Goal: Transaction & Acquisition: Purchase product/service

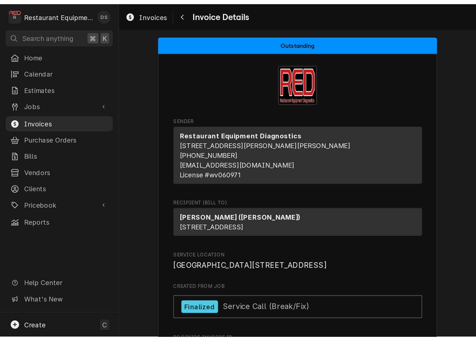
scroll to position [4, 0]
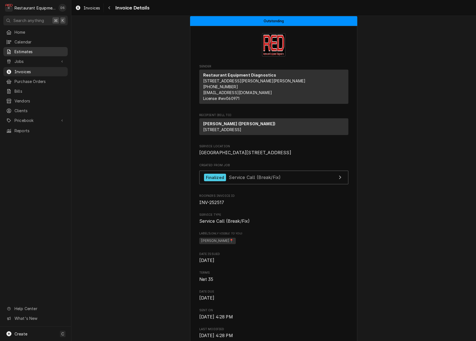
click at [35, 50] on span "Estimates" at bounding box center [39, 52] width 50 height 6
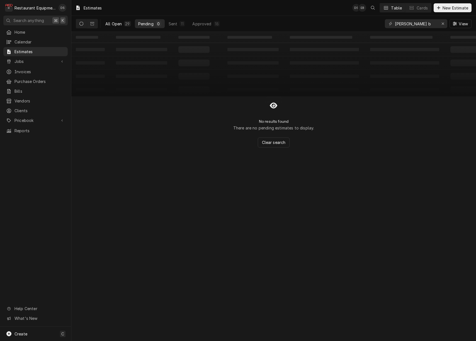
click at [123, 23] on button "All Open 29" at bounding box center [118, 23] width 32 height 9
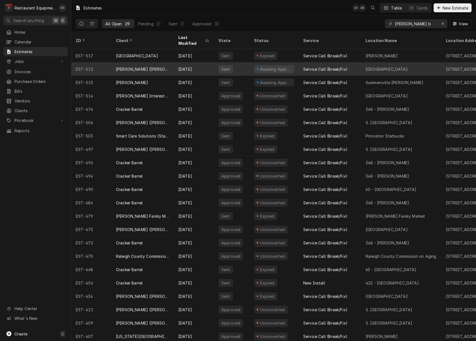
click at [389, 63] on div "Fayetteville" at bounding box center [401, 68] width 80 height 13
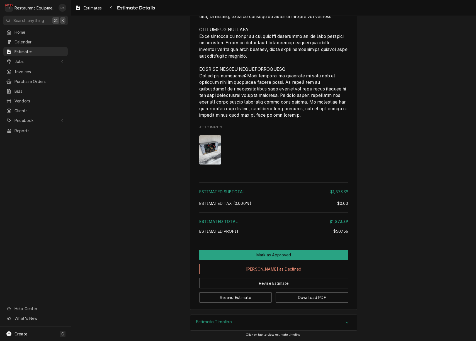
scroll to position [1142, 0]
click at [280, 255] on button "Mark as Approved" at bounding box center [273, 255] width 149 height 10
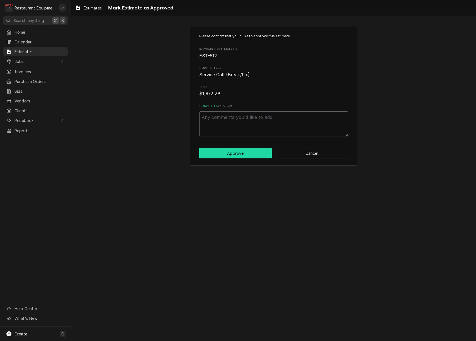
click at [231, 154] on button "Approve" at bounding box center [235, 153] width 73 height 10
type textarea "x"
click at [244, 120] on textarea "Comments ( optional )" at bounding box center [273, 123] width 149 height 25
click at [238, 120] on textarea "Comments ( optional )" at bounding box center [273, 123] width 149 height 25
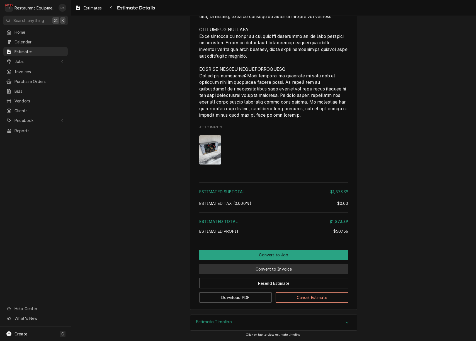
scroll to position [1142, 0]
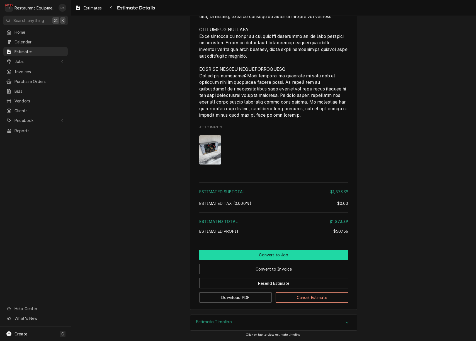
click at [273, 257] on button "Convert to Job" at bounding box center [273, 255] width 149 height 10
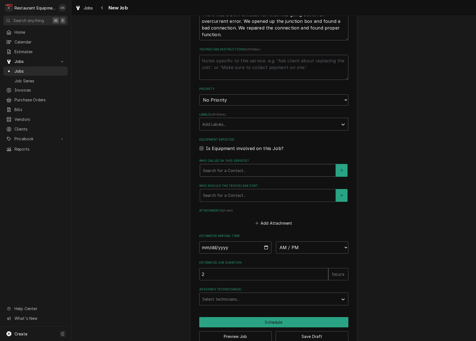
click at [235, 168] on div "Search for a Contact..." at bounding box center [268, 171] width 130 height 6
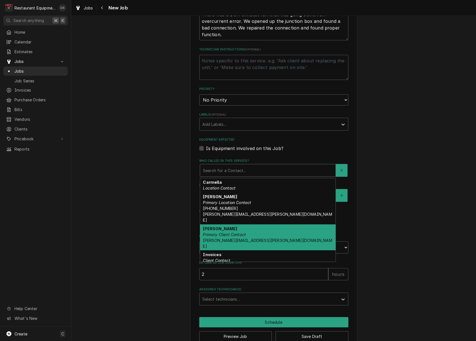
click at [229, 232] on em "Primary Client Contact" at bounding box center [224, 234] width 43 height 5
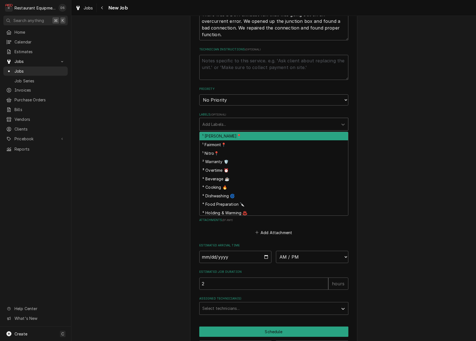
click at [233, 119] on div "Labels" at bounding box center [268, 124] width 133 height 10
click at [224, 132] on div "¹ [PERSON_NAME]📍" at bounding box center [273, 136] width 148 height 9
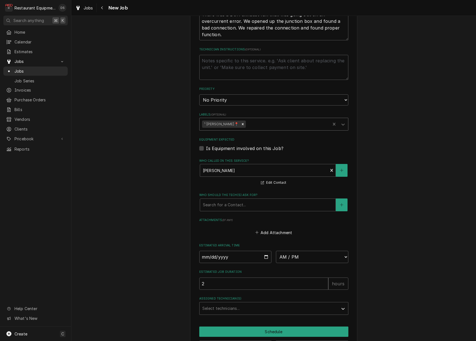
click at [251, 119] on div "Labels" at bounding box center [287, 124] width 81 height 10
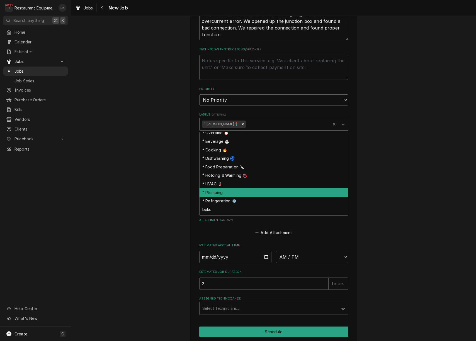
scroll to position [29, 0]
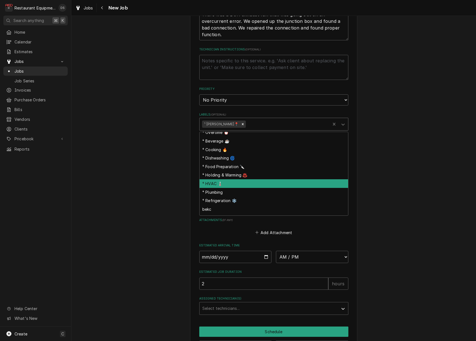
click at [232, 179] on div "⁴ HVAC 🌡️" at bounding box center [273, 183] width 148 height 9
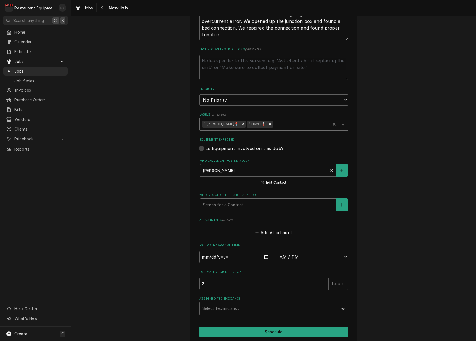
click at [240, 202] on div "Search for a Contact..." at bounding box center [268, 205] width 130 height 6
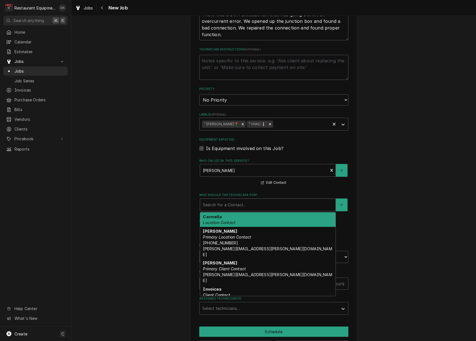
click at [234, 220] on em "Location Contact" at bounding box center [219, 222] width 33 height 5
type textarea "x"
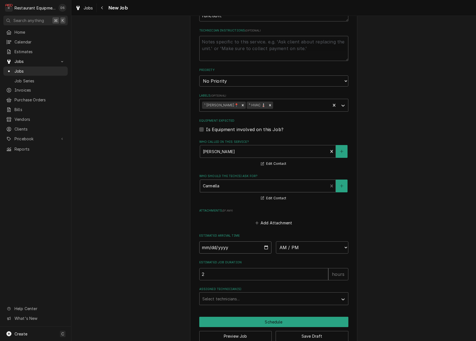
scroll to position [398, 0]
click at [225, 242] on input "Date" at bounding box center [235, 248] width 72 height 12
click at [223, 242] on input "Date" at bounding box center [235, 248] width 72 height 12
type input "2025-08-25"
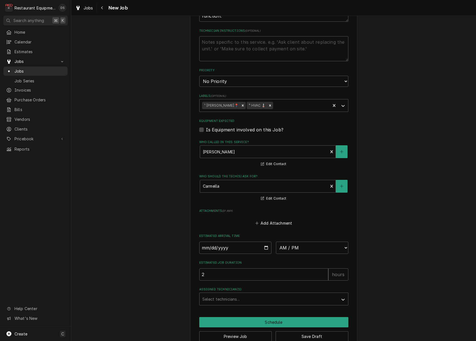
scroll to position [0, 0]
click at [317, 331] on button "Save Draft" at bounding box center [311, 336] width 73 height 10
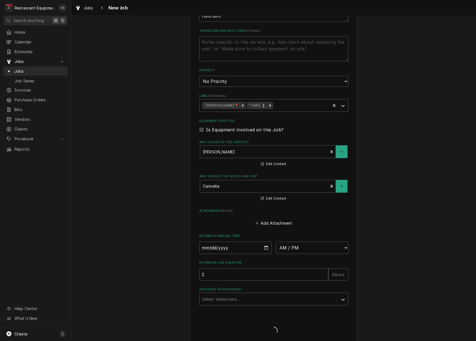
type textarea "x"
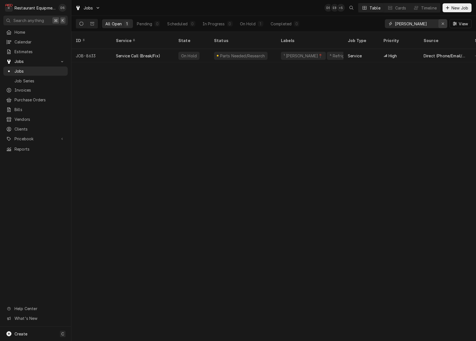
click at [442, 23] on icon "Erase input" at bounding box center [442, 24] width 2 height 2
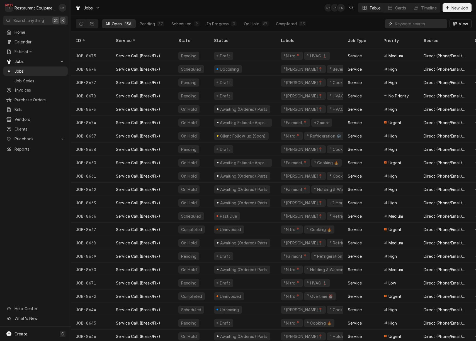
click at [434, 23] on input "Dynamic Content Wrapper" at bounding box center [420, 23] width 50 height 9
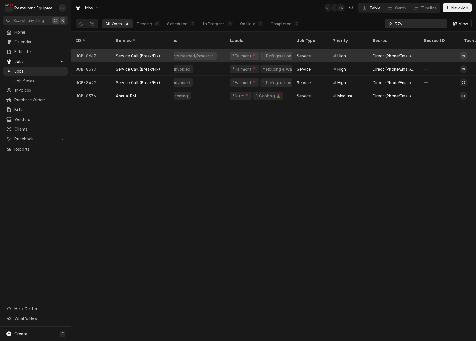
scroll to position [0, 49]
type input "376"
click at [277, 53] on div "⁴ Refrigeration ❄️" at bounding box center [281, 56] width 35 height 6
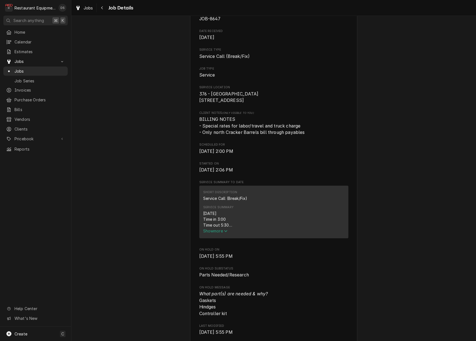
scroll to position [66, 0]
click at [226, 231] on icon "Service Summary" at bounding box center [225, 230] width 3 height 2
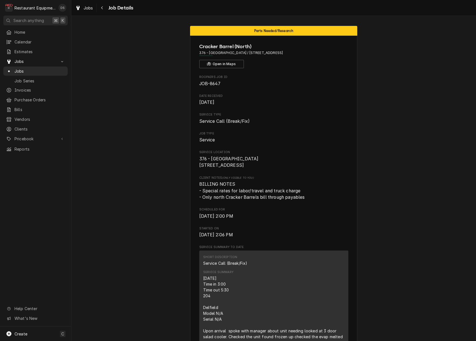
scroll to position [0, 0]
click at [101, 8] on icon "Navigate back" at bounding box center [102, 8] width 3 height 4
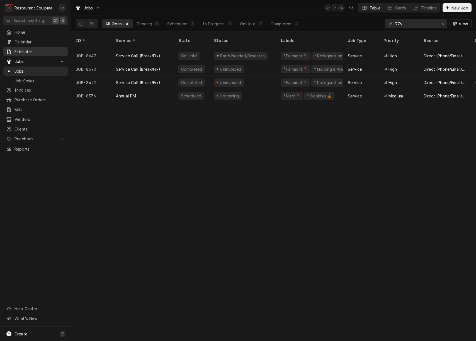
click at [19, 51] on span "Estimates" at bounding box center [39, 52] width 50 height 6
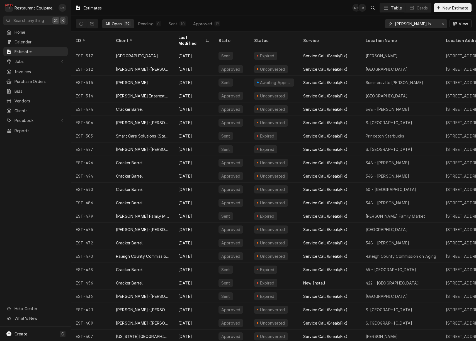
click at [427, 23] on input "beckley b" at bounding box center [416, 23] width 42 height 9
type input "376"
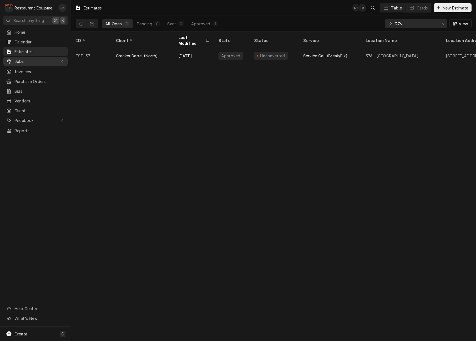
click at [23, 60] on span "Jobs" at bounding box center [35, 61] width 42 height 6
click at [23, 70] on span "Jobs" at bounding box center [39, 71] width 50 height 6
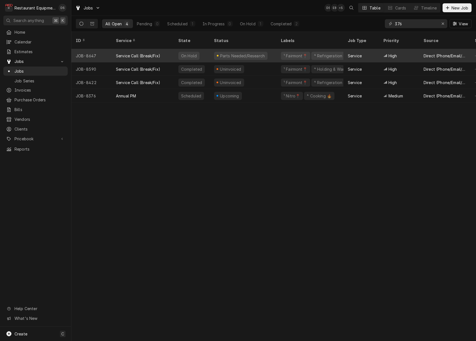
click at [271, 49] on div "Parts Needed/Research" at bounding box center [242, 55] width 67 height 13
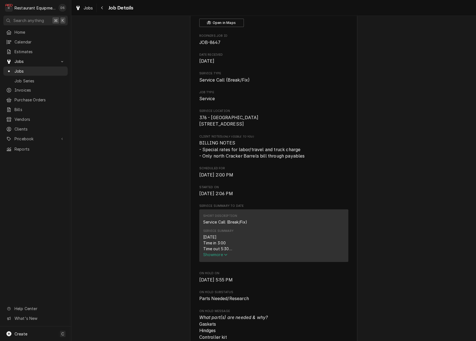
scroll to position [68, 0]
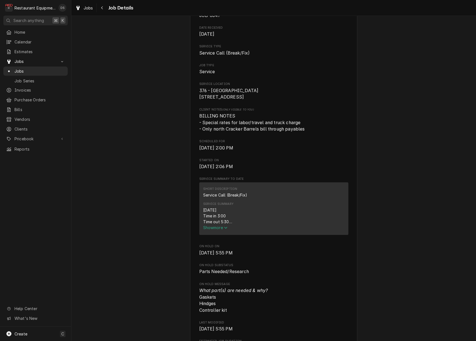
click at [216, 230] on span "Show more" at bounding box center [215, 227] width 25 height 5
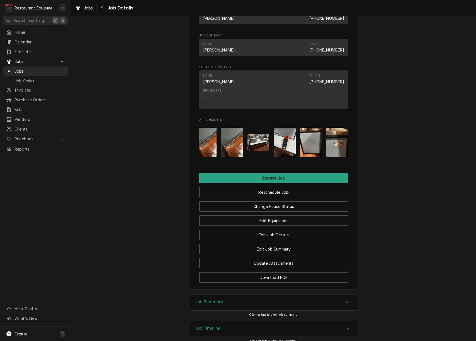
scroll to position [0, 0]
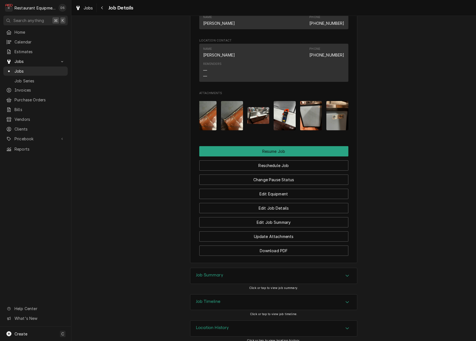
drag, startPoint x: 249, startPoint y: 269, endPoint x: 250, endPoint y: 265, distance: 4.0
click at [249, 268] on div "Job Summary" at bounding box center [273, 276] width 167 height 16
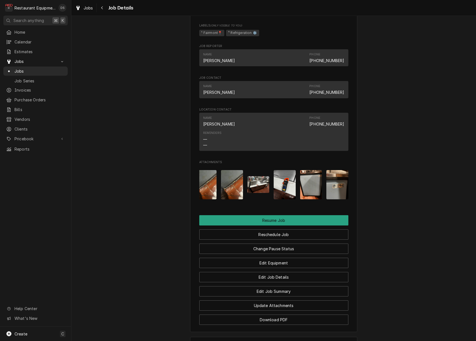
click at [341, 181] on img "Attachments" at bounding box center [337, 184] width 22 height 29
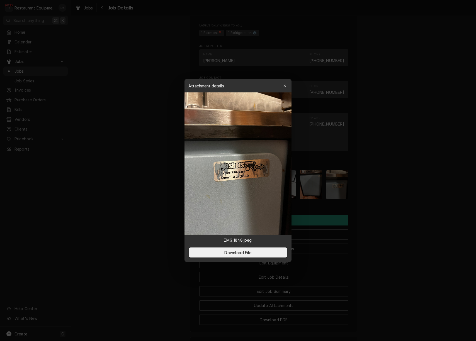
drag, startPoint x: 282, startPoint y: 85, endPoint x: 286, endPoint y: 111, distance: 26.2
click at [282, 85] on div "button" at bounding box center [285, 86] width 6 height 6
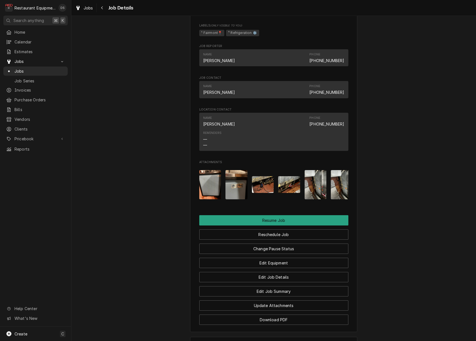
click at [260, 180] on img "Attachments" at bounding box center [263, 184] width 22 height 16
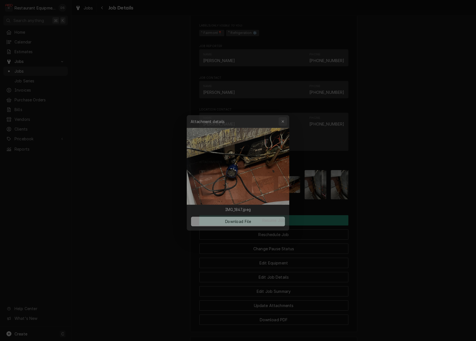
click at [283, 117] on div "button" at bounding box center [285, 117] width 6 height 6
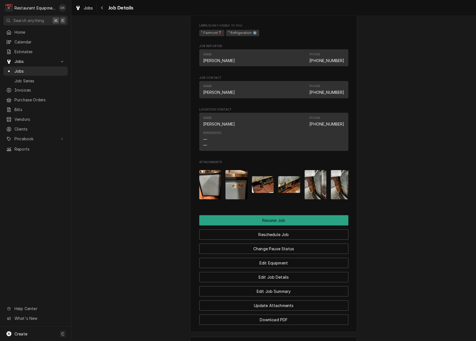
click at [283, 181] on img "Attachments" at bounding box center [289, 184] width 22 height 16
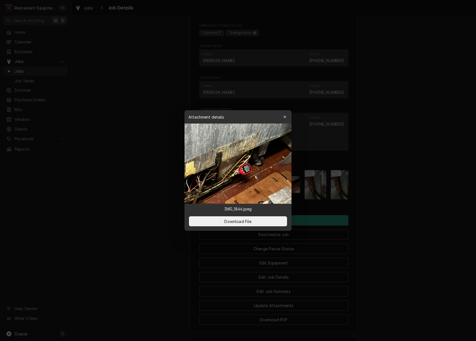
click at [288, 114] on button "button" at bounding box center [284, 117] width 9 height 9
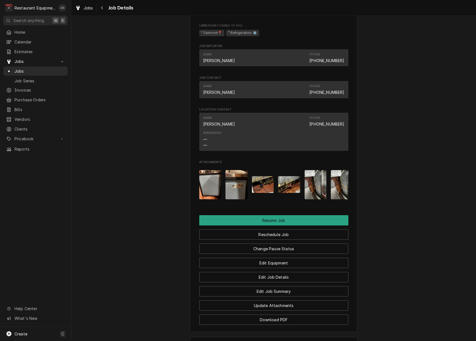
click at [205, 173] on img "Attachments" at bounding box center [210, 184] width 22 height 29
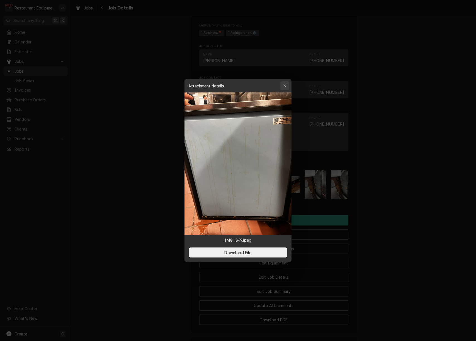
click at [287, 86] on button "button" at bounding box center [284, 85] width 9 height 9
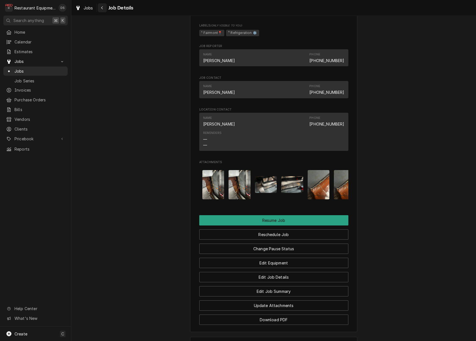
click at [102, 9] on icon "Navigate back" at bounding box center [102, 8] width 3 height 4
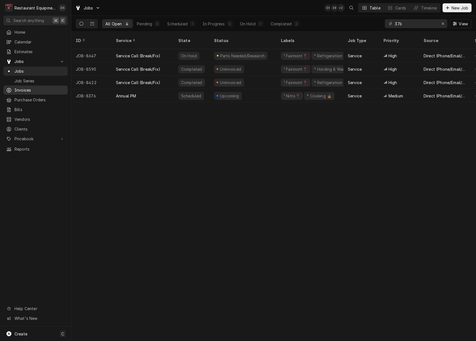
click at [29, 87] on span "Invoices" at bounding box center [39, 90] width 50 height 6
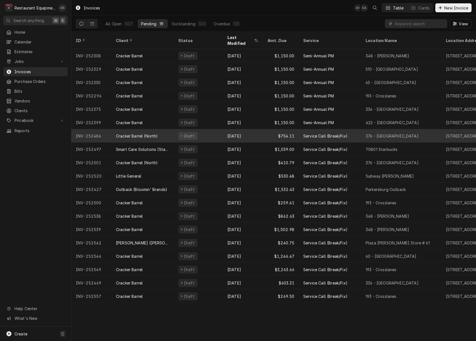
click at [208, 129] on div "Draft" at bounding box center [198, 135] width 49 height 13
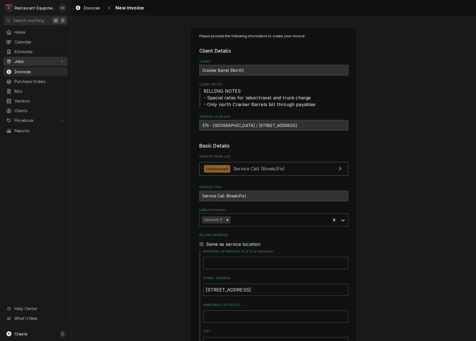
drag, startPoint x: 0, startPoint y: 0, endPoint x: 21, endPoint y: 60, distance: 63.5
click at [21, 60] on span "Jobs" at bounding box center [35, 61] width 42 height 6
click at [19, 60] on span "Jobs" at bounding box center [35, 61] width 42 height 6
drag, startPoint x: 21, startPoint y: 60, endPoint x: 19, endPoint y: 62, distance: 3.0
click at [19, 62] on div "Jobs" at bounding box center [35, 61] width 62 height 7
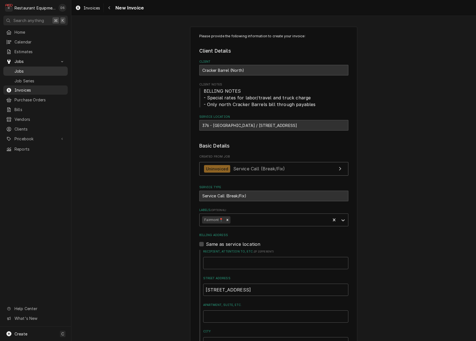
drag, startPoint x: 19, startPoint y: 62, endPoint x: 20, endPoint y: 69, distance: 6.8
click at [20, 69] on span "Jobs" at bounding box center [39, 71] width 50 height 6
type textarea "x"
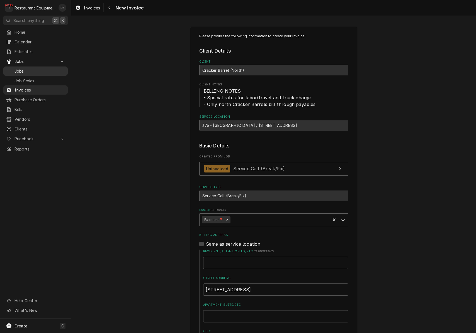
click at [23, 70] on span "Jobs" at bounding box center [39, 71] width 50 height 6
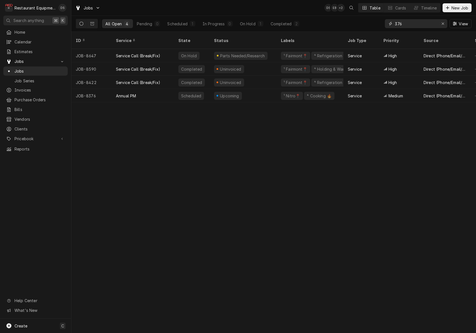
drag, startPoint x: 403, startPoint y: 22, endPoint x: 362, endPoint y: 17, distance: 41.8
click at [362, 17] on div "All Open 4 Pending 0 Scheduled 1 In Progress 0 On Hold 1 Completed 2 376 View" at bounding box center [274, 24] width 396 height 16
type input "8432"
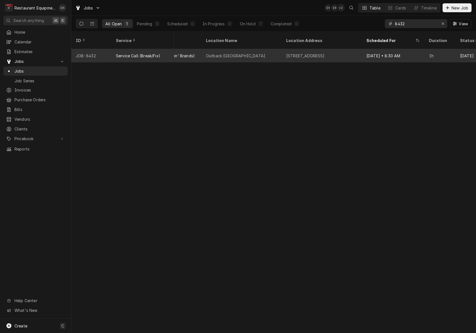
scroll to position [0, 435]
click at [323, 53] on div "[STREET_ADDRESS]" at bounding box center [304, 56] width 38 height 6
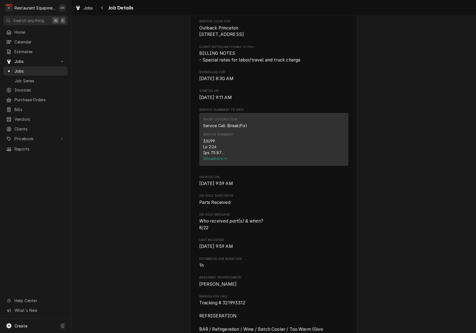
click at [224, 160] on span "Show more" at bounding box center [215, 158] width 25 height 5
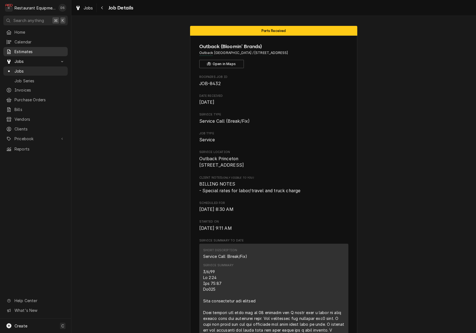
click at [36, 51] on span "Estimates" at bounding box center [39, 52] width 50 height 6
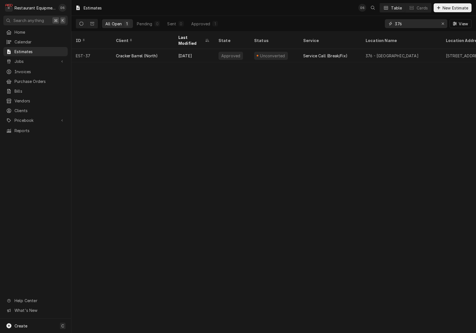
click at [408, 25] on input "376" at bounding box center [416, 23] width 42 height 9
click at [408, 24] on input "376" at bounding box center [416, 23] width 42 height 9
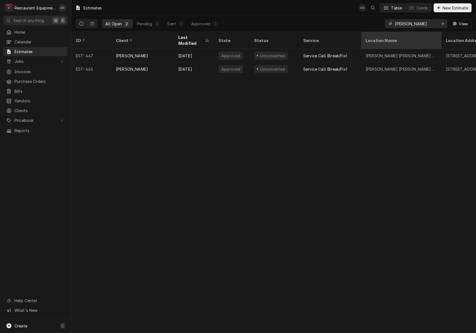
type input "Elkins"
drag, startPoint x: 397, startPoint y: 34, endPoint x: 305, endPoint y: 108, distance: 118.1
click at [305, 108] on div "Estimates DS Table Cards New Estimate All Open 2 Pending 0 Sent 0 Approved 2 El…" at bounding box center [273, 166] width 404 height 333
click at [94, 26] on button "Dynamic Content Wrapper" at bounding box center [92, 23] width 11 height 9
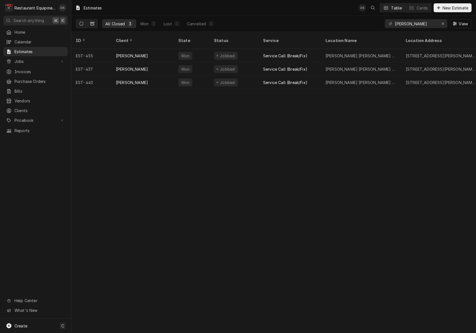
click at [83, 25] on icon "Dynamic Content Wrapper" at bounding box center [81, 24] width 4 height 4
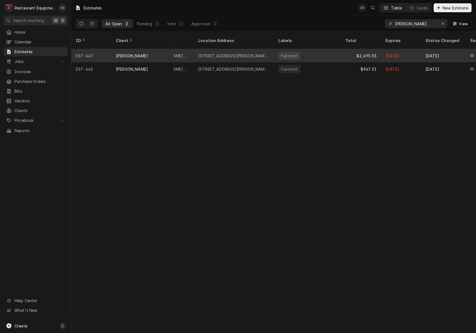
scroll to position [0, 253]
click at [337, 53] on div "$2,495.55" at bounding box center [355, 55] width 40 height 13
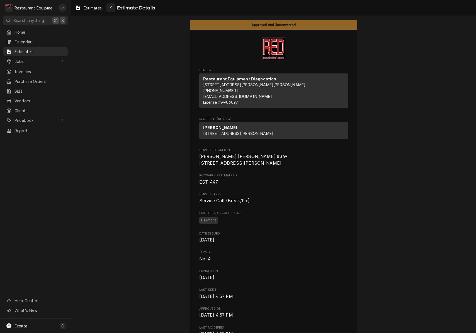
click at [112, 9] on icon "Navigate back" at bounding box center [111, 8] width 3 height 4
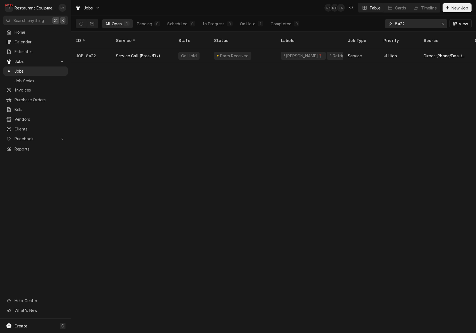
click at [444, 22] on div "Erase input" at bounding box center [443, 24] width 6 height 6
click at [428, 22] on input "Dynamic Content Wrapper" at bounding box center [421, 23] width 52 height 9
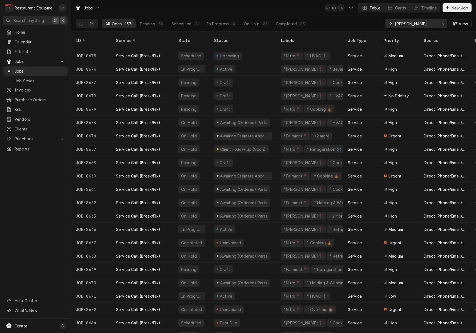
type input "elkins"
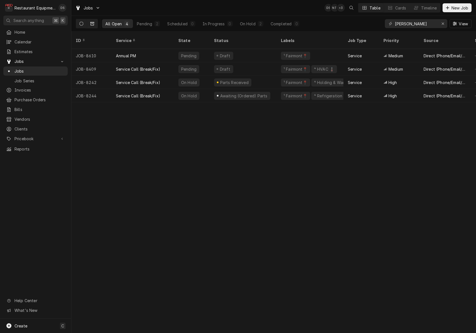
click at [94, 25] on button "Dynamic Content Wrapper" at bounding box center [92, 23] width 11 height 9
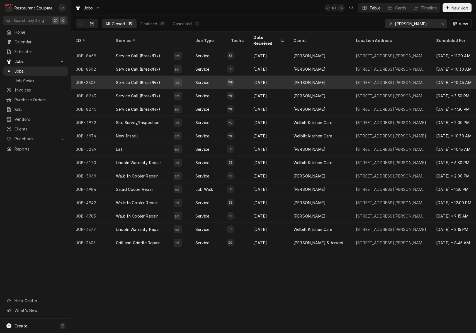
scroll to position [0, 56]
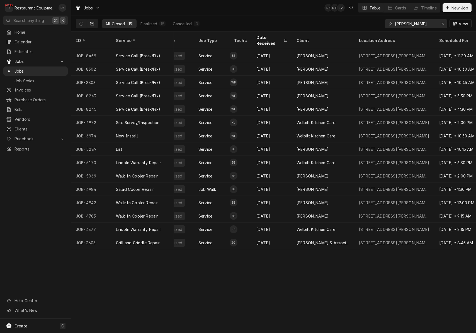
click at [82, 25] on icon "Dynamic Content Wrapper" at bounding box center [81, 24] width 4 height 4
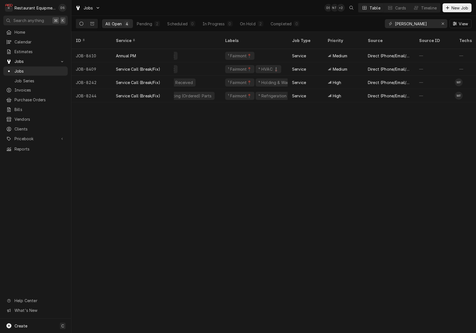
click at [82, 25] on icon "Dynamic Content Wrapper" at bounding box center [81, 24] width 4 height 4
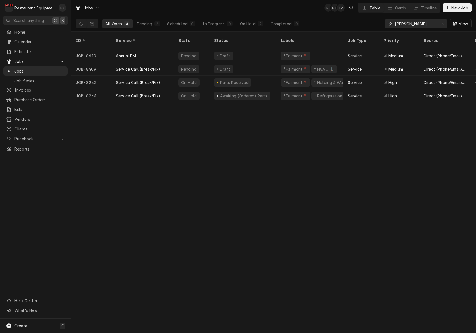
drag, startPoint x: 416, startPoint y: 26, endPoint x: 362, endPoint y: 19, distance: 55.0
click at [362, 19] on div "All Open 4 Pending 2 Scheduled 0 In Progress 0 On Hold 2 Completed 0 elkins View" at bounding box center [274, 24] width 396 height 16
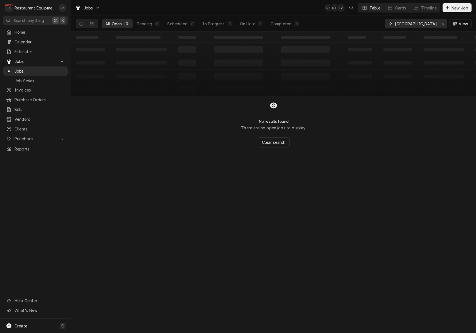
type input "[GEOGRAPHIC_DATA]"
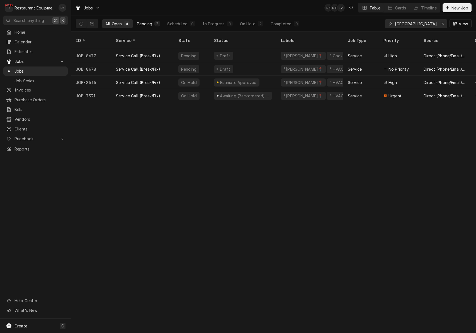
click at [151, 21] on div "Pending" at bounding box center [144, 24] width 15 height 6
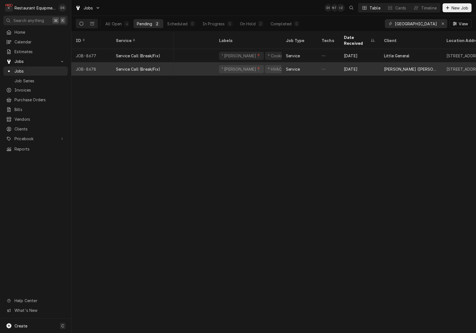
scroll to position [0, 33]
click at [325, 62] on div "—" at bounding box center [321, 68] width 22 height 13
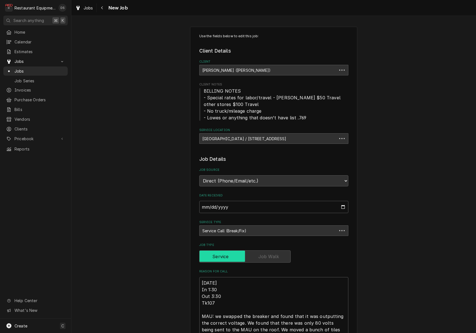
type textarea "x"
click at [27, 49] on span "Estimates" at bounding box center [39, 52] width 50 height 6
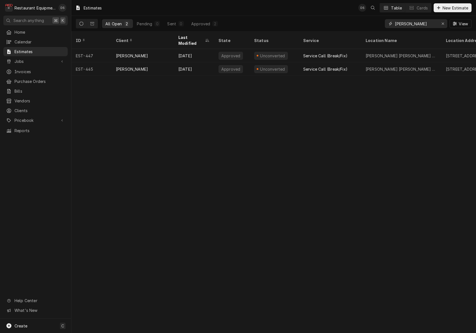
drag, startPoint x: 362, startPoint y: 22, endPoint x: 343, endPoint y: 19, distance: 18.9
click at [343, 19] on div "All Open 2 Pending 0 Sent 0 Approved 2 Elkins View" at bounding box center [274, 24] width 396 height 16
type input "fayetteville"
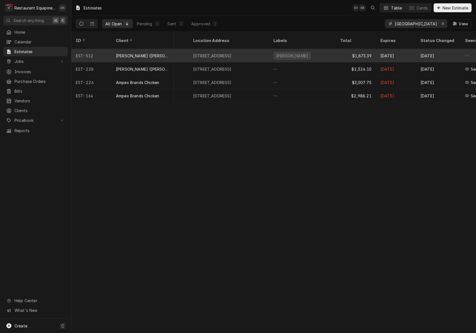
scroll to position [0, 257]
click at [336, 50] on div "$1,873.39" at bounding box center [351, 55] width 40 height 13
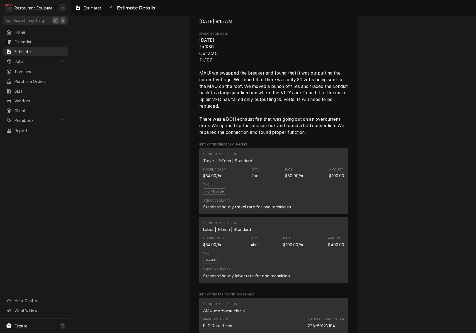
scroll to position [287, 0]
click at [111, 9] on icon "Navigate back" at bounding box center [111, 8] width 3 height 4
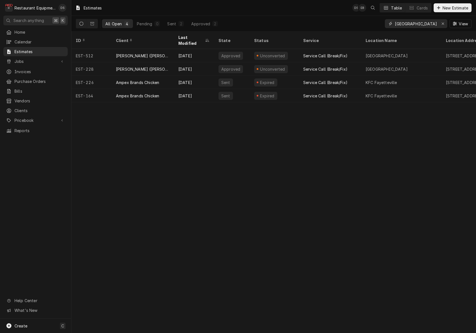
drag, startPoint x: 425, startPoint y: 26, endPoint x: 361, endPoint y: 17, distance: 64.1
click at [361, 17] on div "All Open 4 Pending 0 Sent 2 Approved 2 [GEOGRAPHIC_DATA] View" at bounding box center [274, 24] width 396 height 16
type input "[PERSON_NAME]"
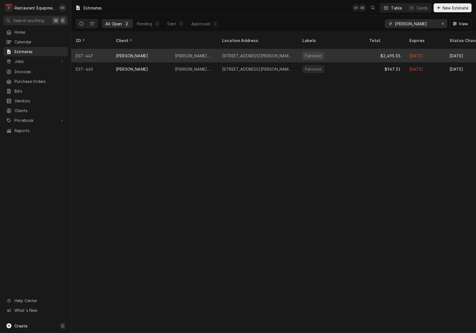
scroll to position [0, 226]
click at [359, 49] on div "Fairmont" at bounding box center [329, 55] width 67 height 13
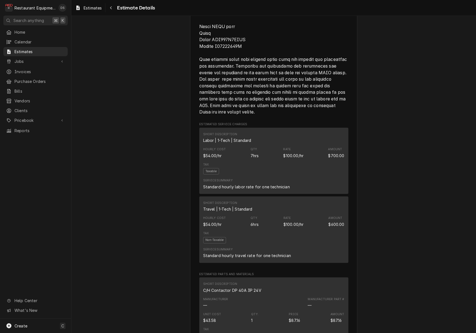
scroll to position [501, 0]
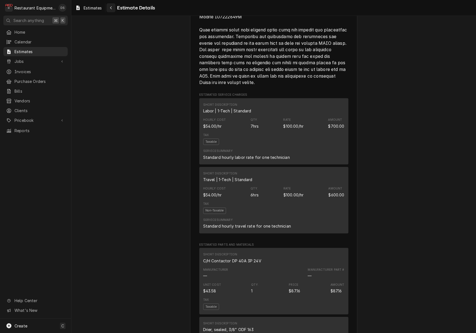
click at [112, 10] on div "Navigate back" at bounding box center [111, 8] width 6 height 6
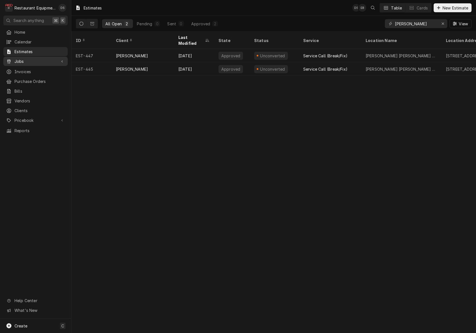
click at [17, 58] on span "Jobs" at bounding box center [35, 61] width 42 height 6
click at [22, 68] on span "Jobs" at bounding box center [39, 71] width 50 height 6
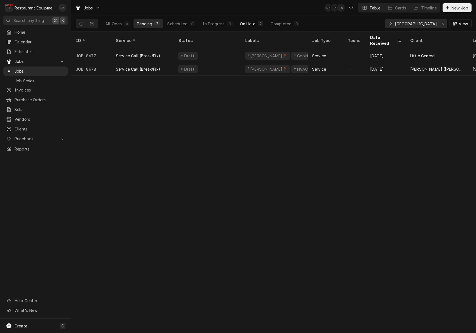
click at [252, 23] on div "On Hold" at bounding box center [248, 24] width 16 height 6
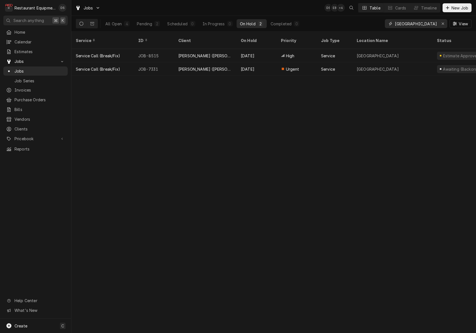
drag, startPoint x: 442, startPoint y: 23, endPoint x: 435, endPoint y: 23, distance: 6.4
click at [440, 23] on div "Erase input" at bounding box center [443, 24] width 6 height 6
click at [422, 24] on input "Dynamic Content Wrapper" at bounding box center [421, 23] width 52 height 9
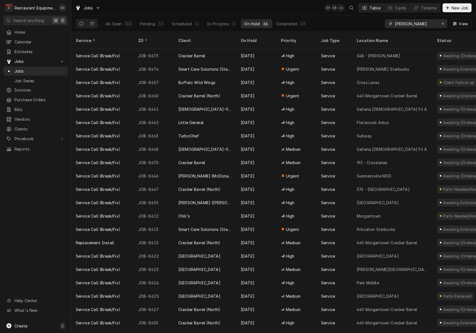
type input "elkins"
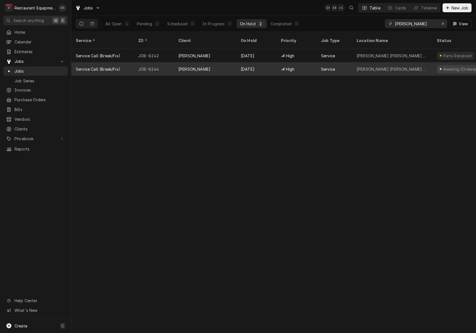
click at [324, 66] on div "Service" at bounding box center [328, 69] width 14 height 6
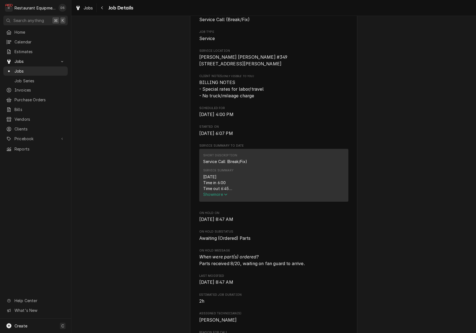
scroll to position [108, 0]
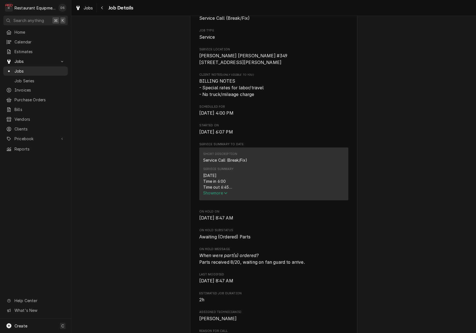
click at [217, 191] on span "Show more" at bounding box center [215, 193] width 25 height 5
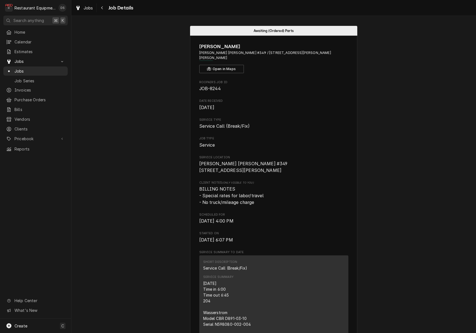
scroll to position [0, 0]
click at [102, 9] on icon "Navigate back" at bounding box center [102, 8] width 3 height 4
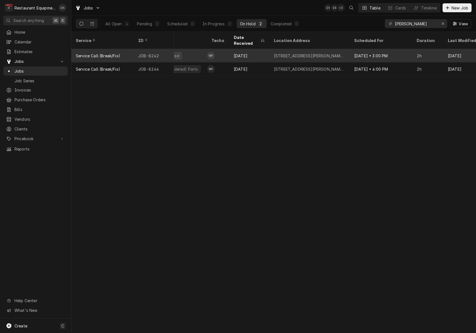
scroll to position [0, 308]
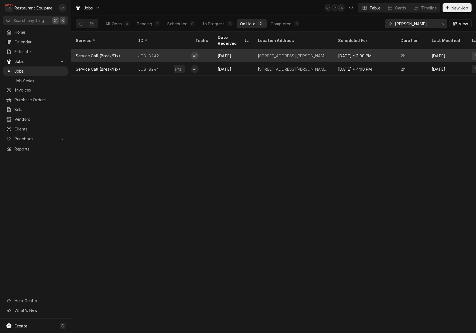
click at [375, 49] on div "[DATE] • 3:00 PM" at bounding box center [364, 55] width 62 height 13
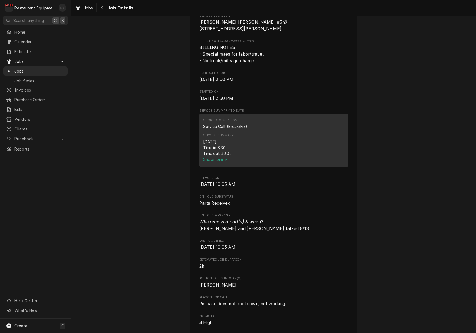
scroll to position [143, 0]
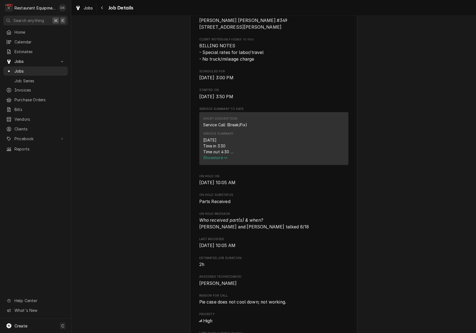
click at [221, 155] on span "Show more" at bounding box center [215, 157] width 25 height 5
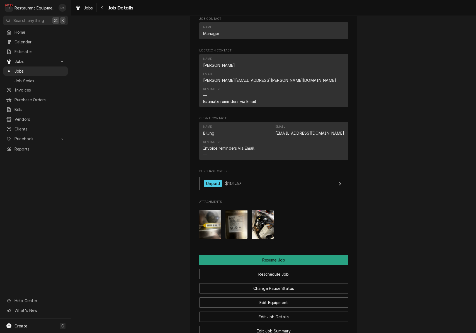
scroll to position [590, 0]
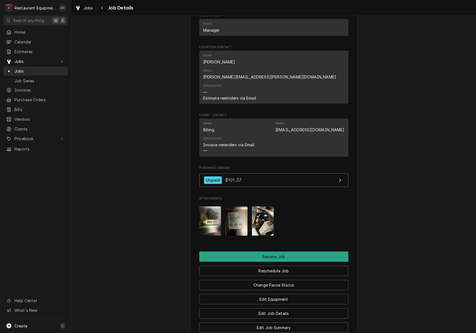
click at [235, 207] on img "Attachments" at bounding box center [236, 221] width 22 height 29
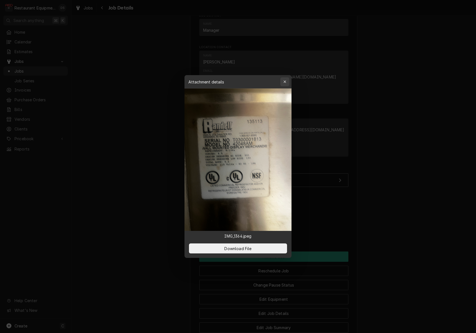
click at [282, 80] on button "button" at bounding box center [284, 81] width 9 height 9
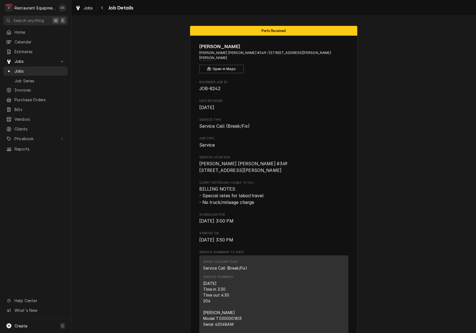
scroll to position [0, 0]
click at [101, 10] on div "Navigate back" at bounding box center [102, 8] width 6 height 6
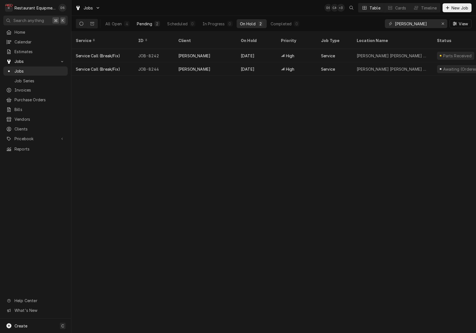
click at [150, 24] on div "Pending" at bounding box center [144, 24] width 15 height 6
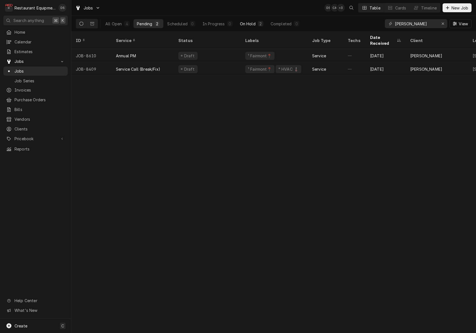
click at [251, 21] on button "On Hold 2" at bounding box center [251, 23] width 30 height 9
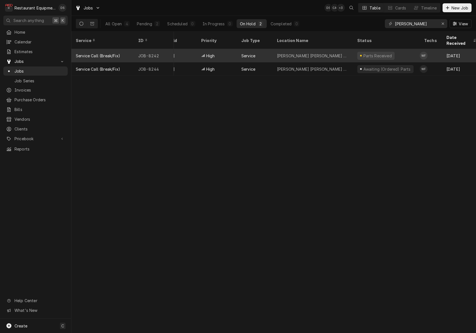
scroll to position [0, 82]
click at [395, 49] on div "Parts Received" at bounding box center [383, 55] width 67 height 13
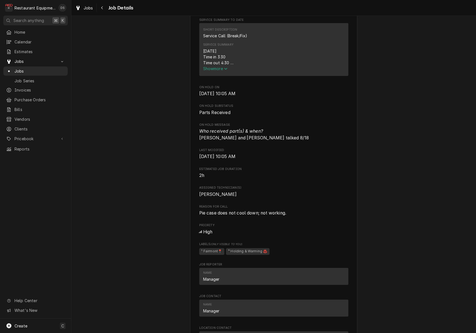
scroll to position [233, 0]
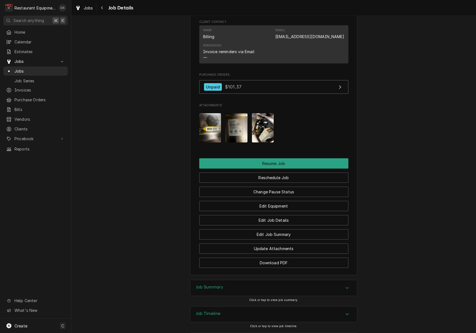
click at [261, 280] on div "Job Summary" at bounding box center [273, 288] width 167 height 16
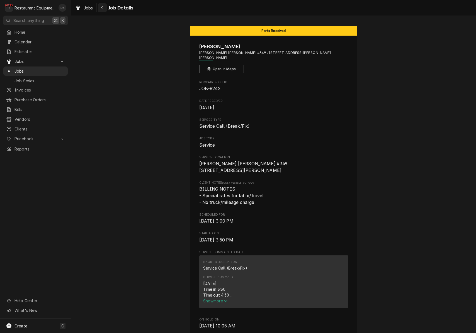
scroll to position [0, 0]
click at [101, 7] on icon "Navigate back" at bounding box center [102, 8] width 3 height 4
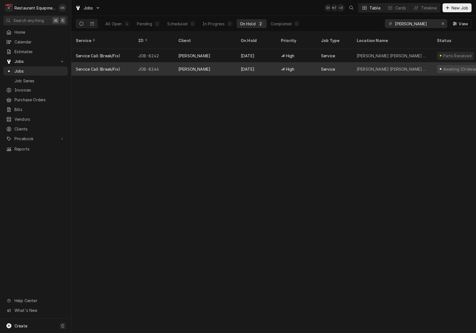
click at [228, 62] on div "[PERSON_NAME]" at bounding box center [205, 68] width 62 height 13
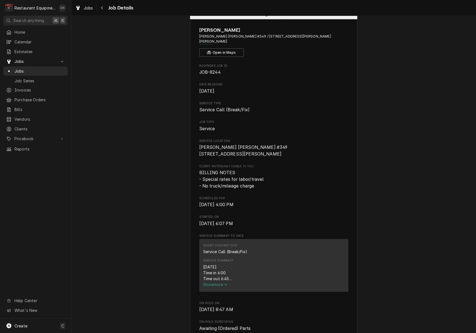
scroll to position [86, 0]
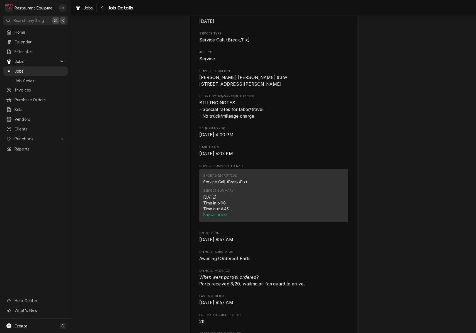
click at [220, 213] on span "Show more" at bounding box center [215, 215] width 25 height 5
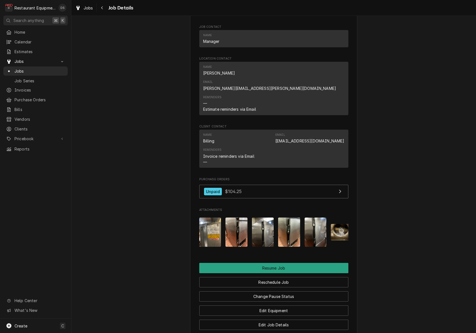
scroll to position [568, 0]
click at [208, 218] on img "Attachments" at bounding box center [210, 232] width 22 height 29
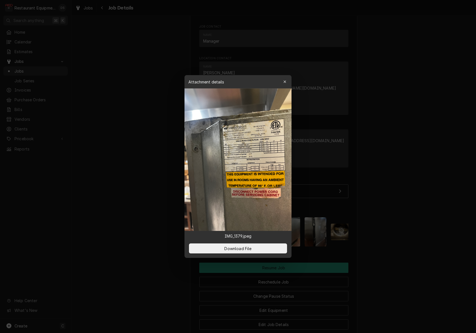
drag, startPoint x: 283, startPoint y: 82, endPoint x: 287, endPoint y: 106, distance: 24.3
click at [283, 82] on icon "button" at bounding box center [284, 82] width 3 height 4
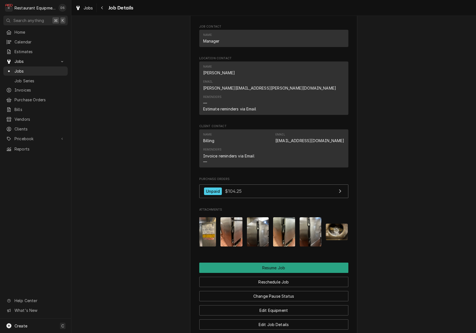
scroll to position [0, 4]
click at [340, 224] on img "Attachments" at bounding box center [337, 232] width 22 height 16
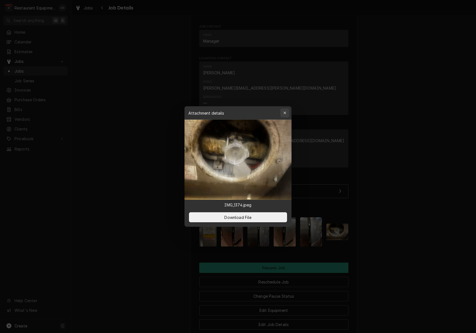
click at [285, 113] on icon "button" at bounding box center [284, 113] width 3 height 4
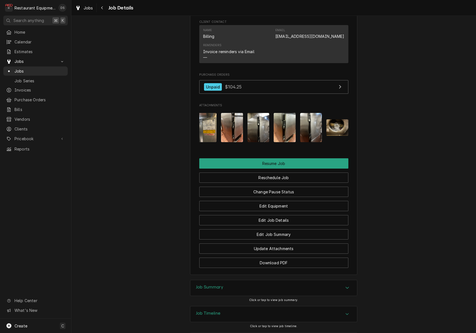
scroll to position [672, 0]
click at [206, 113] on img "Attachments" at bounding box center [206, 127] width 22 height 29
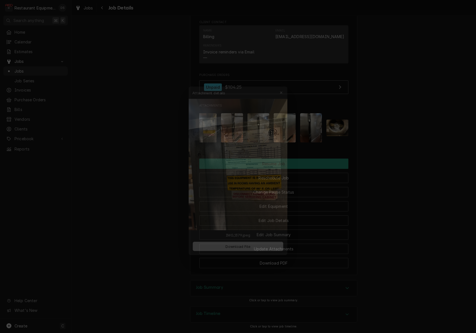
click at [381, 116] on div at bounding box center [238, 166] width 476 height 333
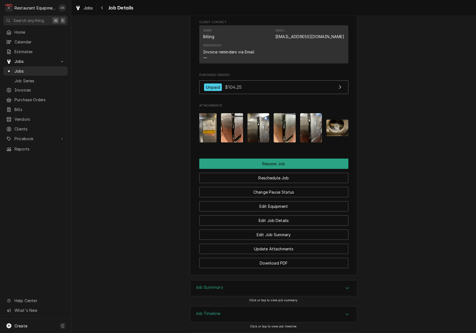
click at [261, 113] on img "Attachments" at bounding box center [258, 127] width 22 height 29
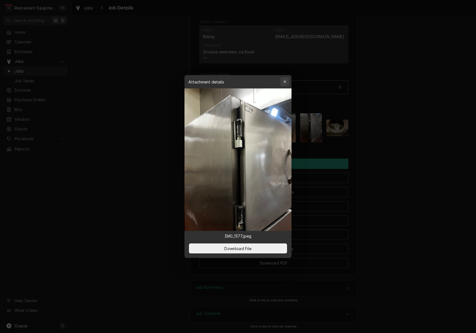
click at [282, 82] on div "button" at bounding box center [285, 82] width 6 height 6
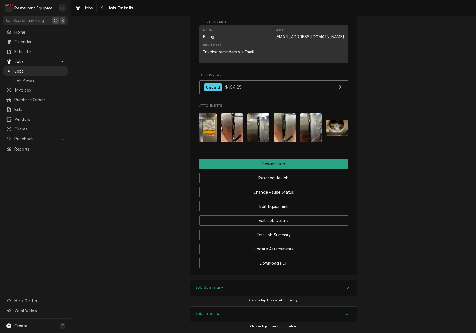
click at [313, 113] on img "Attachments" at bounding box center [311, 127] width 22 height 29
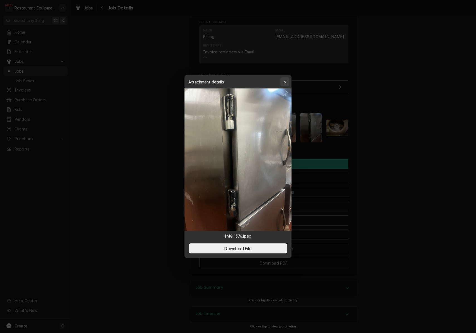
click at [285, 81] on icon "button" at bounding box center [284, 82] width 3 height 4
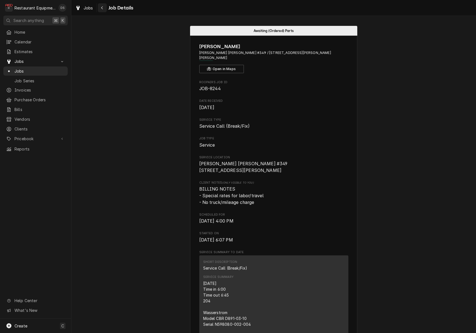
scroll to position [0, 0]
click at [101, 8] on icon "Navigate back" at bounding box center [102, 8] width 3 height 4
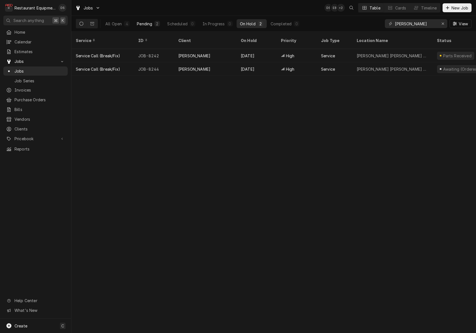
click at [155, 24] on div "2" at bounding box center [157, 24] width 6 height 6
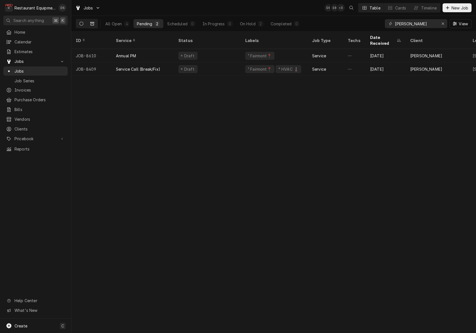
click at [95, 24] on button "Dynamic Content Wrapper" at bounding box center [92, 23] width 11 height 9
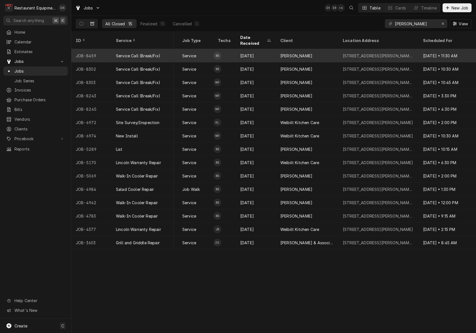
scroll to position [0, 70]
click at [324, 52] on div "Bob Evans" at bounding box center [308, 55] width 62 height 13
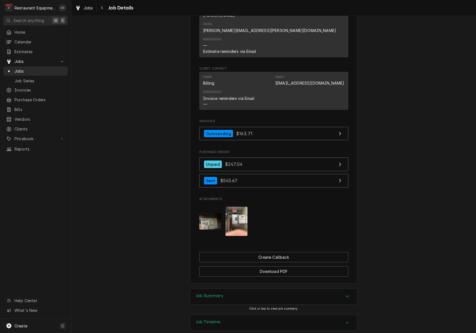
scroll to position [679, 0]
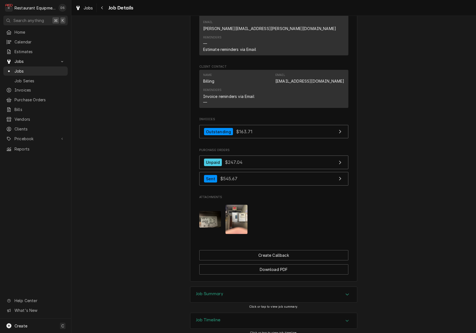
click at [254, 287] on div "Job Summary" at bounding box center [273, 295] width 167 height 16
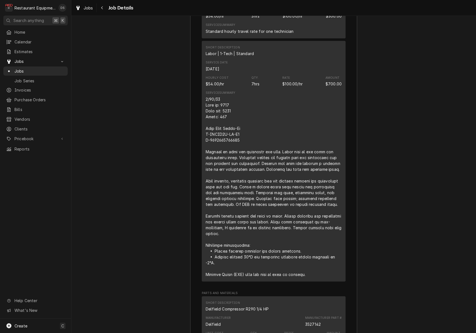
scroll to position [1096, 0]
click at [102, 9] on icon "Navigate back" at bounding box center [102, 8] width 3 height 4
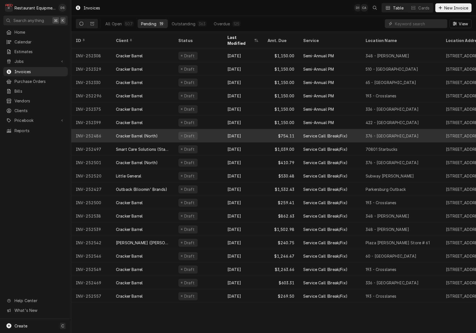
click at [161, 129] on div "Cracker Barrel (North)" at bounding box center [142, 135] width 62 height 13
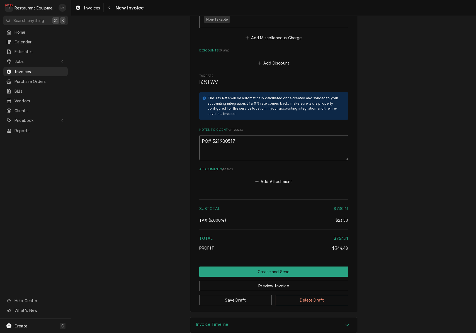
drag, startPoint x: 239, startPoint y: 133, endPoint x: 212, endPoint y: 133, distance: 26.7
click at [212, 135] on textarea "PO# 321980517" at bounding box center [273, 147] width 149 height 25
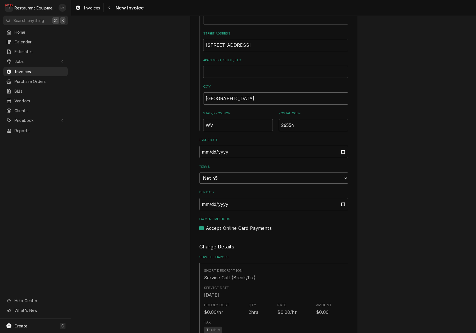
scroll to position [246, 0]
click at [223, 148] on input "2025-08-19" at bounding box center [273, 151] width 149 height 12
type input "2025-08-22"
drag, startPoint x: 436, startPoint y: 184, endPoint x: 418, endPoint y: 182, distance: 19.0
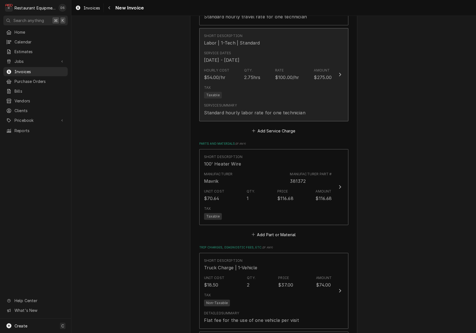
scroll to position [894, 0]
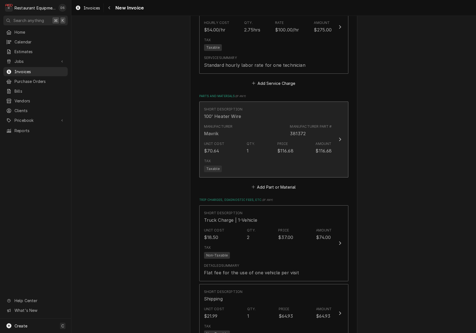
click at [323, 147] on div "Unit Cost $70.64 Qty. 1 Price $116.68 Amount $116.68" at bounding box center [268, 147] width 128 height 17
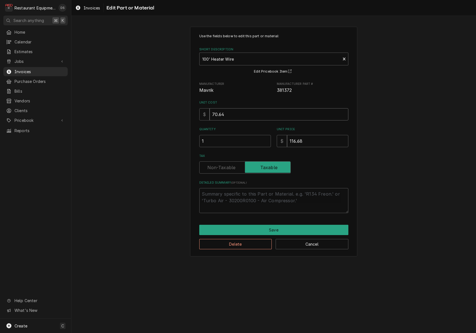
click at [260, 114] on input "70.64" at bounding box center [278, 114] width 139 height 12
type textarea "x"
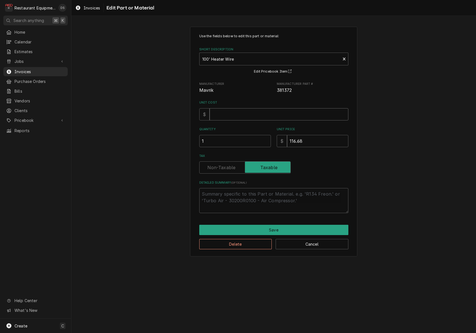
type input ".7"
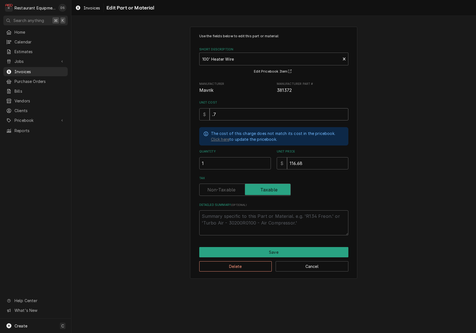
type textarea "x"
type input ".71"
type textarea "x"
type input "2"
type textarea "x"
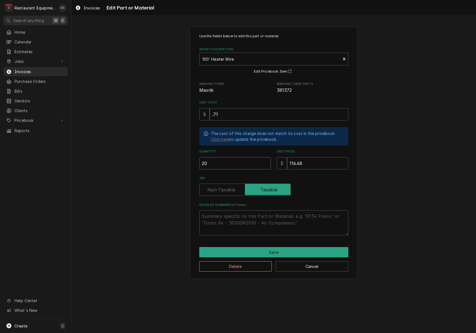
type input "20"
type input "117"
click at [231, 162] on input "20" at bounding box center [235, 163] width 72 height 12
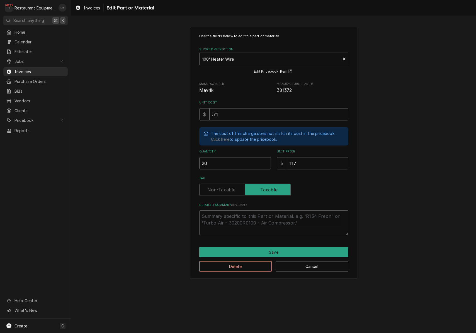
type textarea "x"
click at [228, 114] on input ".71" at bounding box center [278, 114] width 139 height 12
click at [228, 115] on input ".71" at bounding box center [278, 114] width 139 height 12
type textarea "x"
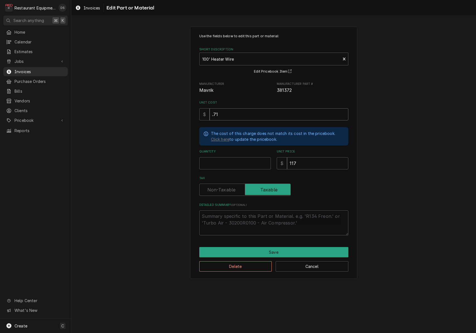
type input "1"
type textarea "x"
type input "14"
type textarea "x"
type input "14.2"
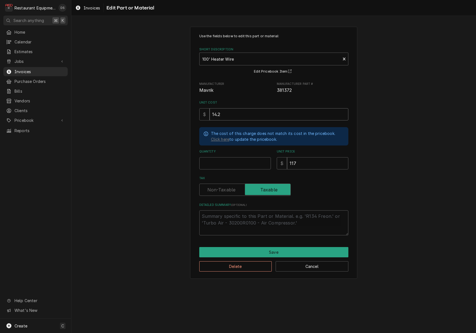
type textarea "x"
type input "14.20"
type textarea "x"
type input "1"
type textarea "x"
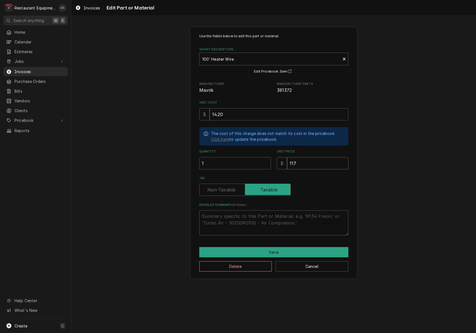
type input "3"
type textarea "x"
type input "34"
type textarea "x"
type input "34.2"
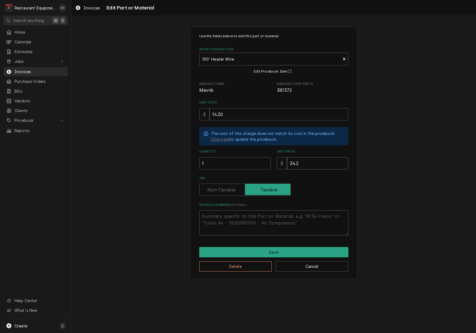
type textarea "x"
type input "34.26"
click at [276, 248] on button "Save" at bounding box center [273, 252] width 149 height 10
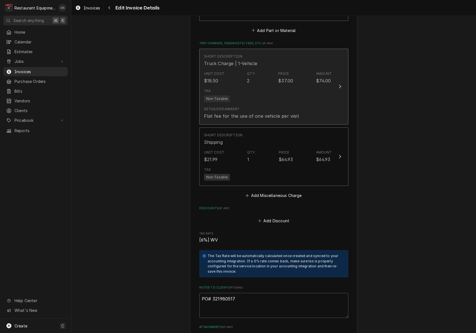
scroll to position [1039, 0]
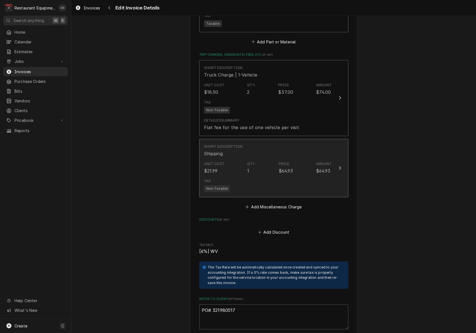
click at [297, 177] on div "Tax Non-Taxable" at bounding box center [268, 186] width 128 height 18
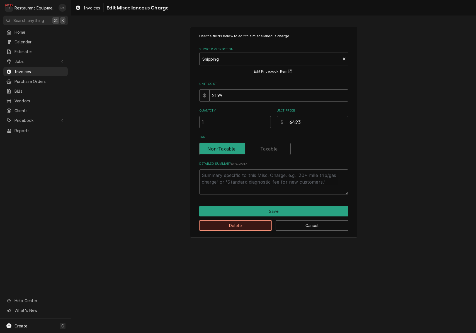
click at [254, 223] on button "Delete" at bounding box center [235, 226] width 73 height 10
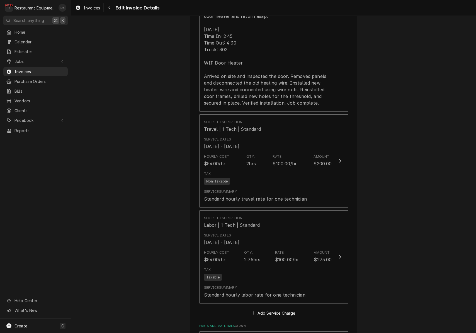
scroll to position [653, 0]
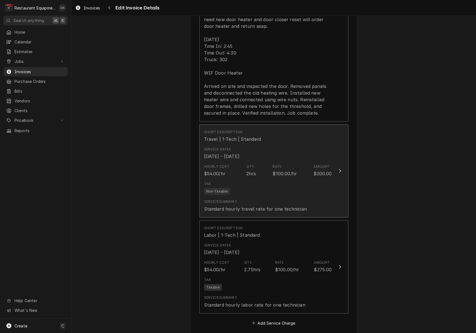
click at [308, 197] on div "Service Summary Standard hourly travel rate for one technician" at bounding box center [268, 205] width 128 height 17
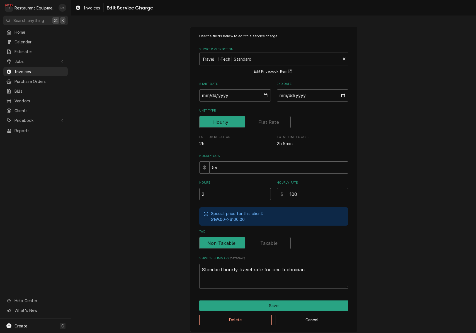
drag, startPoint x: 235, startPoint y: 192, endPoint x: 190, endPoint y: 189, distance: 45.3
click at [190, 189] on div "Use the fields below to edit this service charge Short Description Travel | 1-T…" at bounding box center [273, 180] width 167 height 306
type textarea "x"
type input "1"
click at [276, 301] on button "Save" at bounding box center [273, 306] width 149 height 10
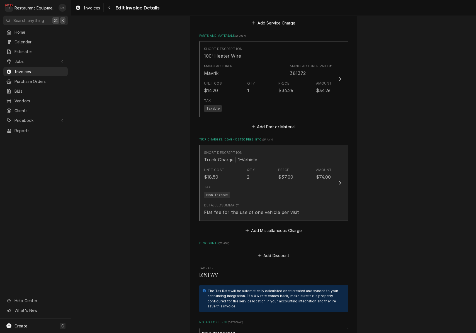
scroll to position [950, 0]
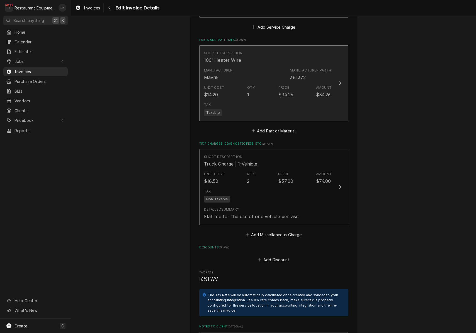
click at [285, 104] on div "Tax Taxable" at bounding box center [268, 109] width 128 height 18
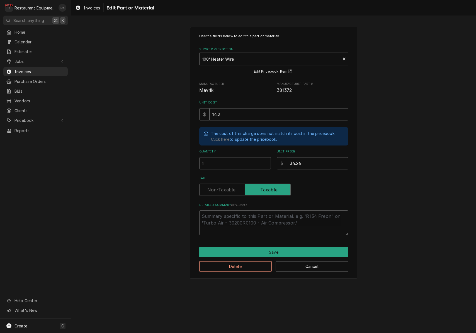
drag, startPoint x: 293, startPoint y: 160, endPoint x: 296, endPoint y: 159, distance: 2.9
click at [294, 160] on input "34.26" at bounding box center [317, 163] width 61 height 12
type textarea "x"
type input "3.26"
type textarea "x"
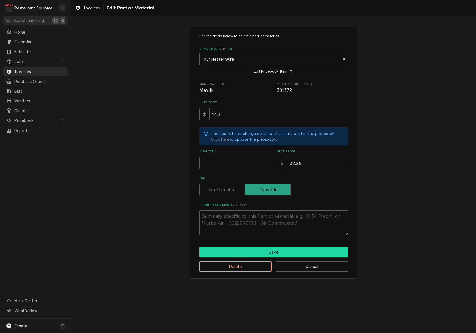
type input "32.26"
click at [288, 247] on button "Save" at bounding box center [273, 252] width 149 height 10
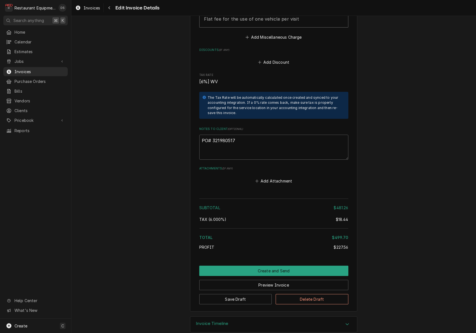
scroll to position [1147, 0]
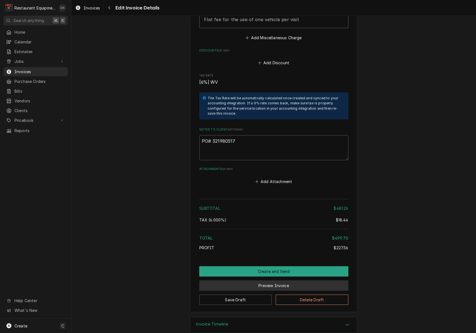
click at [293, 281] on button "Preview Invoice" at bounding box center [273, 286] width 149 height 10
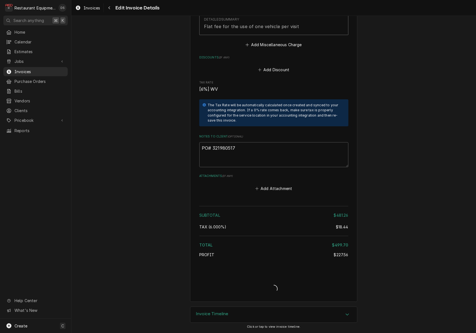
scroll to position [1130, 0]
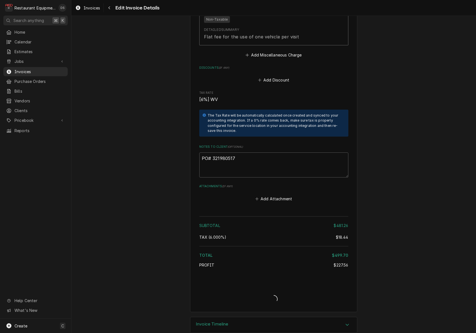
type textarea "x"
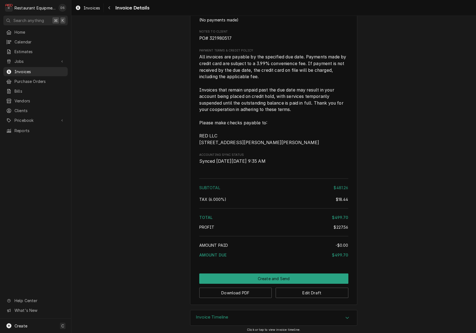
scroll to position [941, 0]
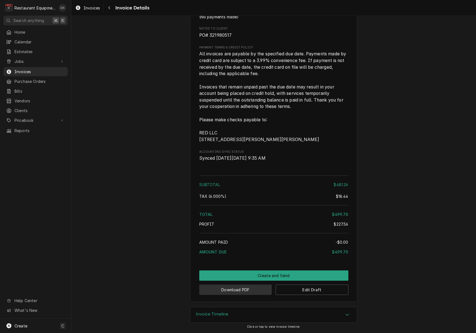
click at [253, 292] on button "Download PDF" at bounding box center [235, 290] width 73 height 10
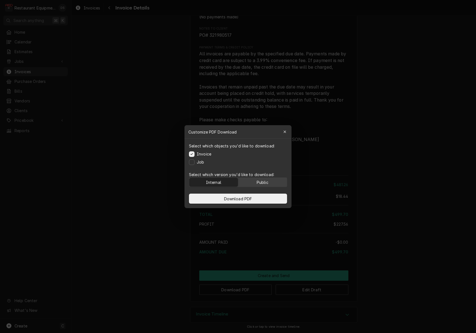
click at [261, 185] on div "Public" at bounding box center [263, 182] width 12 height 6
click at [257, 202] on button "Download PDF" at bounding box center [238, 199] width 98 height 10
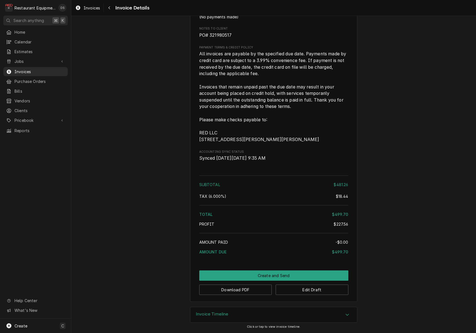
scroll to position [943, 0]
click at [238, 293] on button "Download PDF" at bounding box center [235, 290] width 73 height 10
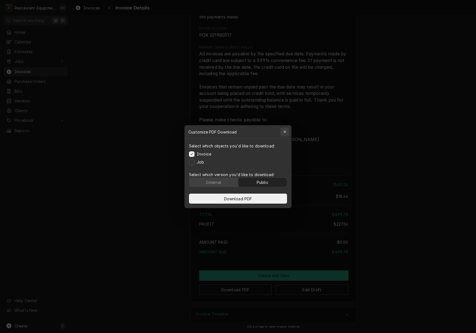
click at [285, 132] on icon "button" at bounding box center [284, 132] width 3 height 3
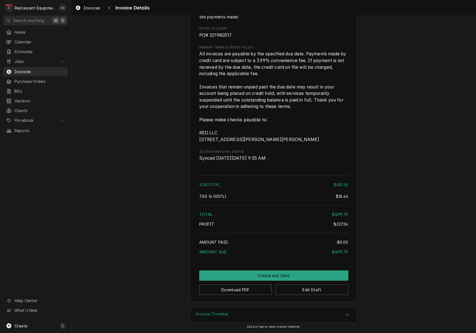
drag, startPoint x: 286, startPoint y: 274, endPoint x: 278, endPoint y: 273, distance: 7.3
click at [285, 274] on button "Create and Send" at bounding box center [273, 276] width 149 height 10
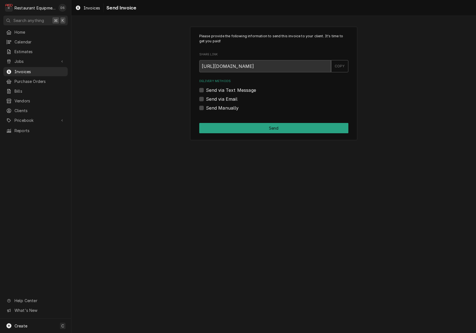
click at [206, 108] on label "Send Manually" at bounding box center [222, 108] width 33 height 7
click at [206, 108] on input "Send Manually" at bounding box center [280, 111] width 149 height 12
click at [206, 108] on label "Send Manually" at bounding box center [222, 108] width 33 height 7
click at [206, 108] on input "Send Manually" at bounding box center [280, 111] width 149 height 12
click at [206, 108] on label "Send Manually" at bounding box center [222, 108] width 33 height 7
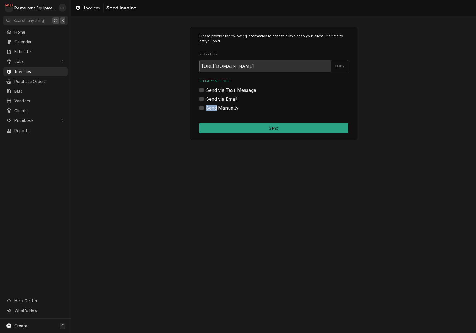
click at [206, 108] on input "Send Manually" at bounding box center [280, 111] width 149 height 12
checkbox input "true"
click at [253, 126] on button "Send" at bounding box center [273, 128] width 149 height 10
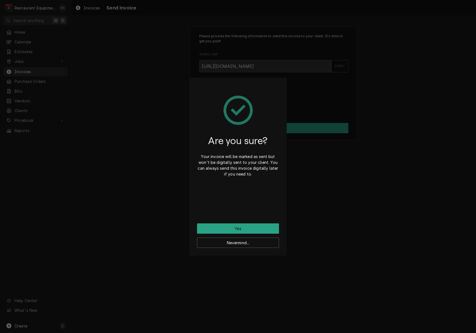
click at [249, 228] on button "Yes" at bounding box center [238, 229] width 82 height 10
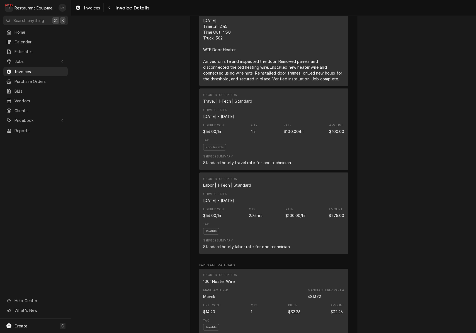
scroll to position [498, 0]
click at [109, 10] on div "Navigate back" at bounding box center [109, 8] width 6 height 6
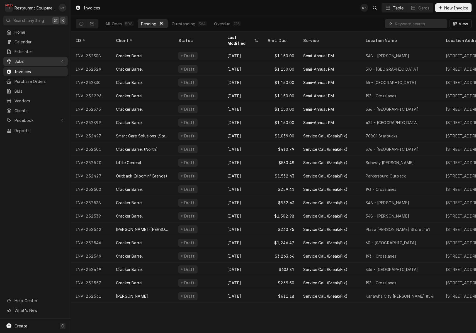
click at [27, 58] on span "Jobs" at bounding box center [35, 61] width 42 height 6
click at [35, 70] on span "Jobs" at bounding box center [39, 71] width 50 height 6
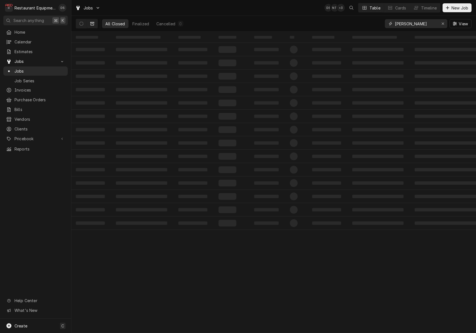
click at [425, 25] on input "elkins" at bounding box center [416, 23] width 42 height 9
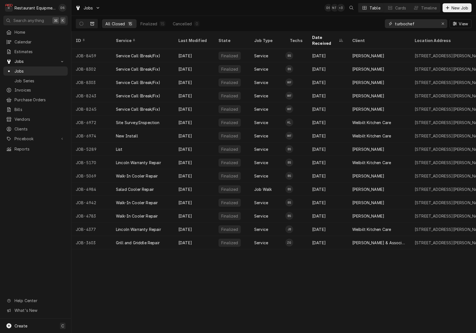
type input "turbochef"
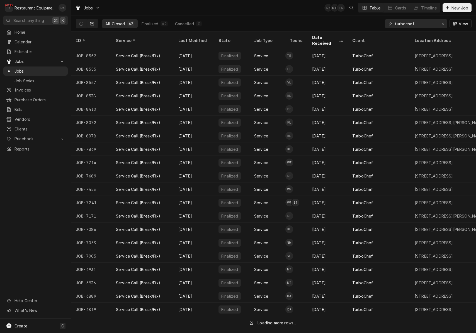
click at [76, 23] on div "All Closed 42 Finalized 42 Cancelled 0 turbochef View" at bounding box center [273, 24] width 404 height 16
click at [78, 23] on button "Dynamic Content Wrapper" at bounding box center [81, 23] width 11 height 9
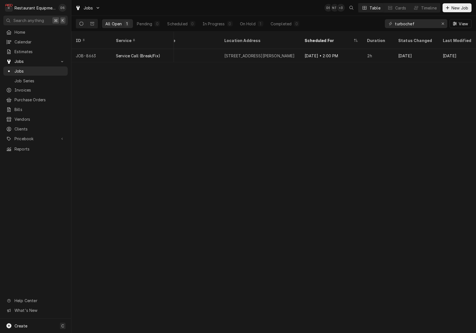
scroll to position [0, 498]
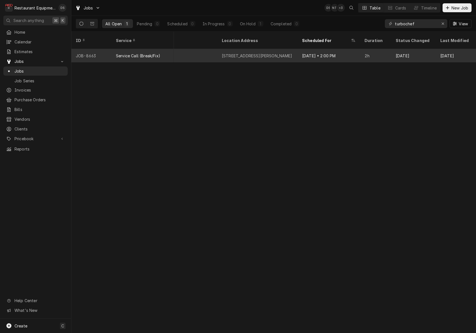
click at [344, 49] on div "Aug 22 • 2:00 PM" at bounding box center [328, 55] width 62 height 13
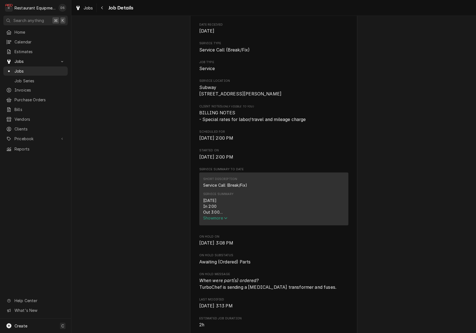
scroll to position [95, 0]
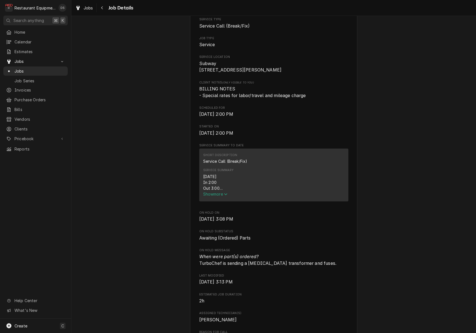
click at [216, 197] on span "Show more" at bounding box center [215, 194] width 25 height 5
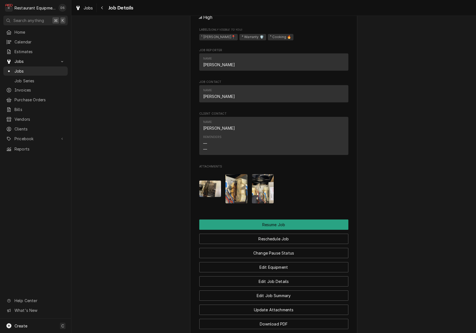
scroll to position [624, 0]
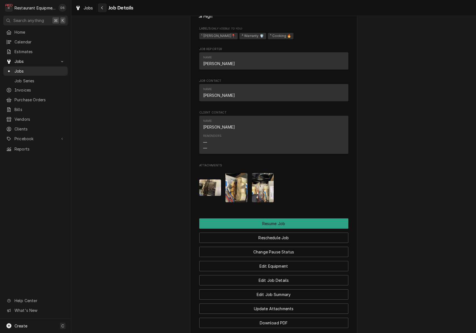
click at [105, 11] on button "Navigate back" at bounding box center [102, 7] width 9 height 9
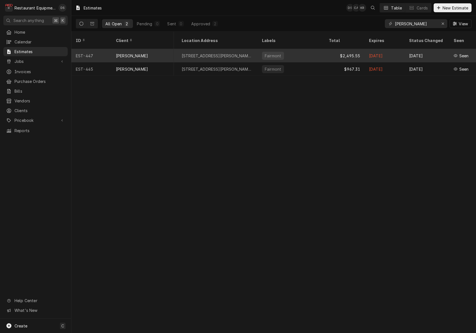
click at [310, 50] on div "Fairmont" at bounding box center [290, 55] width 67 height 13
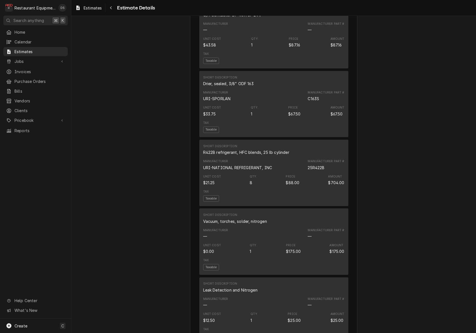
scroll to position [814, 0]
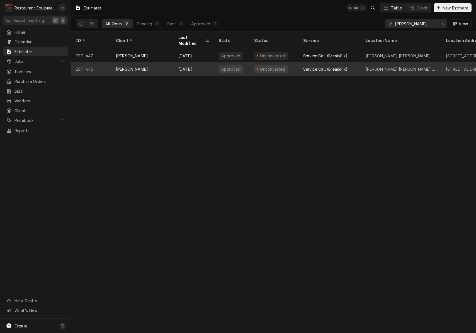
click at [323, 66] on div "Service Call (Break/Fix)" at bounding box center [325, 69] width 44 height 6
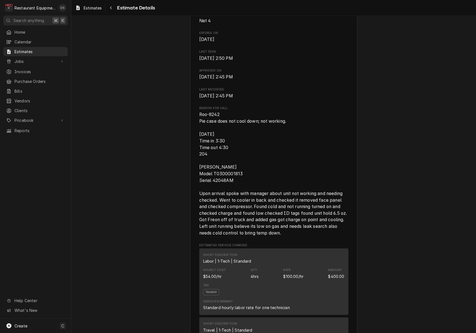
scroll to position [241, 0]
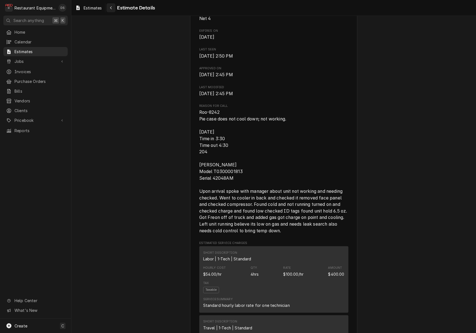
click at [110, 7] on icon "Navigate back" at bounding box center [111, 8] width 3 height 4
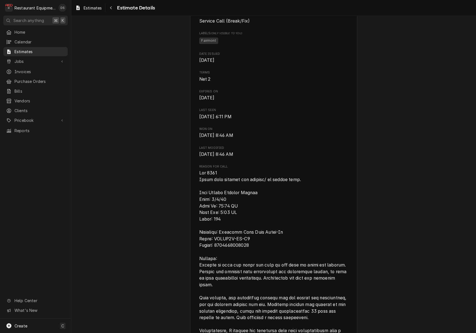
scroll to position [181, 0]
click at [113, 7] on div "Navigate back" at bounding box center [111, 8] width 6 height 6
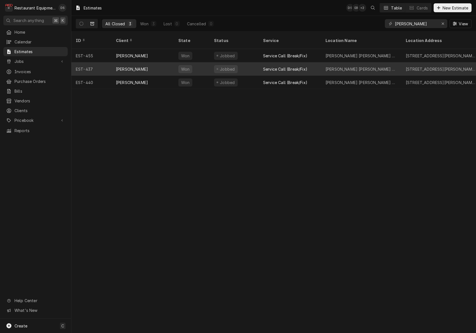
click at [254, 62] on div "Jobbed" at bounding box center [233, 68] width 49 height 13
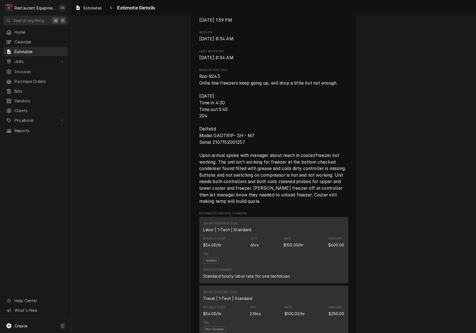
scroll to position [281, 0]
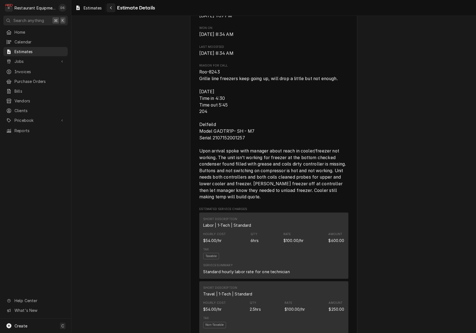
click at [113, 9] on div "Navigate back" at bounding box center [111, 8] width 6 height 6
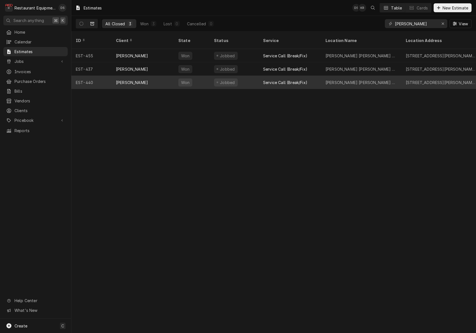
click at [253, 76] on div "Jobbed" at bounding box center [233, 82] width 49 height 13
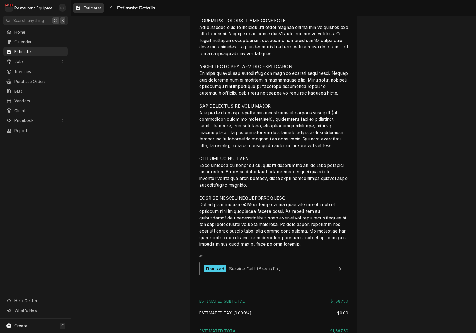
scroll to position [903, 0]
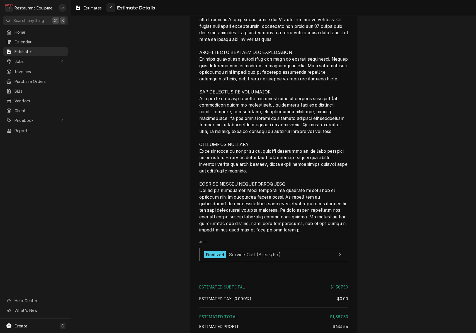
click at [114, 8] on div "Navigate back" at bounding box center [111, 8] width 6 height 6
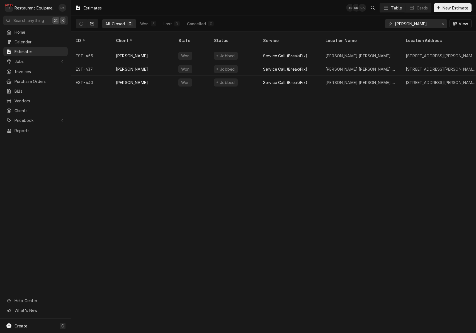
click at [83, 25] on icon "Dynamic Content Wrapper" at bounding box center [81, 24] width 4 height 4
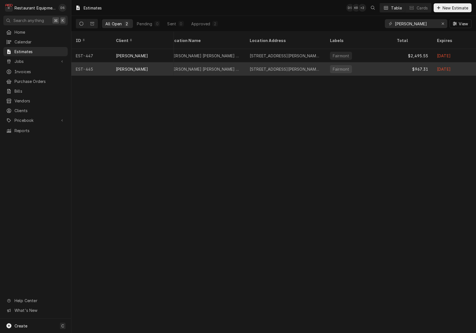
scroll to position [0, 197]
click at [378, 63] on div "Fairmont" at bounding box center [357, 68] width 67 height 13
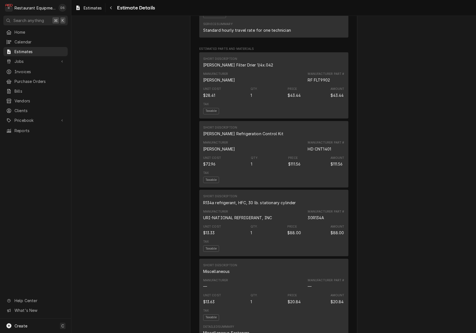
scroll to position [588, 0]
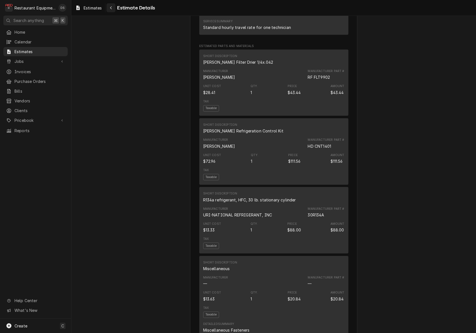
click at [112, 8] on icon "Navigate back" at bounding box center [111, 8] width 3 height 4
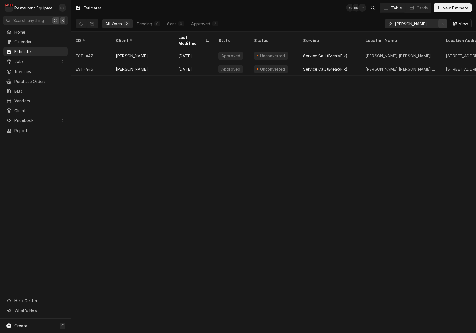
click at [440, 25] on div "Erase input" at bounding box center [443, 24] width 6 height 6
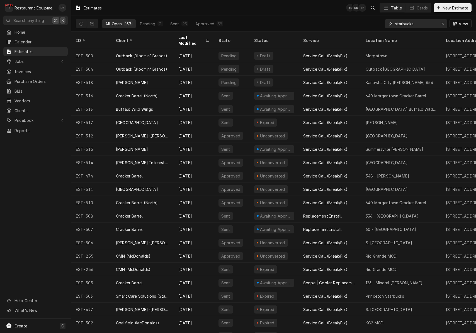
type input "starbucks"
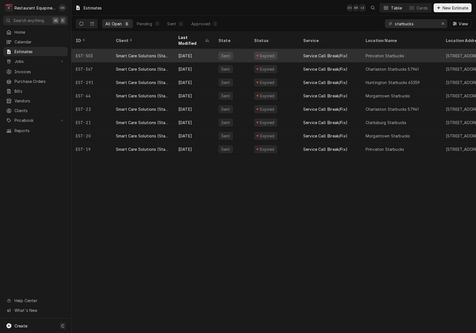
click at [388, 53] on div "Princeton Starbucks" at bounding box center [384, 56] width 38 height 6
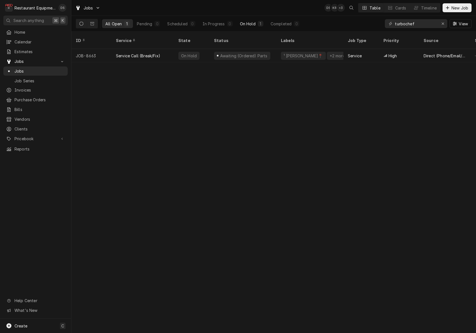
click at [257, 25] on button "On Hold 1" at bounding box center [251, 23] width 30 height 9
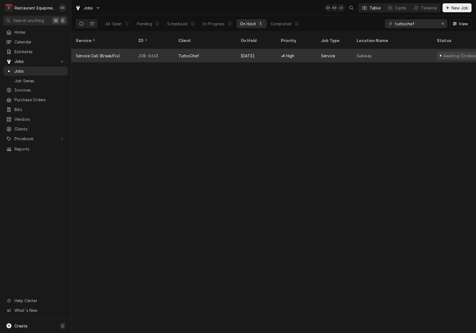
click at [397, 49] on div "Subway" at bounding box center [392, 55] width 80 height 13
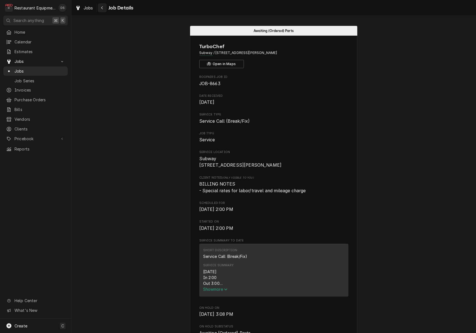
click at [103, 10] on div "Navigate back" at bounding box center [102, 8] width 6 height 6
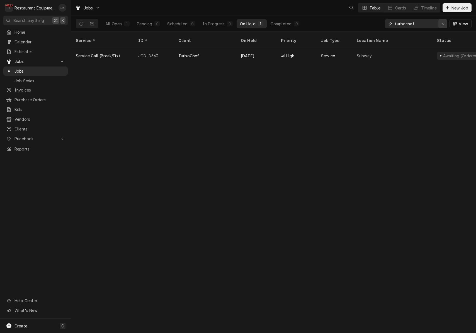
click at [441, 26] on div "Erase input" at bounding box center [443, 24] width 6 height 6
click at [426, 27] on input "Dynamic Content Wrapper" at bounding box center [421, 23] width 52 height 9
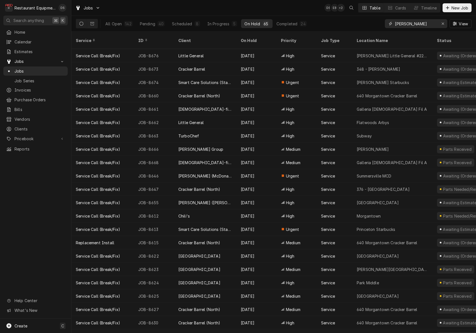
type input "[PERSON_NAME]"
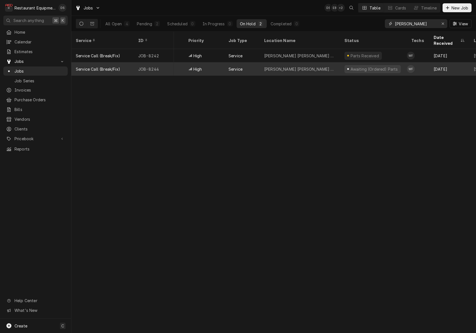
scroll to position [0, 104]
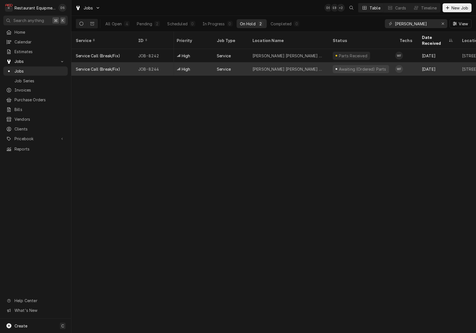
click at [332, 62] on div "Awaiting (Ordered) Parts" at bounding box center [361, 68] width 67 height 13
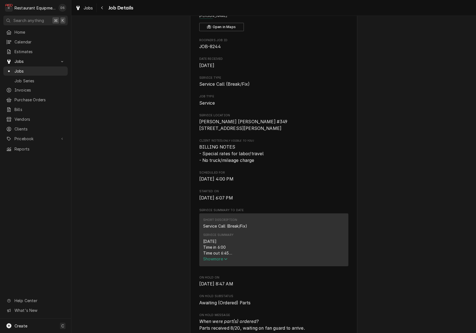
scroll to position [77, 0]
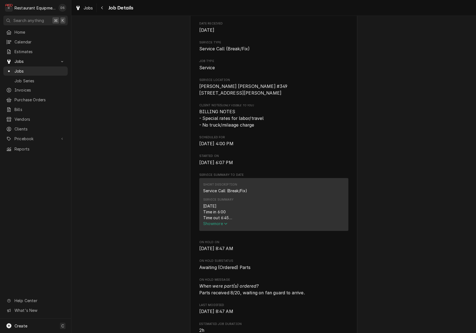
click at [218, 221] on span "Show more" at bounding box center [215, 223] width 25 height 5
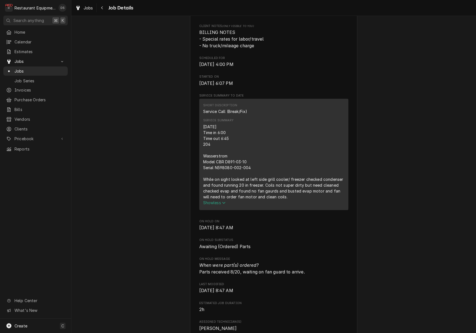
scroll to position [156, 0]
click at [102, 8] on icon "Navigate back" at bounding box center [102, 7] width 2 height 3
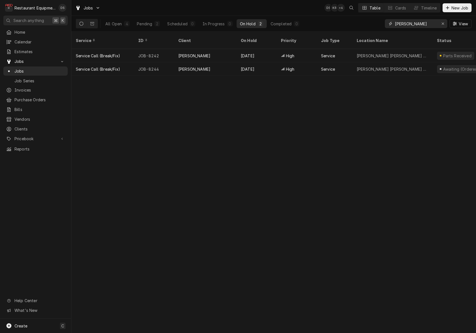
drag, startPoint x: 424, startPoint y: 25, endPoint x: 365, endPoint y: 20, distance: 58.7
click at [367, 21] on div "All Open 4 Pending 2 Scheduled 0 In Progress 0 On Hold 2 Completed 0 [PERSON_NA…" at bounding box center [274, 24] width 396 height 16
type input "8613"
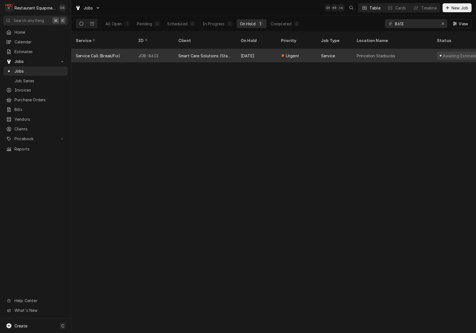
click at [216, 53] on div "Smart Care Solutions (Starbucks Corporate)" at bounding box center [204, 56] width 53 height 6
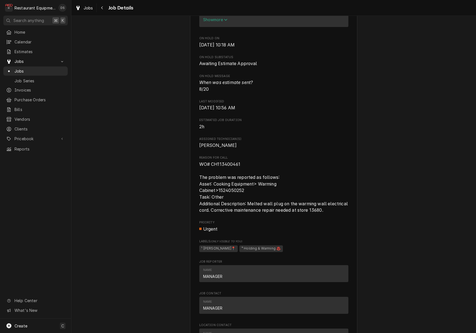
scroll to position [306, 0]
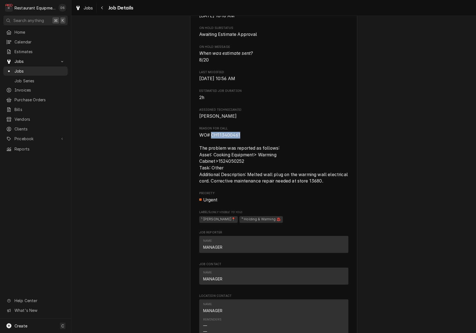
drag, startPoint x: 242, startPoint y: 136, endPoint x: 214, endPoint y: 134, distance: 27.6
click at [211, 135] on span "WO# CH113400461 The problem was reported as follows: Asset: Cooking Equipment> …" at bounding box center [273, 158] width 149 height 53
copy span "CH113400461"
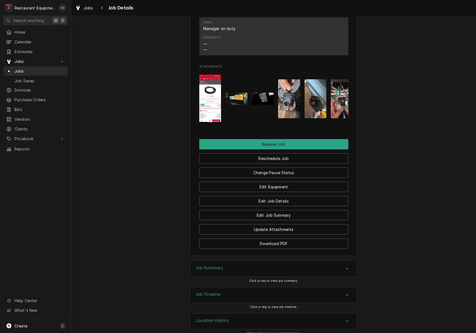
scroll to position [0, 0]
click at [231, 264] on div "Job Summary" at bounding box center [273, 269] width 167 height 16
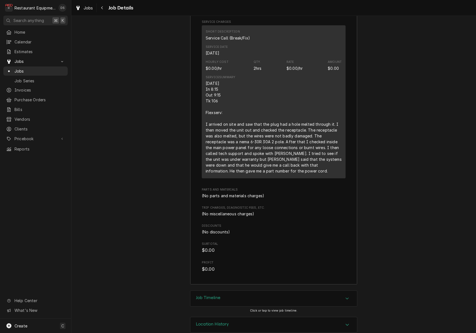
click at [265, 291] on div "Job Timeline" at bounding box center [273, 299] width 167 height 16
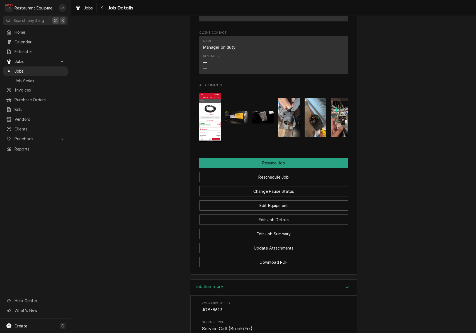
scroll to position [610, 0]
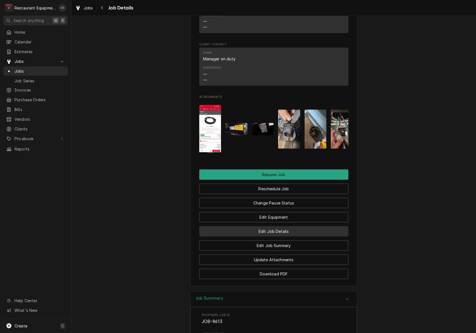
click at [285, 228] on button "Edit Job Details" at bounding box center [273, 231] width 149 height 10
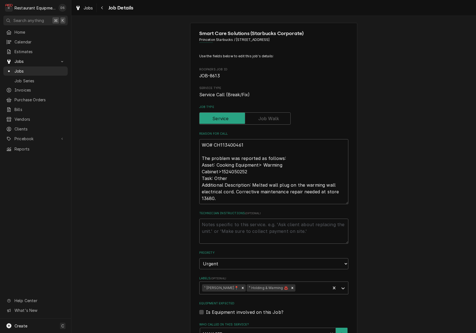
scroll to position [6, 0]
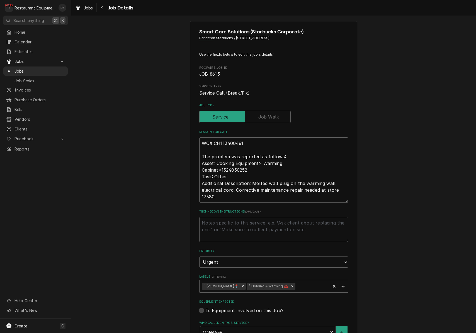
drag, startPoint x: 250, startPoint y: 144, endPoint x: 215, endPoint y: 143, distance: 35.4
click at [215, 143] on textarea "WO# CH113400461 The problem was reported as follows: Asset: Cooking Equipment> …" at bounding box center [273, 170] width 149 height 65
type textarea "x"
type textarea "WO# The problem was reported as follows: Asset: Cooking Equipment> Warming Cabi…"
paste textarea "ST1368000013"
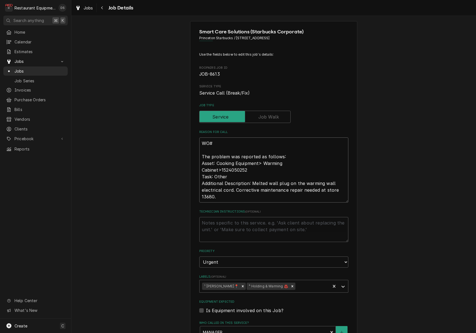
type textarea "x"
type textarea "WO# ST1368000013 The problem was reported as follows: Asset: Cooking Equipment>…"
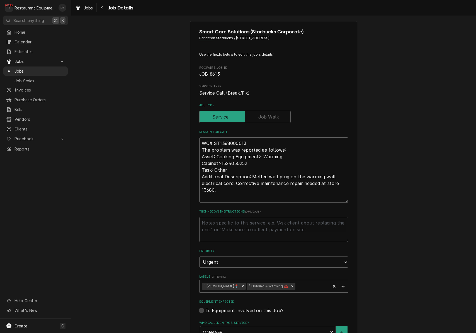
drag, startPoint x: 218, startPoint y: 143, endPoint x: 413, endPoint y: 146, distance: 195.6
click at [413, 146] on div "Smart Care Solutions (Starbucks Corporate) Princeton Starbucks / [STREET_ADDRES…" at bounding box center [273, 284] width 404 height 537
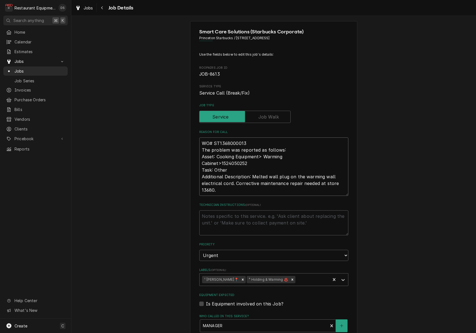
type textarea "x"
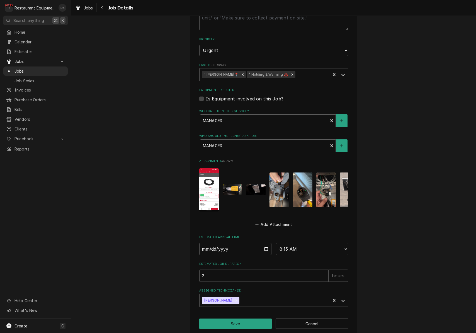
scroll to position [0, 0]
type textarea "WO# ST1368000013 The problem was reported as follows: Asset: Cooking Equipment>…"
click at [249, 319] on button "Save" at bounding box center [235, 324] width 73 height 10
type textarea "x"
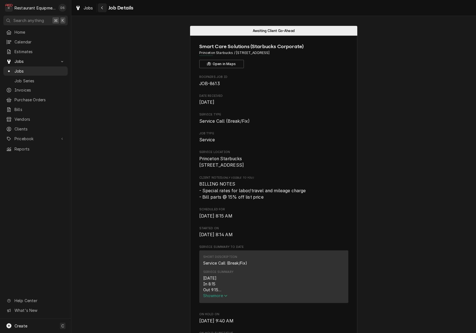
click at [101, 8] on icon "Navigate back" at bounding box center [102, 8] width 3 height 4
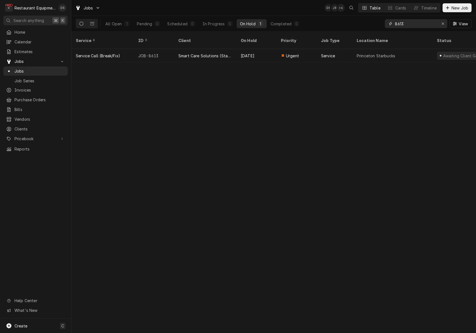
click at [443, 25] on icon "Erase input" at bounding box center [442, 24] width 3 height 4
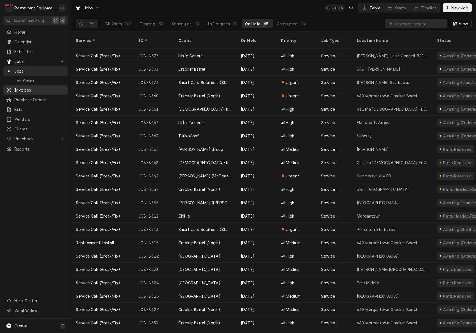
click at [25, 89] on span "Invoices" at bounding box center [39, 90] width 50 height 6
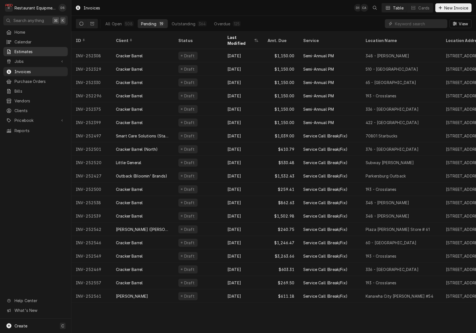
click at [32, 52] on span "Estimates" at bounding box center [39, 52] width 50 height 6
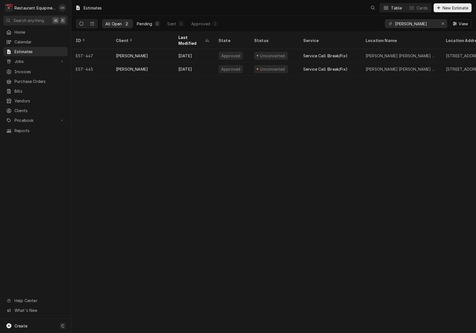
click at [145, 24] on div "Pending" at bounding box center [144, 24] width 15 height 6
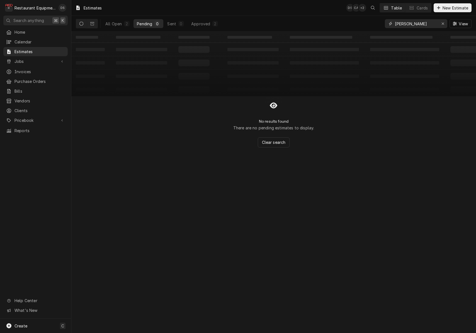
click at [441, 23] on icon "Erase input" at bounding box center [442, 24] width 3 height 4
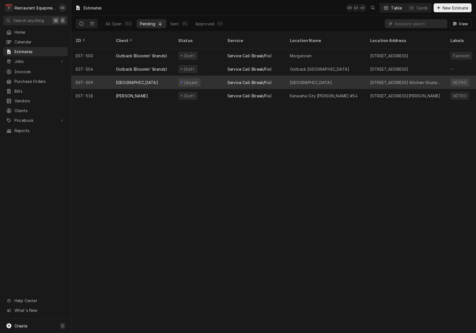
click at [332, 80] on div "[GEOGRAPHIC_DATA]" at bounding box center [311, 83] width 42 height 6
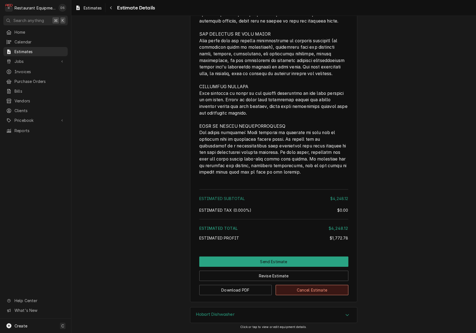
click at [321, 285] on button "Cancel Estimate" at bounding box center [311, 290] width 73 height 10
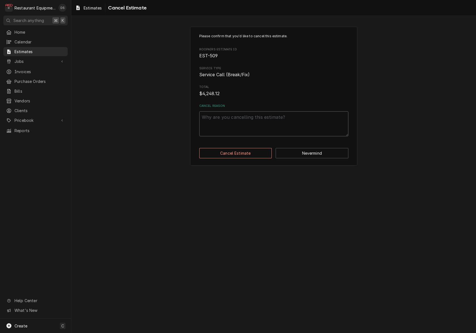
click at [242, 128] on textarea "Cancel Reason" at bounding box center [273, 123] width 149 height 25
type textarea "x"
type textarea "U"
type textarea "x"
type textarea "Un"
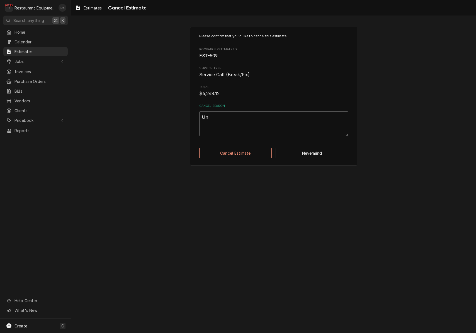
type textarea "x"
type textarea "Uni"
type textarea "x"
type textarea "Unit"
type textarea "x"
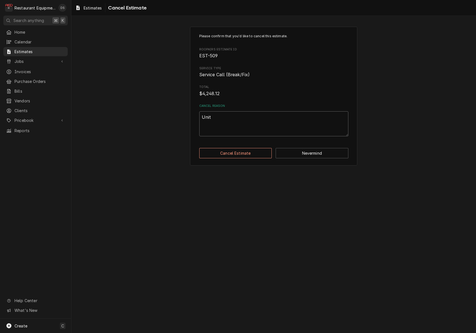
type textarea "Unit"
type textarea "x"
type textarea "Unit i"
type textarea "x"
type textarea "Unit is"
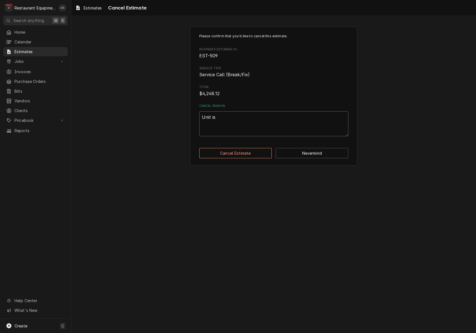
type textarea "x"
type textarea "Unit is"
type textarea "x"
type textarea "Unit is w"
type textarea "x"
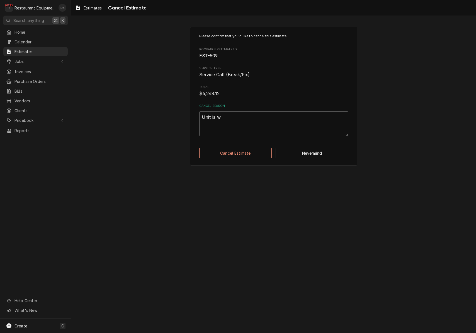
type textarea "Unit is wo"
type textarea "x"
type textarea "Unit is wor"
type textarea "x"
type textarea "Unit is work"
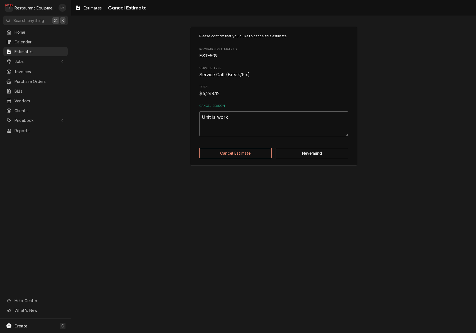
type textarea "x"
type textarea "Unit is worki"
type textarea "x"
type textarea "Unit is workin"
type textarea "x"
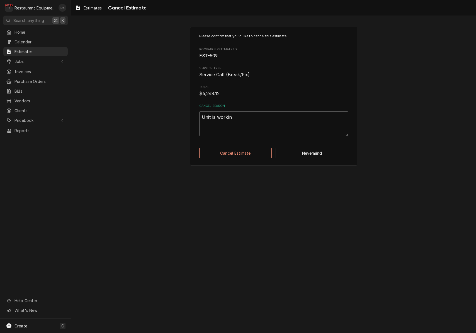
type textarea "Unit is working"
type textarea "x"
type textarea "Unit is working"
type textarea "x"
type textarea "Unit is working p"
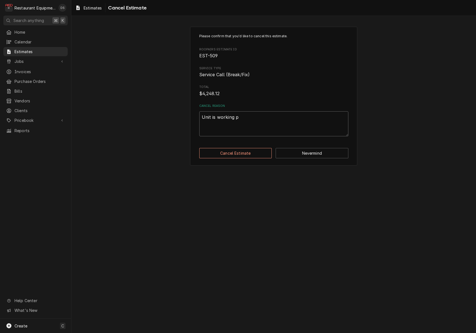
type textarea "x"
type textarea "Unit is working pe"
type textarea "x"
type textarea "Unit is working per"
type textarea "x"
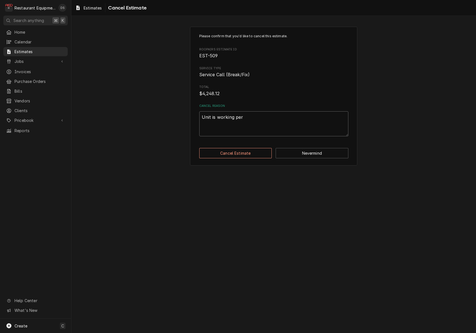
type textarea "Unit is working per"
type textarea "x"
type textarea "Unit is working per S"
type textarea "x"
type textarea "Unit is working per Se"
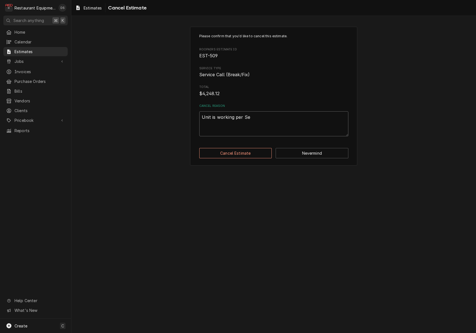
type textarea "x"
type textarea "Unit is working per Set"
type textarea "x"
type textarea "Unit is working per Seth"
type textarea "x"
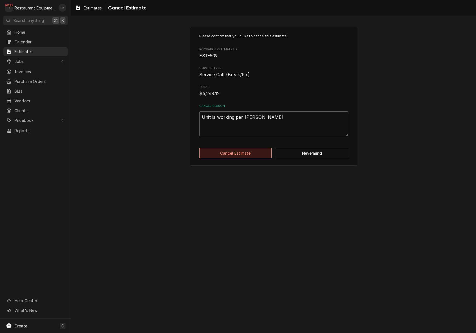
type textarea "Unit is working per Seth"
click at [242, 152] on button "Cancel Estimate" at bounding box center [235, 153] width 73 height 10
type textarea "x"
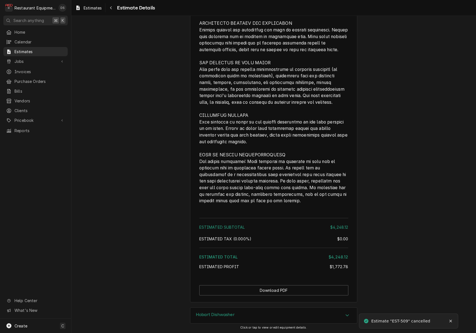
scroll to position [2006, 0]
click at [113, 9] on div "Navigate back" at bounding box center [111, 8] width 6 height 6
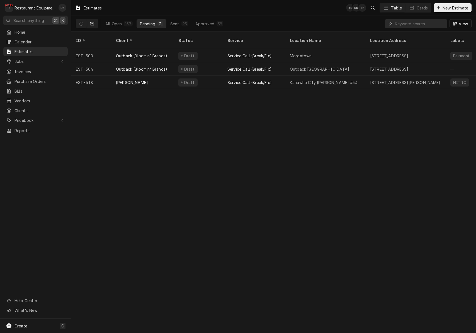
click at [89, 25] on button "Dynamic Content Wrapper" at bounding box center [92, 23] width 11 height 9
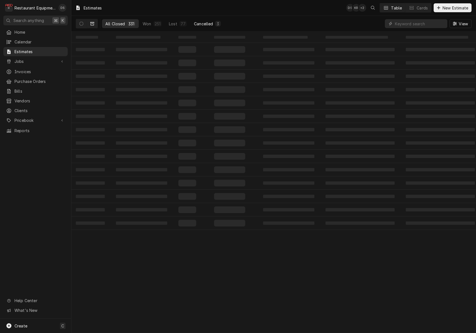
click at [205, 24] on div "Cancelled" at bounding box center [203, 24] width 19 height 6
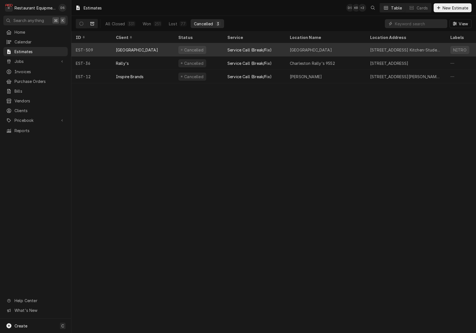
click at [271, 51] on div "Service Call (Break/Fix)" at bounding box center [249, 50] width 44 height 6
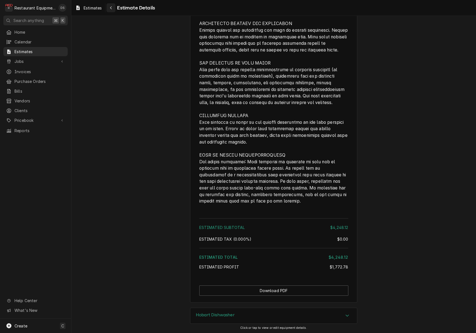
click at [115, 11] on button "Navigate back" at bounding box center [110, 7] width 9 height 9
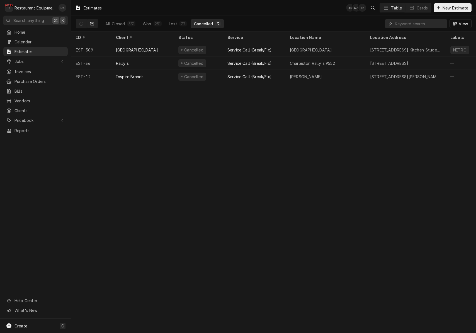
drag, startPoint x: 80, startPoint y: 24, endPoint x: 94, endPoint y: 24, distance: 13.7
click at [80, 24] on icon "Dynamic Content Wrapper" at bounding box center [81, 24] width 4 height 4
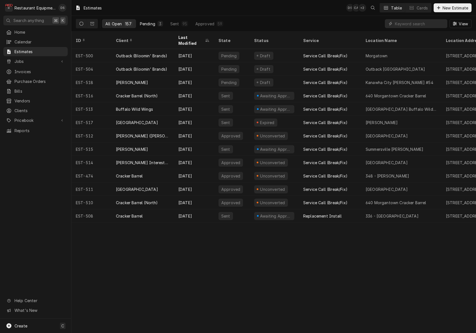
click at [148, 24] on div "Pending" at bounding box center [147, 24] width 15 height 6
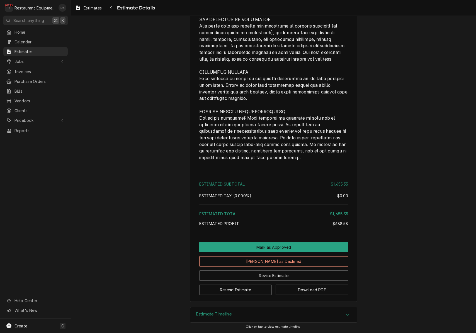
scroll to position [1116, 0]
click at [275, 245] on button "Mark as Approved" at bounding box center [273, 248] width 149 height 10
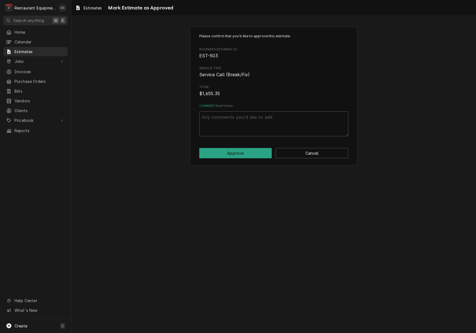
click at [226, 145] on div "Please confirm that you'd like to approve this estimate. Roopairs Estimate ID E…" at bounding box center [273, 96] width 167 height 139
click at [229, 150] on button "Approve" at bounding box center [235, 153] width 73 height 10
click at [224, 155] on button "Approve" at bounding box center [235, 153] width 73 height 10
type textarea "x"
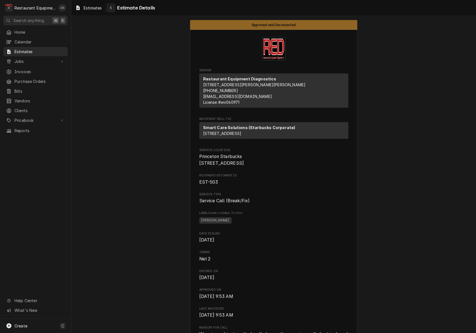
click at [112, 9] on icon "Navigate back" at bounding box center [111, 8] width 3 height 4
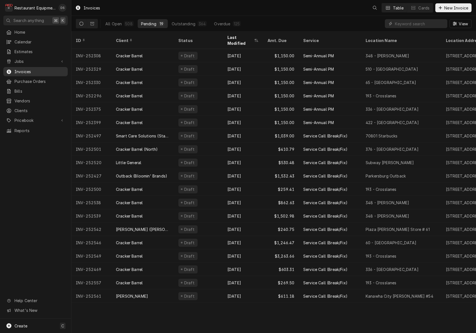
click at [30, 73] on link "Invoices" at bounding box center [35, 71] width 64 height 9
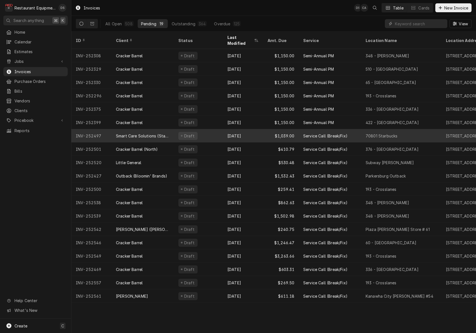
click at [222, 130] on div "Draft" at bounding box center [198, 135] width 49 height 13
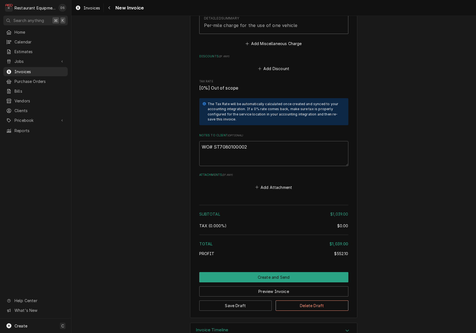
scroll to position [927, 0]
drag, startPoint x: 248, startPoint y: 131, endPoint x: 217, endPoint y: 132, distance: 30.9
click at [214, 141] on textarea "WO# ST7080100002" at bounding box center [273, 153] width 149 height 25
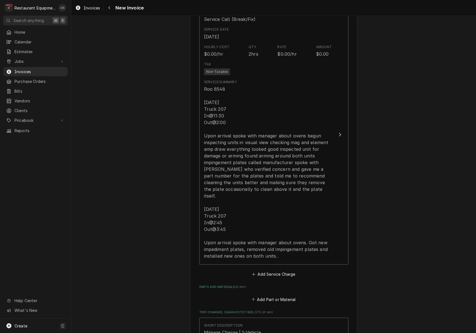
scroll to position [568, 0]
click at [111, 8] on div "Navigate back" at bounding box center [109, 8] width 6 height 6
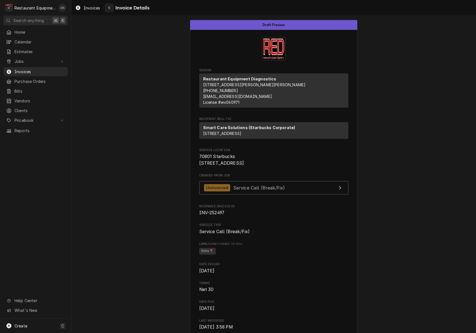
click at [106, 11] on button "Navigate back" at bounding box center [109, 7] width 9 height 9
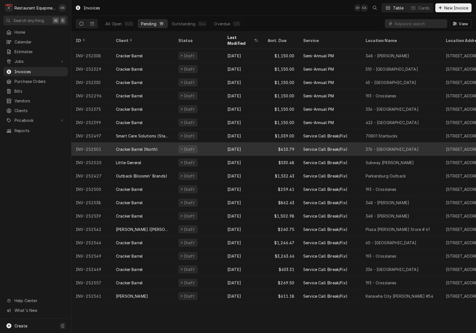
click at [257, 143] on div "Aug 20" at bounding box center [243, 149] width 40 height 13
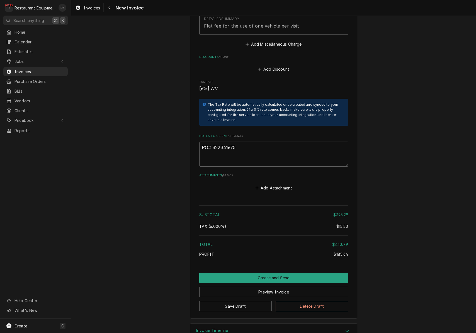
scroll to position [1134, 0]
drag, startPoint x: 241, startPoint y: 133, endPoint x: 213, endPoint y: 132, distance: 28.1
click at [213, 142] on textarea "PO# 322341675" at bounding box center [273, 154] width 149 height 25
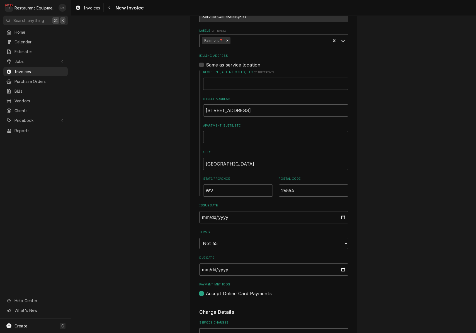
scroll to position [180, 0]
click at [258, 212] on input "2025-08-20" at bounding box center [273, 217] width 149 height 12
type input "2025-08-22"
drag, startPoint x: 398, startPoint y: 235, endPoint x: 386, endPoint y: 232, distance: 11.6
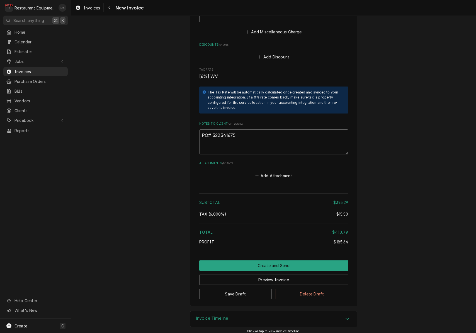
scroll to position [1134, 0]
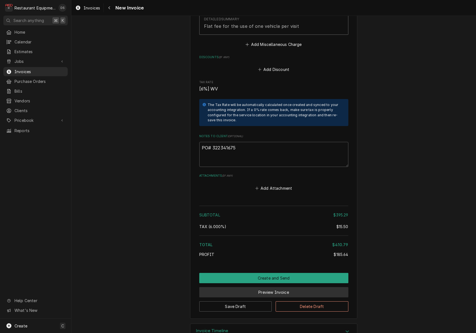
click at [256, 287] on button "Preview Invoice" at bounding box center [273, 292] width 149 height 10
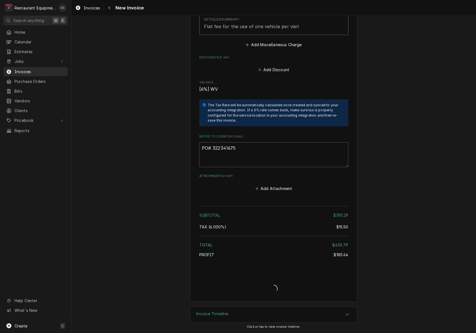
type textarea "x"
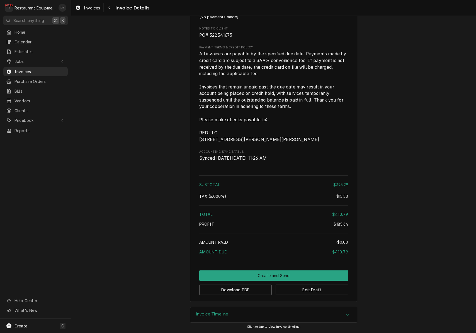
scroll to position [926, 0]
click at [245, 292] on button "Download PDF" at bounding box center [235, 290] width 73 height 10
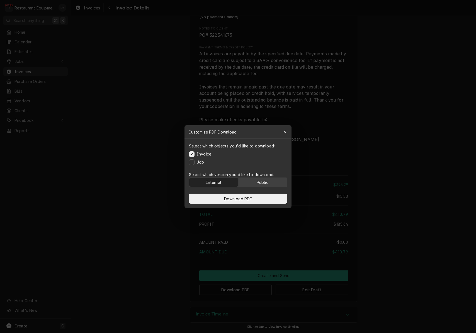
click at [260, 183] on div "Public" at bounding box center [263, 182] width 12 height 6
click at [252, 198] on span "Download PDF" at bounding box center [238, 199] width 30 height 6
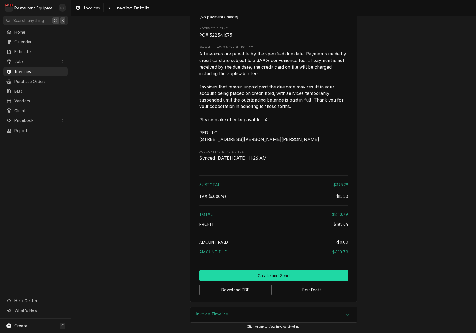
click at [280, 274] on button "Create and Send" at bounding box center [273, 276] width 149 height 10
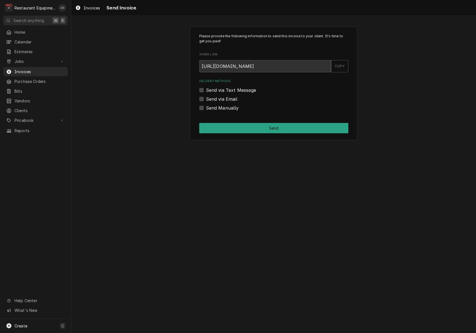
click at [206, 108] on label "Send Manually" at bounding box center [222, 108] width 33 height 7
click at [206, 108] on input "Send Manually" at bounding box center [280, 111] width 149 height 12
checkbox input "true"
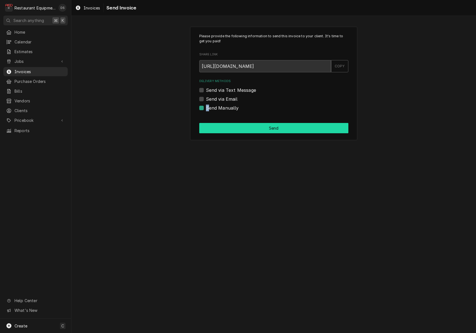
click at [287, 124] on button "Send" at bounding box center [273, 128] width 149 height 10
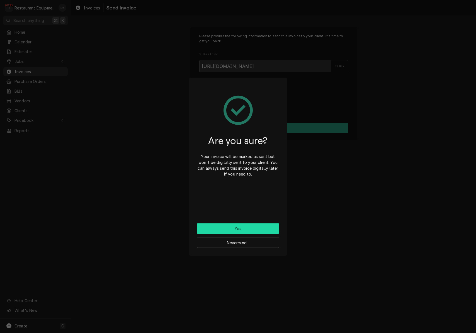
click at [254, 229] on button "Yes" at bounding box center [238, 229] width 82 height 10
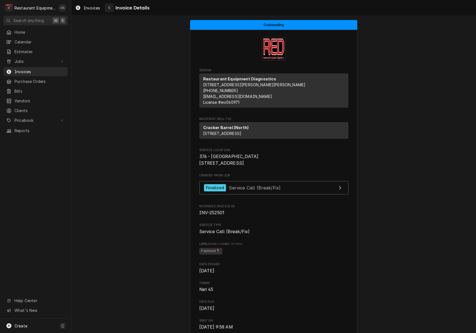
click at [107, 9] on div "Navigate back" at bounding box center [109, 8] width 6 height 6
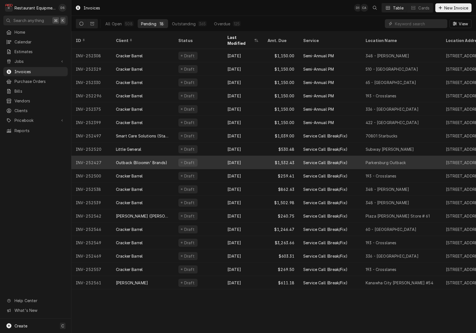
click at [211, 158] on div "Draft" at bounding box center [198, 162] width 49 height 13
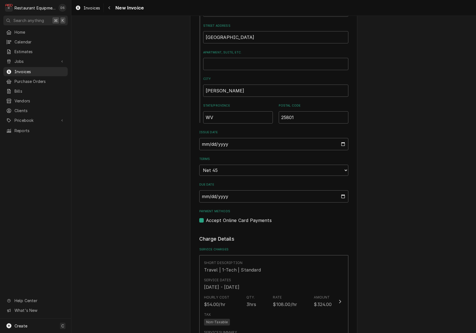
scroll to position [247, 0]
click at [225, 142] on input "2025-08-14" at bounding box center [273, 144] width 149 height 12
type input "2025-08-22"
drag, startPoint x: 372, startPoint y: 197, endPoint x: 316, endPoint y: 199, distance: 56.0
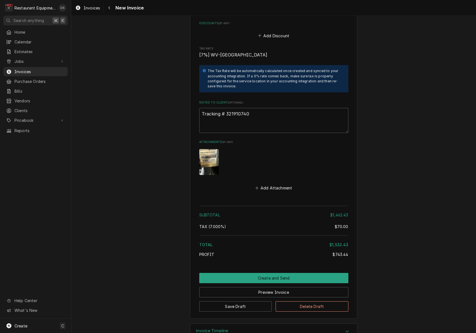
scroll to position [1528, 0]
click at [251, 108] on textarea "Tracking # 321910740" at bounding box center [273, 120] width 149 height 25
drag, startPoint x: 253, startPoint y: 97, endPoint x: 226, endPoint y: 98, distance: 26.2
click at [226, 108] on textarea "Tracking # 321910740" at bounding box center [273, 120] width 149 height 25
drag, startPoint x: 410, startPoint y: 104, endPoint x: 32, endPoint y: 62, distance: 380.1
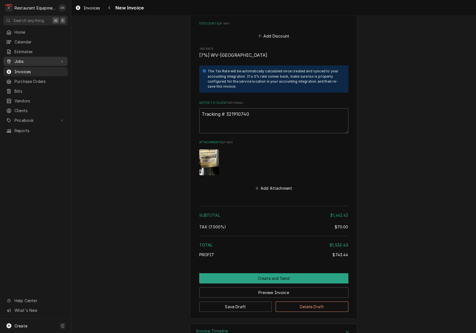
click at [32, 62] on span "Jobs" at bounding box center [35, 61] width 42 height 6
drag, startPoint x: 32, startPoint y: 62, endPoint x: 26, endPoint y: 61, distance: 6.1
click at [26, 61] on span "Jobs" at bounding box center [35, 61] width 42 height 6
click at [26, 62] on span "Jobs" at bounding box center [35, 61] width 42 height 6
drag, startPoint x: 26, startPoint y: 62, endPoint x: 25, endPoint y: 67, distance: 5.7
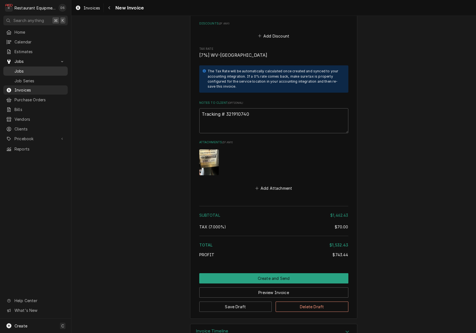
click at [25, 68] on span "Jobs" at bounding box center [39, 71] width 50 height 6
type textarea "x"
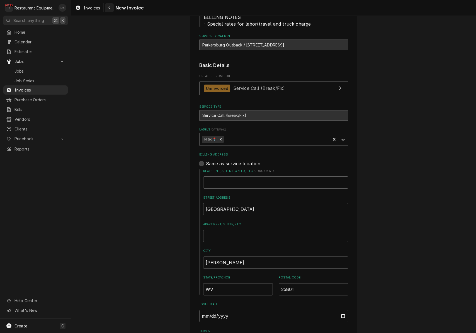
scroll to position [75, 0]
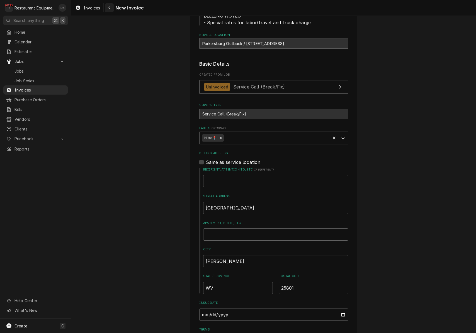
click at [109, 9] on icon "Navigate back" at bounding box center [109, 8] width 3 height 4
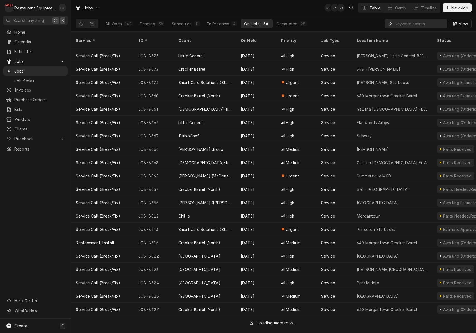
click at [416, 23] on input "Dynamic Content Wrapper" at bounding box center [420, 23] width 50 height 9
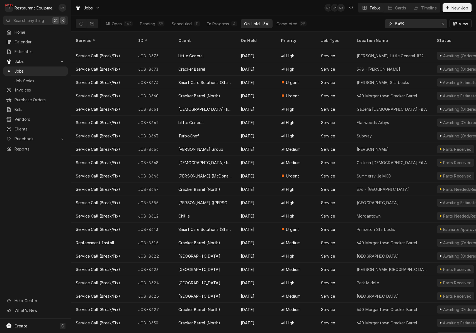
type input "8499"
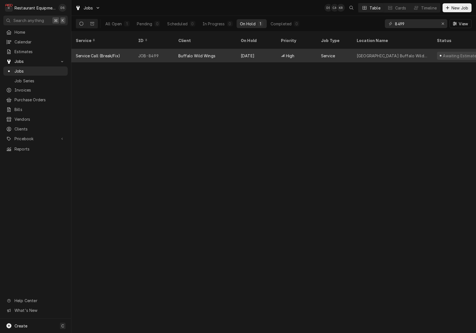
click at [355, 55] on div "University Town Center Buffalo Wild Wings" at bounding box center [392, 55] width 80 height 13
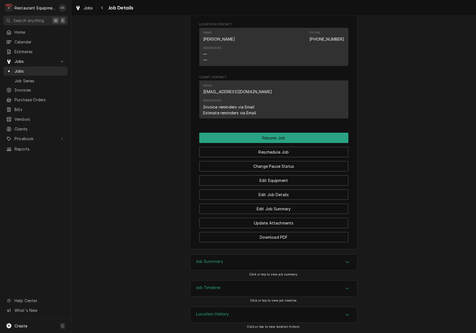
scroll to position [525, 0]
click at [281, 140] on button "Resume Job" at bounding box center [273, 138] width 149 height 10
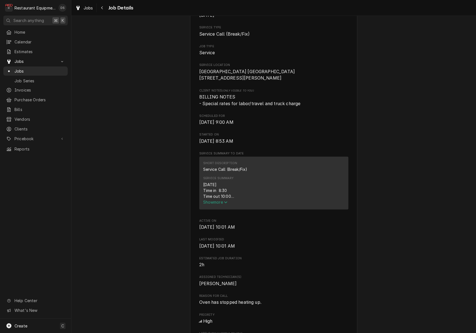
click at [226, 204] on icon "Service Summary" at bounding box center [225, 203] width 3 height 4
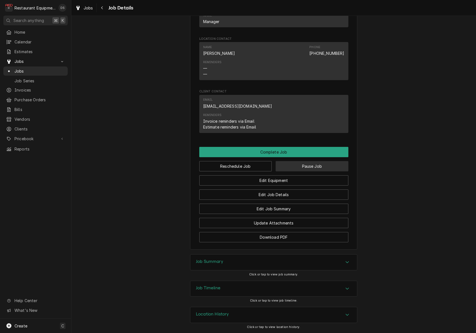
scroll to position [555, 0]
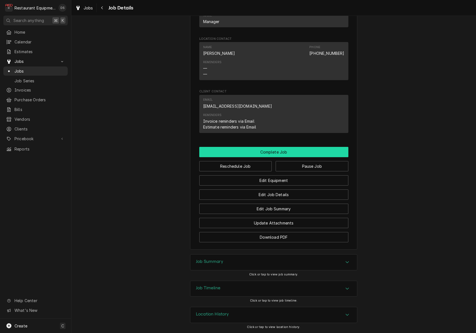
click at [280, 155] on button "Complete Job" at bounding box center [273, 152] width 149 height 10
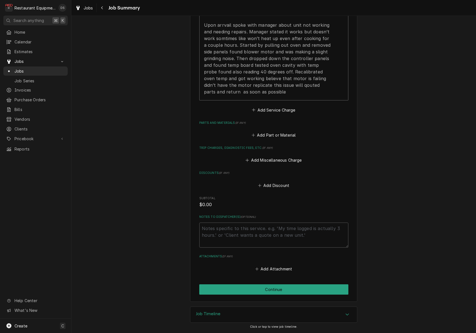
scroll to position [262, 0]
click at [294, 287] on button "Continue" at bounding box center [273, 290] width 149 height 10
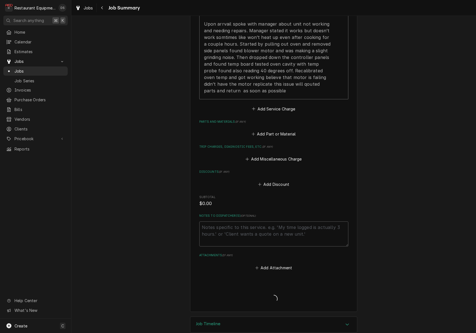
scroll to position [0, 0]
type textarea "x"
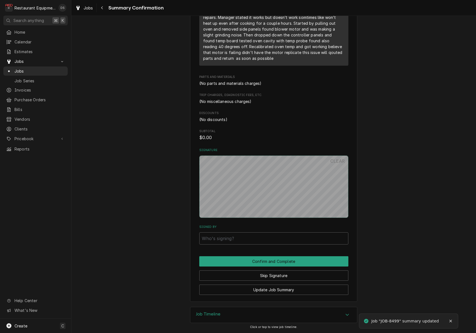
click at [280, 277] on button "Skip Signature" at bounding box center [273, 276] width 149 height 10
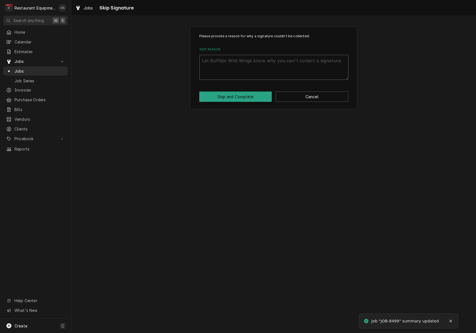
click at [267, 70] on textarea "Skip Reason" at bounding box center [273, 67] width 149 height 25
type textarea "x"
type textarea "E"
type textarea "x"
type textarea "Es"
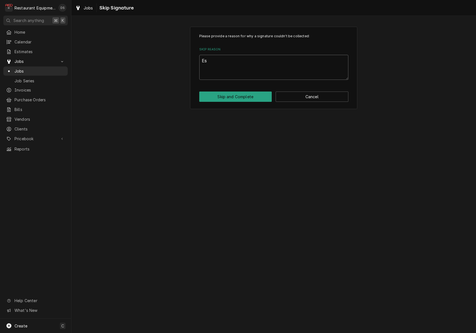
type textarea "x"
type textarea "Est"
type textarea "x"
type textarea "Esti"
type textarea "x"
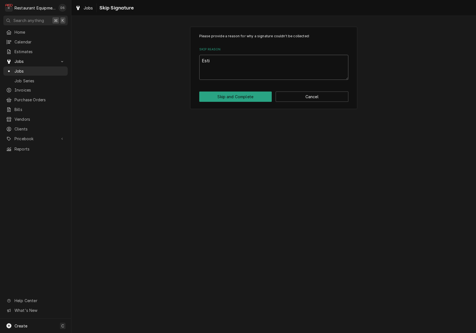
type textarea "Estim"
type textarea "x"
type textarea "Estima"
type textarea "x"
type textarea "Estimat"
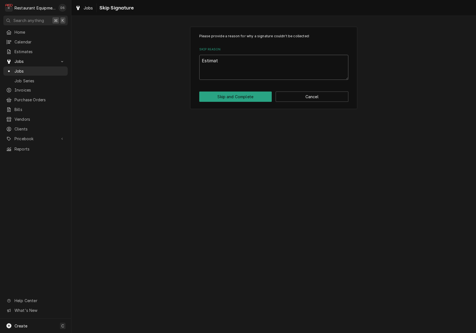
type textarea "x"
type textarea "Estimate"
type textarea "x"
type textarea "Estimate3"
type textarea "x"
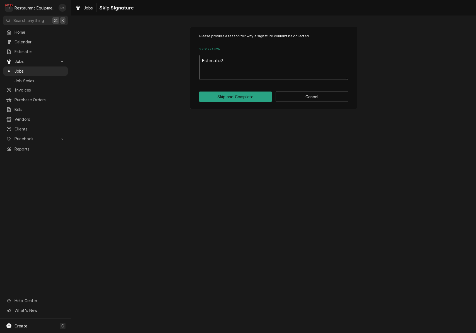
type textarea "Estimate3"
type textarea "x"
type textarea "Estimate3 w"
type textarea "x"
type textarea "Estimate3"
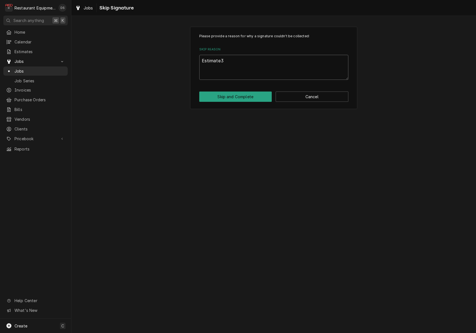
type textarea "x"
type textarea "Estimate3"
type textarea "x"
type textarea "Estimate"
type textarea "x"
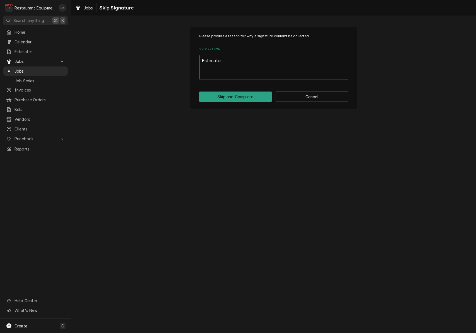
type textarea "Estimate"
type textarea "x"
type textarea "Estimate w"
type textarea "x"
type textarea "Estimate wa"
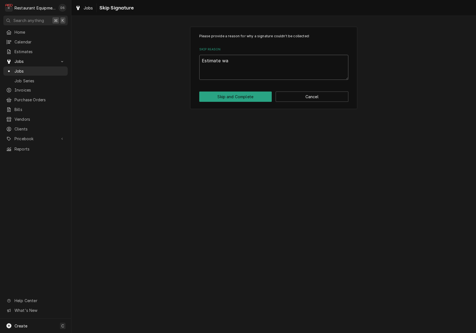
type textarea "x"
type textarea "Estimate was"
type textarea "x"
type textarea "Estimate was"
type textarea "x"
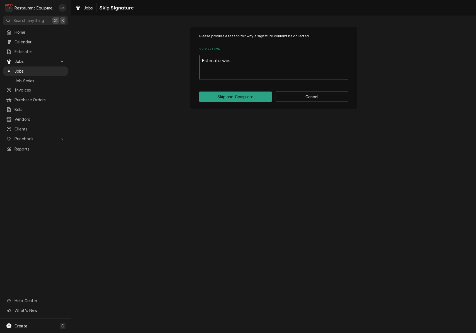
type textarea "Estimate was d"
type textarea "x"
type textarea "Estimate was de"
type textarea "x"
type textarea "Estimate was del"
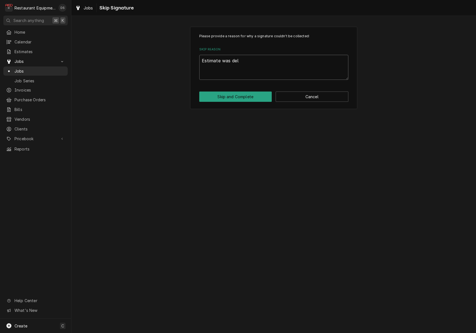
type textarea "x"
type textarea "Estimate was delc"
type textarea "x"
type textarea "Estimate was delci"
type textarea "x"
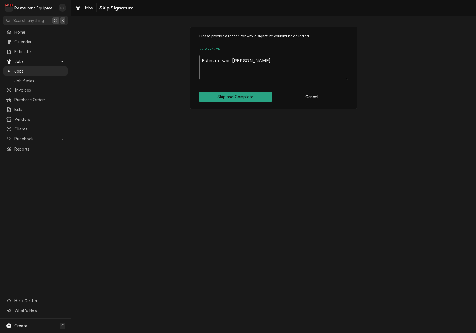
type textarea "Estimate was delcin"
type textarea "x"
type textarea "Estimate was delcine"
type textarea "x"
type textarea "Estimate was delcined"
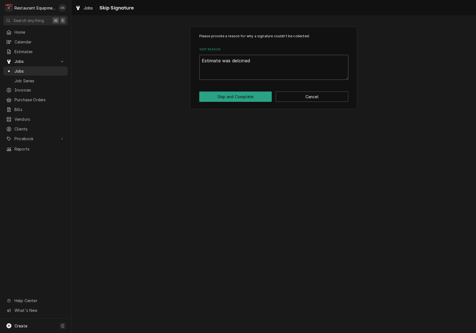
type textarea "x"
type textarea "Estimate was declined"
click at [242, 99] on button "Skip and Complete" at bounding box center [235, 97] width 73 height 10
type textarea "x"
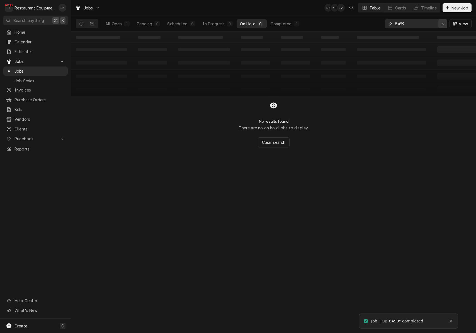
click at [443, 22] on div "Erase input" at bounding box center [443, 24] width 6 height 6
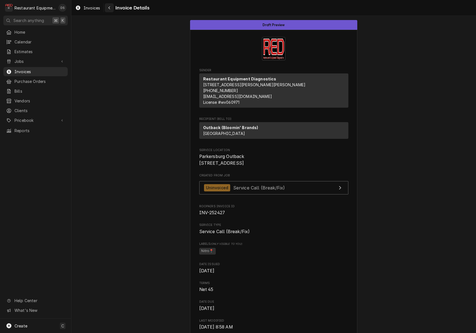
click at [108, 8] on div "Navigate back" at bounding box center [109, 8] width 6 height 6
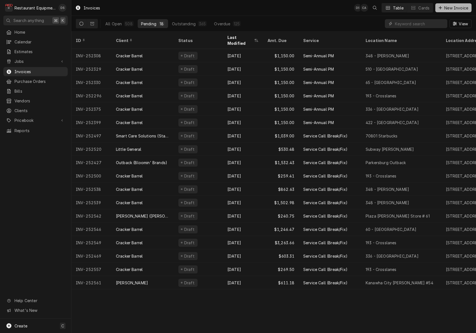
click at [448, 8] on span "New Invoice" at bounding box center [456, 8] width 26 height 6
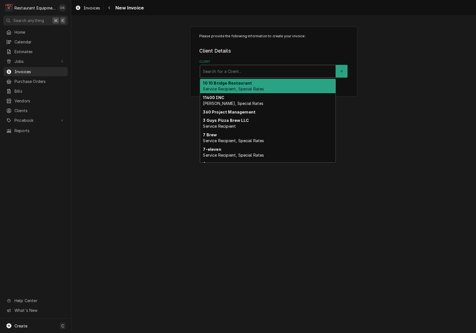
click at [245, 72] on div "Client" at bounding box center [268, 71] width 130 height 10
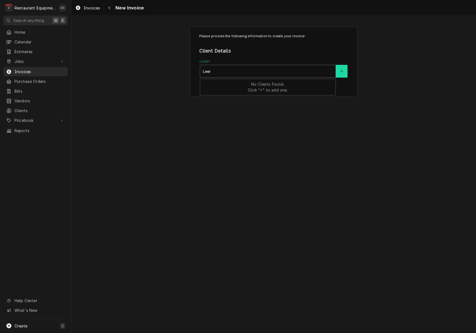
type input "Leer"
click at [341, 69] on icon "Create New Client" at bounding box center [341, 71] width 3 height 4
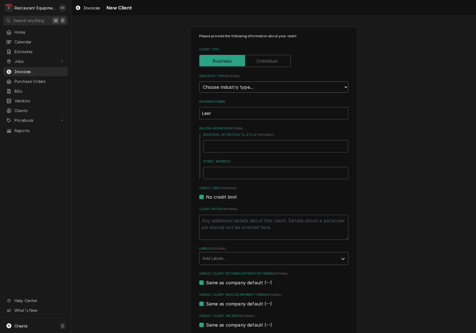
select select "2"
type textarea "x"
type input "2"
type textarea "x"
type input "20"
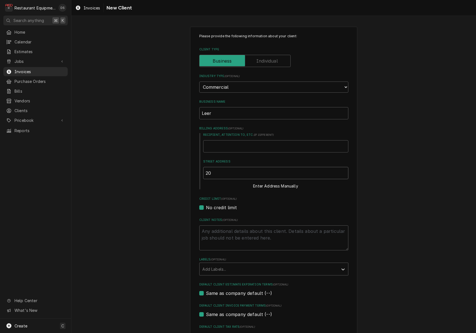
type textarea "x"
type input "206"
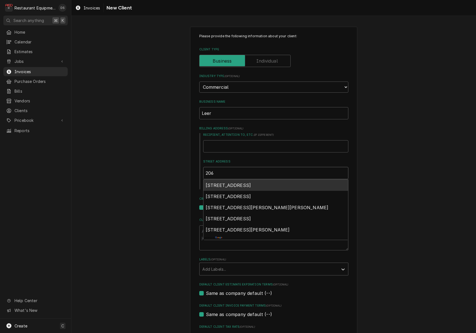
type textarea "x"
type input "206"
type textarea "x"
type input "206 L"
type textarea "x"
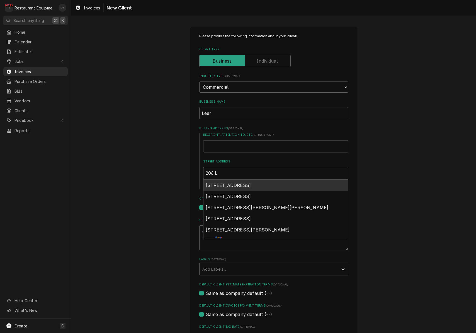
type input "206 Le"
type textarea "x"
type input "206 Lee"
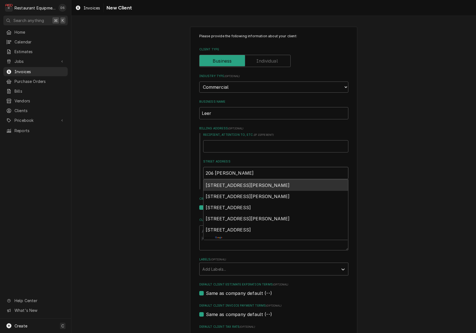
type textarea "x"
type input "206 Leer"
type textarea "x"
type input "206 Leer"
type textarea "x"
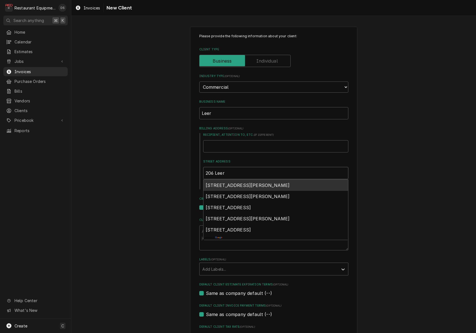
type input "206 Leer S"
type textarea "x"
type input "206 Leer St"
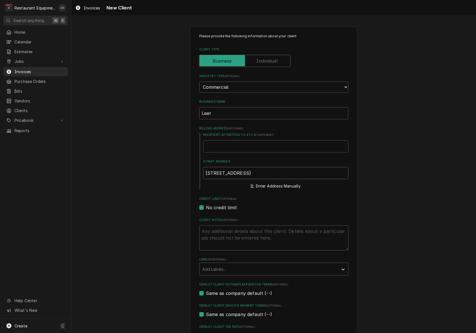
type textarea "x"
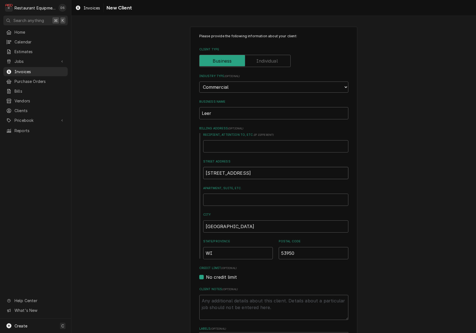
type input "206 Leer St"
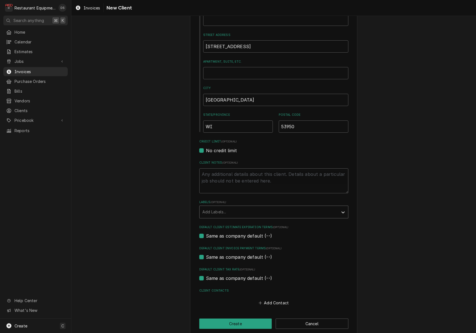
click at [225, 209] on div "Add Labels..." at bounding box center [268, 212] width 133 height 6
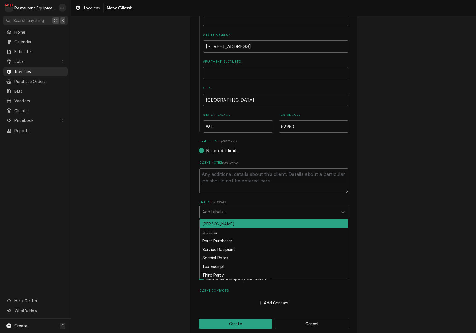
click at [229, 220] on div "Bill Payer" at bounding box center [273, 224] width 148 height 9
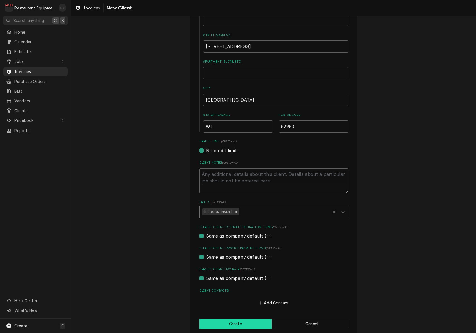
click at [242, 319] on button "Create" at bounding box center [235, 324] width 73 height 10
type textarea "x"
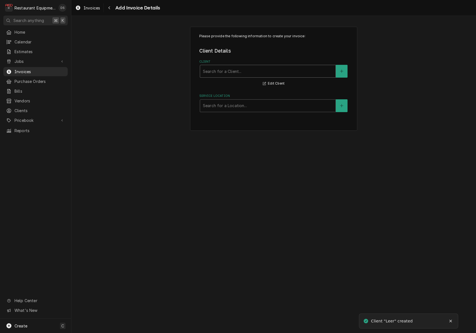
click at [236, 72] on div "Search for a Client..." at bounding box center [268, 72] width 130 height 6
type input "Leer"
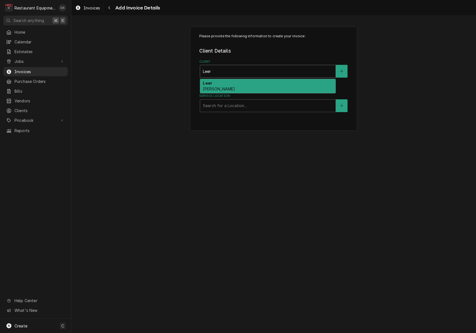
click at [232, 84] on div "Leer Bill Payer" at bounding box center [267, 86] width 135 height 14
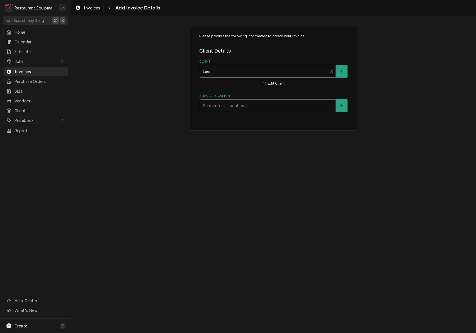
click at [252, 107] on div "Service Location" at bounding box center [268, 106] width 130 height 10
click at [344, 103] on button "Service Location" at bounding box center [342, 105] width 12 height 13
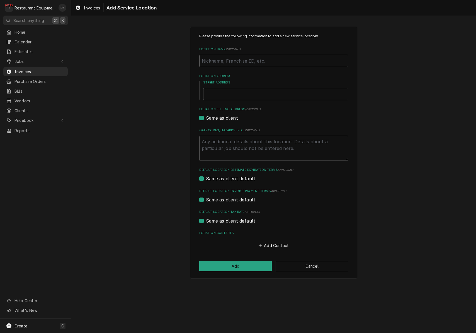
type textarea "x"
type input "S"
type textarea "x"
type input "Sh"
type textarea "x"
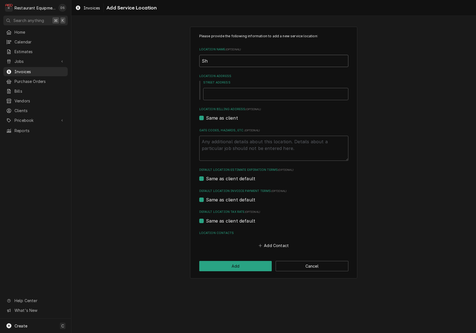
type input "Shd"
type textarea "x"
type input "Shda"
type textarea "x"
type input "Shd"
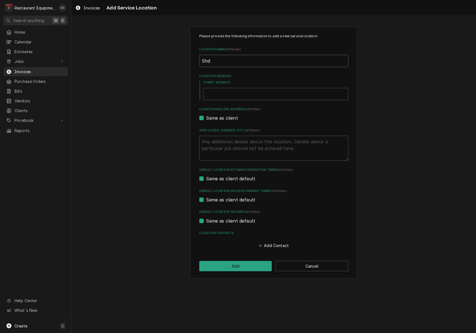
type textarea "x"
type input "Sh"
type textarea "x"
type input "Sha"
type textarea "x"
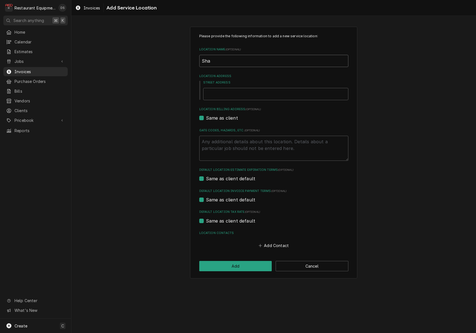
type input "Shad"
type textarea "x"
type input "Shady"
type textarea "x"
type input "Shady"
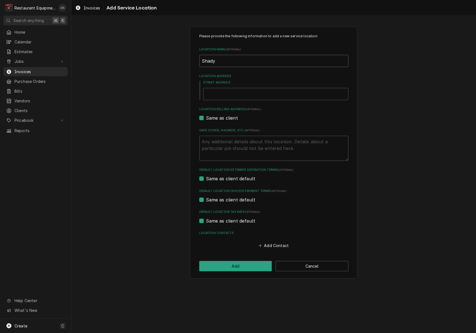
type textarea "x"
type input "Shady S"
type textarea "x"
type input "Shady Sp"
type textarea "x"
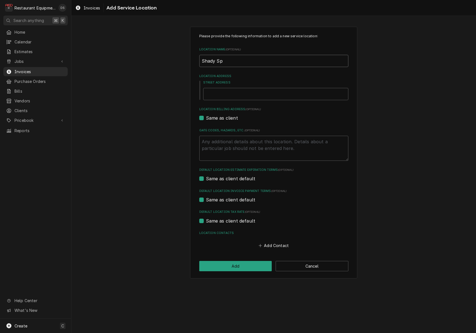
type input "Shady Spr"
type textarea "x"
type input "Shady Spri"
type textarea "x"
type input "Shady Sprin"
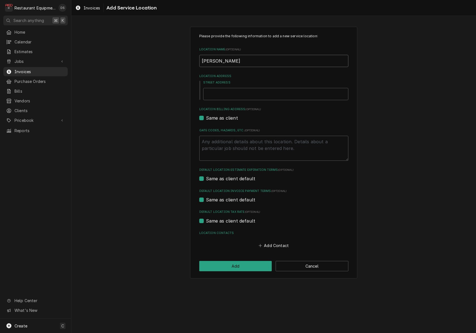
type textarea "x"
type input "Shady Spring"
type textarea "x"
type input "Shady Spring"
type textarea "x"
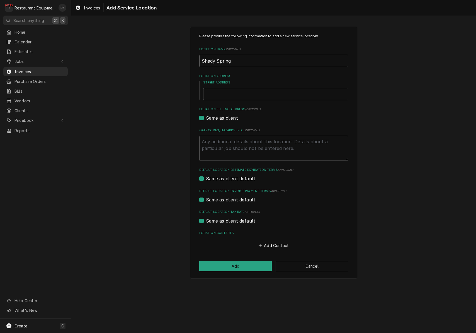
type input "Shady Spring E"
type textarea "x"
type input "Shady Spring El"
type textarea "x"
type input "Shady Spring Ele"
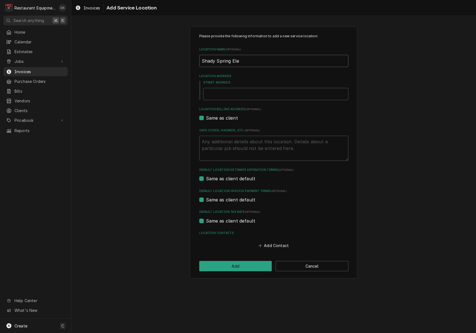
type textarea "x"
type input "Shady Spring Elem"
type textarea "x"
type input "Shady Spring Eleme"
type textarea "x"
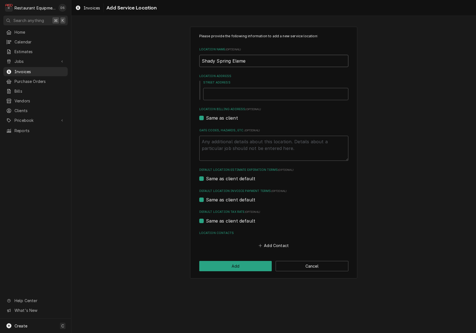
type input "Shady Spring Elemen"
type textarea "x"
type input "Shady Spring Element"
type textarea "x"
type input "Shady Spring Elementa"
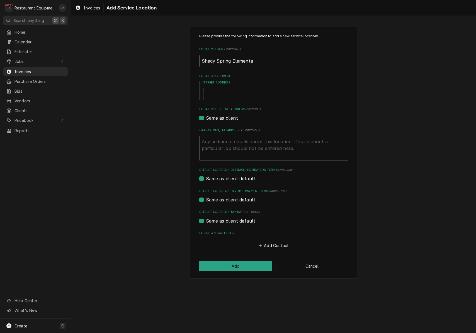
type textarea "x"
type input "Shady Spring Elementar"
type textarea "x"
type input "Shady Spring Elementary"
type textarea "x"
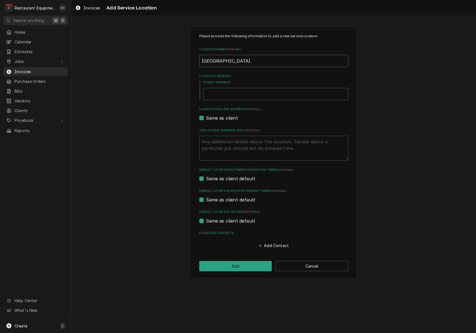
type input "Shady Spring Elementary"
type textarea "x"
type input "6"
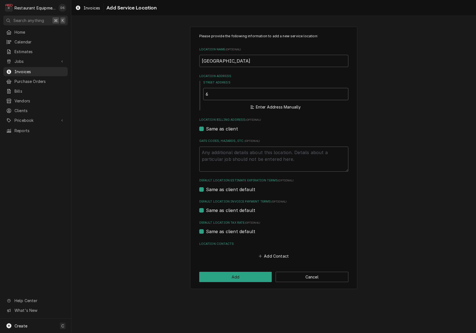
type textarea "x"
type input "60"
type textarea "x"
type input "600"
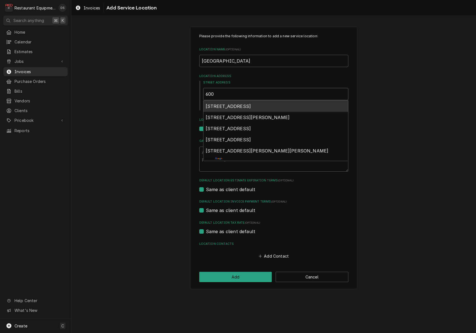
type textarea "x"
type input "600"
type textarea "x"
type input "600 F"
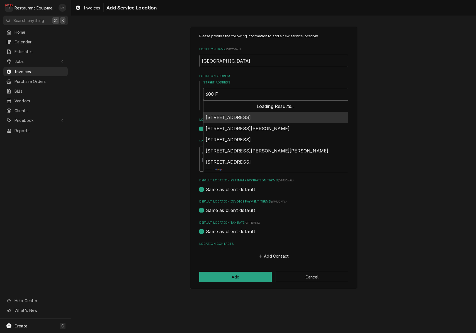
type textarea "x"
type input "600 Fl"
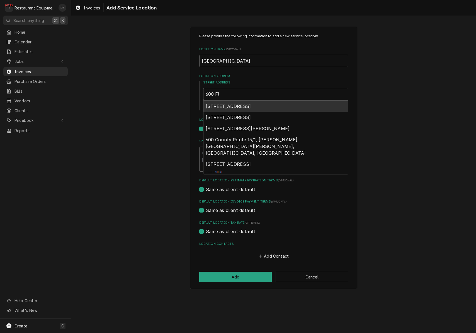
type textarea "x"
type input "600 Fla"
type textarea "x"
type input "600 Flat"
type textarea "x"
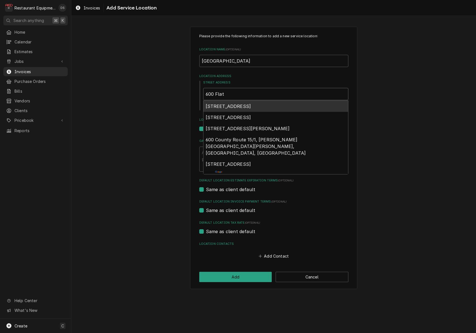
type input "600 Flato"
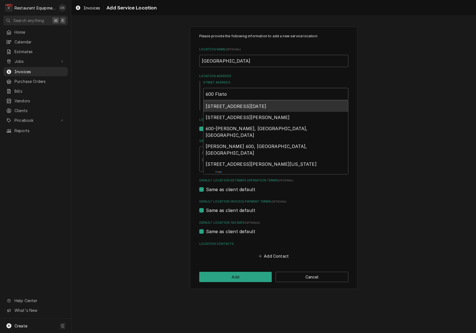
type textarea "x"
type input "600 Flat"
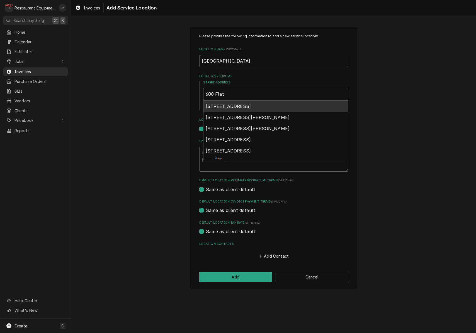
type textarea "x"
type input "600 Flat"
type textarea "x"
type input "600 Flat T"
type textarea "x"
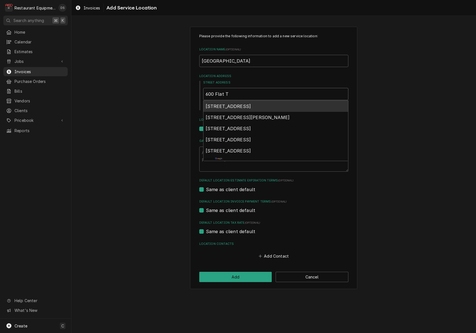
type input "600 Flat To"
type textarea "x"
type input "600 Flat Top"
type textarea "x"
type input "600 Flat Top"
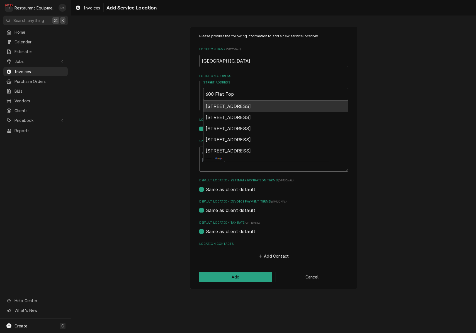
type textarea "x"
type input "600 Flat Top Rd"
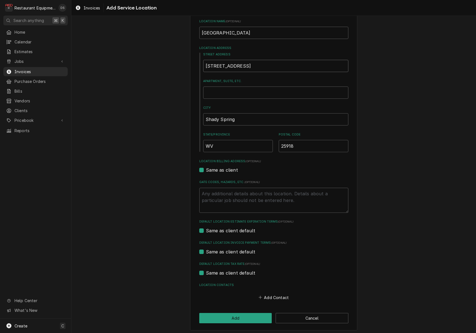
scroll to position [28, 0]
click at [235, 318] on button "Add" at bounding box center [235, 319] width 73 height 10
type textarea "x"
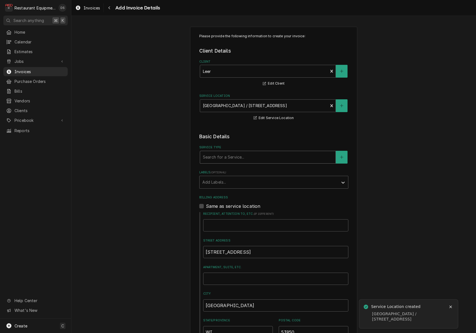
click at [238, 160] on div "Service Type" at bounding box center [268, 157] width 130 height 10
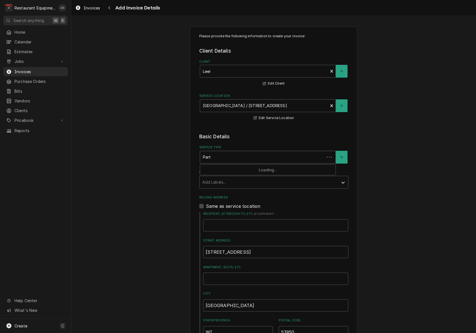
type input "Parts"
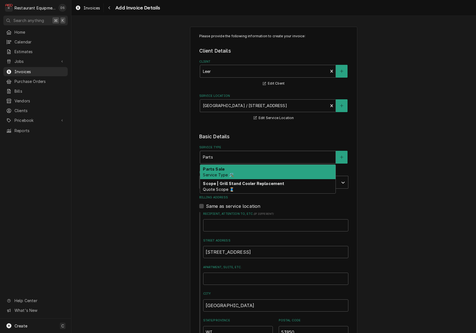
click at [235, 168] on div "Parts Sale Service Type 🛠️" at bounding box center [267, 172] width 135 height 14
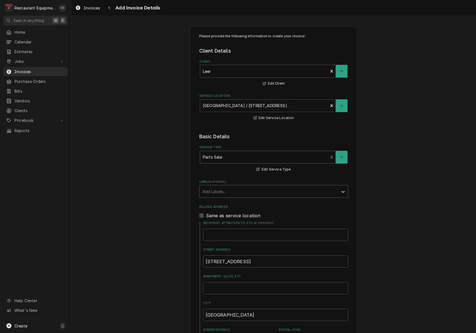
click at [235, 187] on div "Labels" at bounding box center [268, 192] width 133 height 10
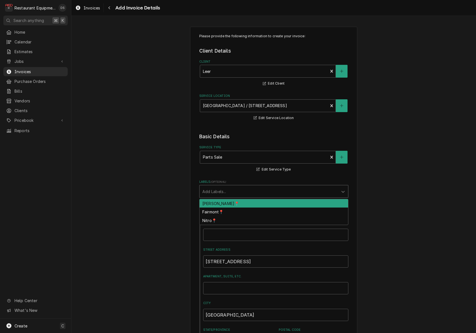
click at [229, 201] on div "BECKLEY📍" at bounding box center [273, 203] width 148 height 9
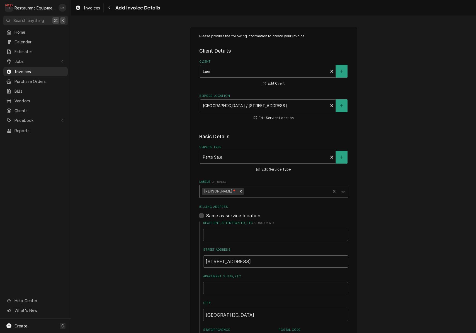
type textarea "x"
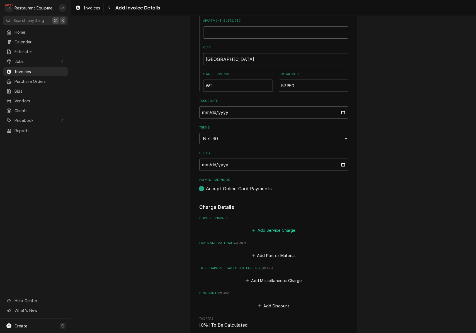
scroll to position [257, 0]
click at [270, 251] on button "Add Part or Material" at bounding box center [273, 255] width 46 height 8
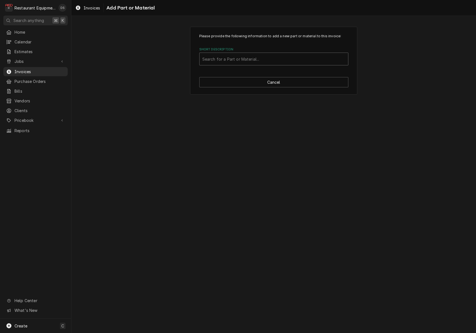
click at [238, 58] on div "Search for a Part or Material..." at bounding box center [273, 59] width 143 height 6
type input "ZF15K4ETF5931 COPELAND COMPRESSOR"
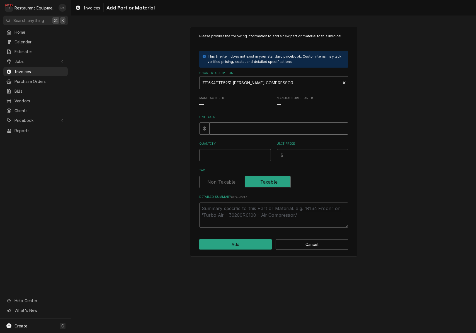
type textarea "x"
type input "2"
type textarea "x"
type input "28"
type textarea "x"
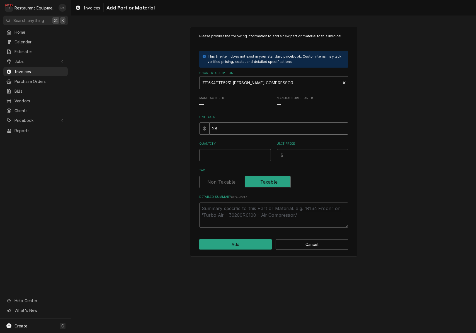
type input "281"
type textarea "x"
type input "2817"
type textarea "x"
type input "2817.4"
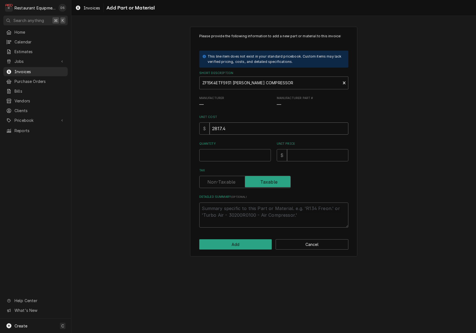
type textarea "x"
type input "2817.43"
type textarea "x"
type input "1"
type textarea "x"
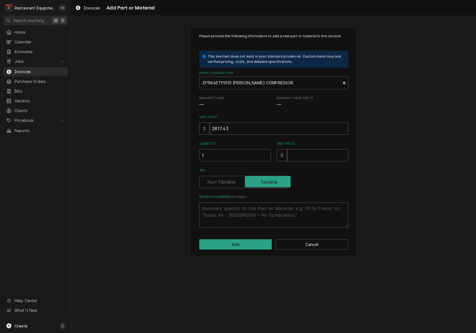
type input "2"
type textarea "x"
type input "28"
type textarea "x"
type input "281"
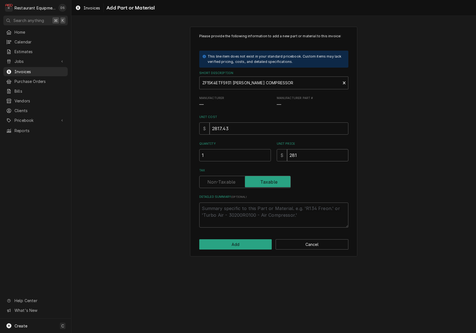
type textarea "x"
type input "2817"
type textarea "x"
type input "2817.4"
type textarea "x"
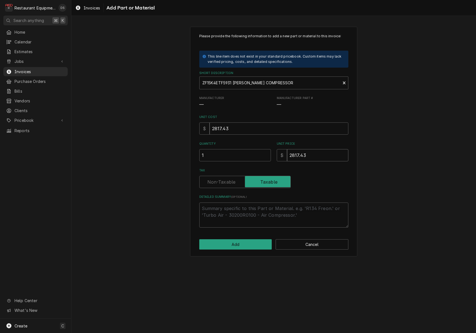
type input "2817.43"
click at [223, 180] on label "Tax" at bounding box center [244, 182] width 91 height 12
click at [223, 180] on input "Tax" at bounding box center [245, 182] width 86 height 12
checkbox input "false"
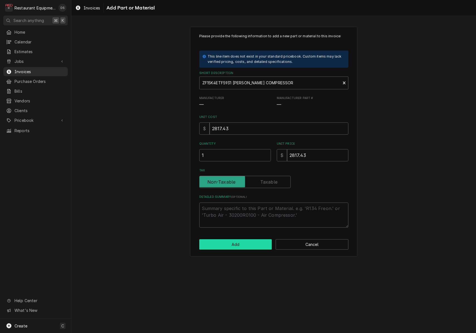
click at [242, 247] on button "Add" at bounding box center [235, 245] width 73 height 10
type textarea "x"
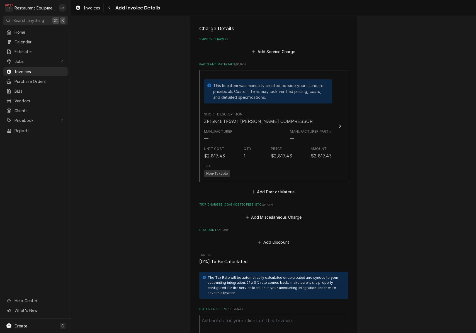
scroll to position [451, 0]
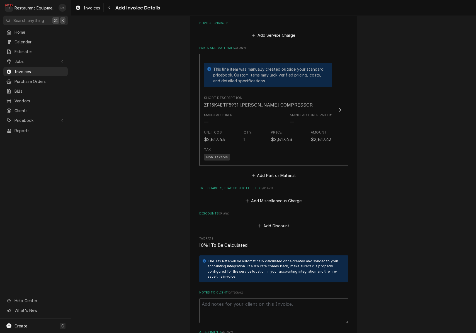
click at [271, 172] on button "Add Part or Material" at bounding box center [273, 176] width 46 height 8
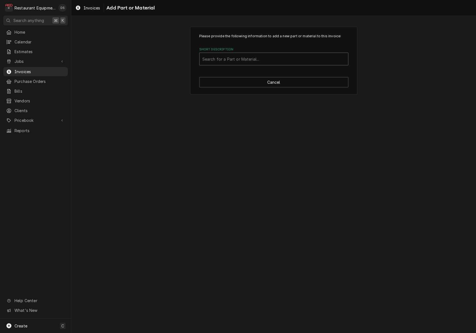
click at [255, 59] on div "Search for a Part or Material..." at bounding box center [273, 59] width 143 height 6
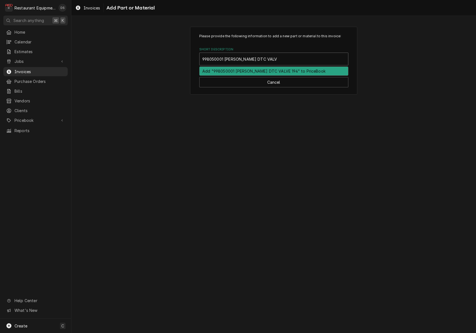
type input "998050001 COPELAND DTC VALVE 194F"
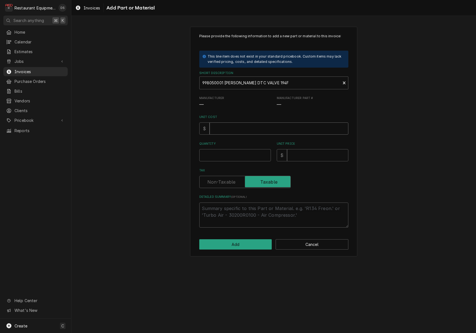
type textarea "x"
type input "3"
type textarea "x"
type input "34"
type textarea "x"
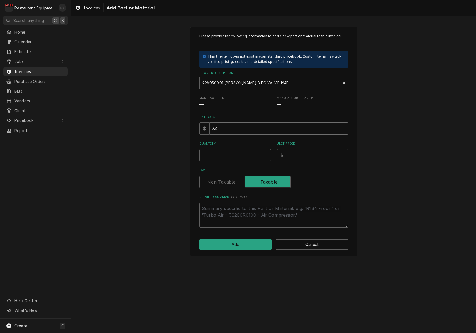
type input "349"
type textarea "x"
type input "349.0"
type textarea "x"
type input "349.02"
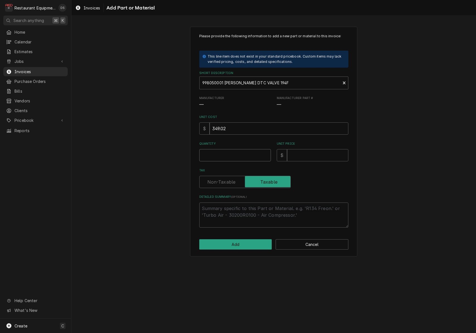
type textarea "x"
type input "1"
type textarea "x"
type input "3"
type textarea "x"
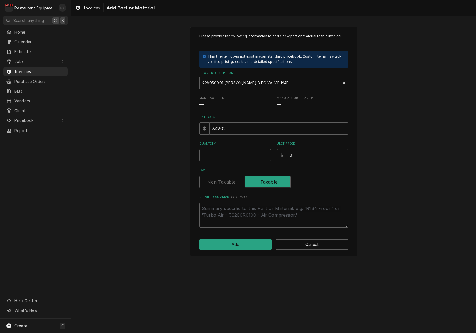
type input "34"
type textarea "x"
type input "349"
type textarea "x"
type input "349.0"
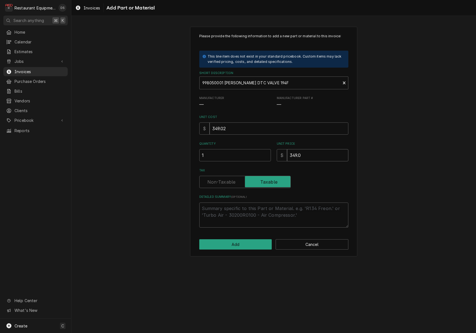
type textarea "x"
type input "349.02"
click at [228, 178] on label "Tax" at bounding box center [244, 182] width 91 height 12
click at [228, 178] on input "Tax" at bounding box center [245, 182] width 86 height 12
checkbox input "false"
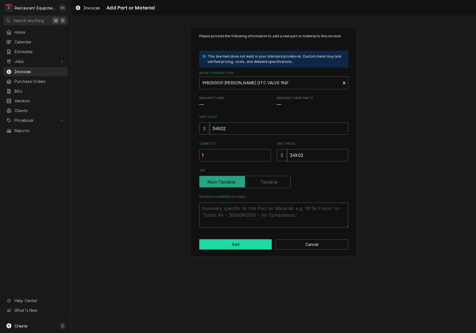
click at [238, 243] on button "Add" at bounding box center [235, 245] width 73 height 10
type textarea "x"
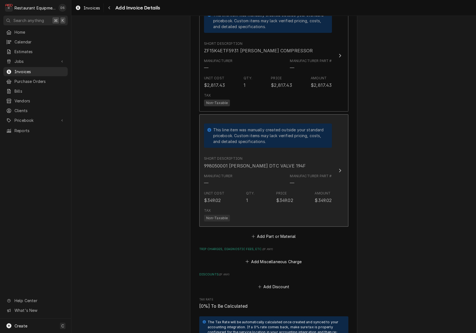
scroll to position [506, 0]
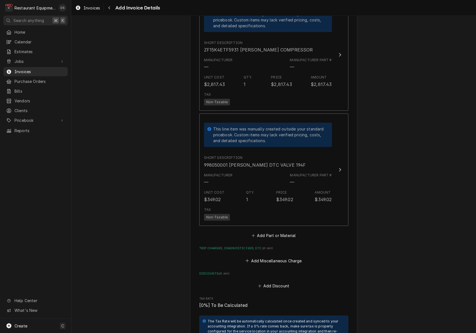
click at [275, 232] on button "Add Part or Material" at bounding box center [273, 236] width 46 height 8
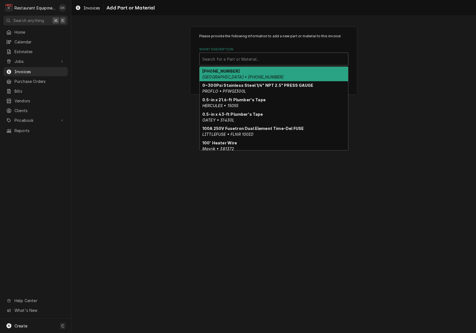
click at [236, 60] on div "Search for a Part or Material..." at bounding box center [273, 59] width 143 height 6
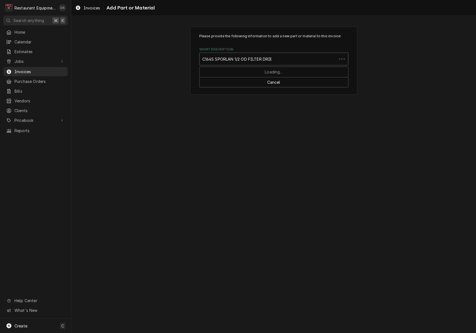
type input "C164S SPORLAN 1/2 OD FILTER DRIER"
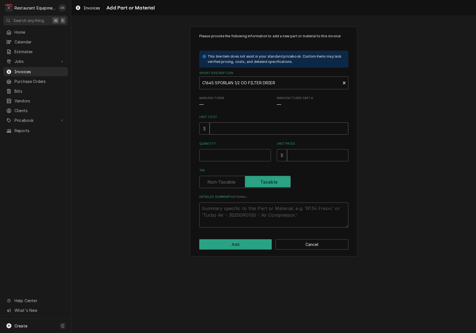
type textarea "x"
type input "3"
type textarea "x"
type input "36"
type textarea "x"
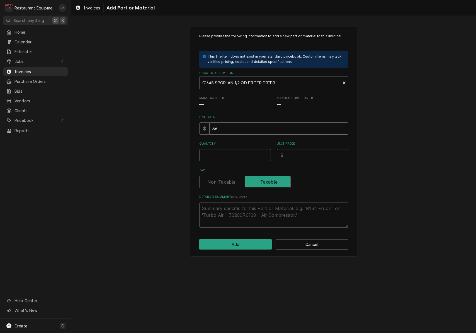
type input "36.8"
type textarea "x"
type input "36.82"
type textarea "x"
type input "1"
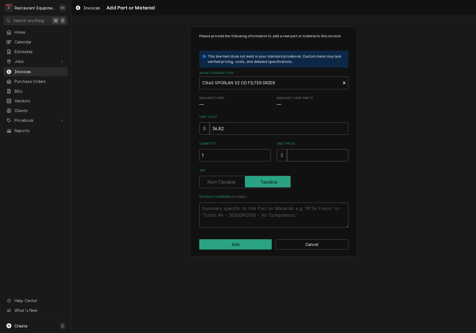
type textarea "x"
type input "3"
type textarea "x"
type input "36"
type textarea "x"
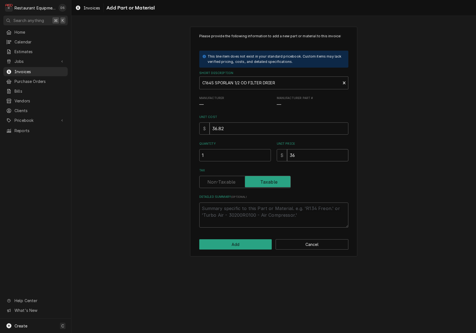
type input "36.8"
type textarea "x"
type input "36.82"
click at [216, 182] on label "Tax" at bounding box center [244, 182] width 91 height 12
click at [216, 182] on input "Tax" at bounding box center [245, 182] width 86 height 12
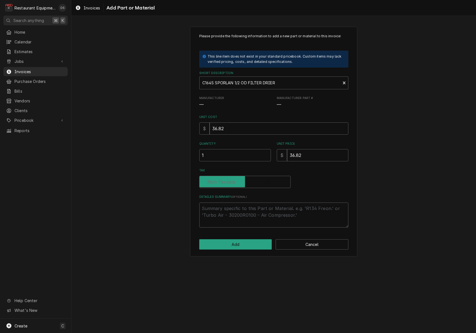
checkbox input "false"
click at [237, 246] on button "Add" at bounding box center [235, 245] width 73 height 10
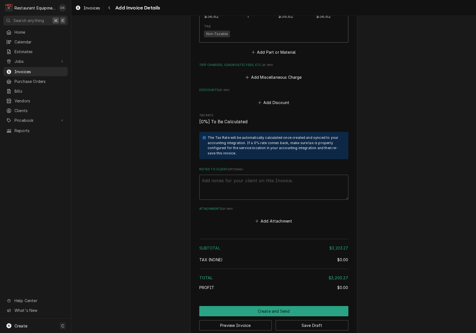
scroll to position [805, 0]
click at [268, 307] on button "Create and Send" at bounding box center [273, 312] width 149 height 10
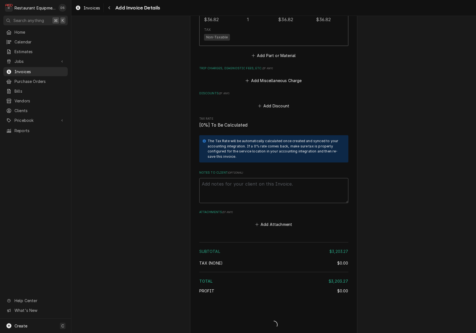
type textarea "x"
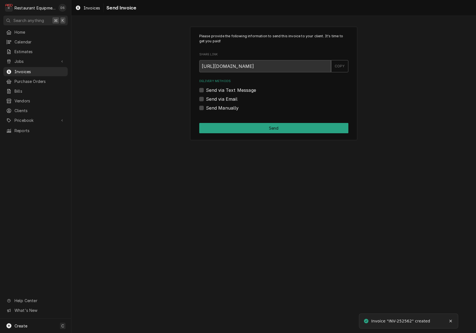
click at [206, 108] on label "Send Manually" at bounding box center [222, 108] width 33 height 7
click at [206, 108] on input "Send Manually" at bounding box center [280, 111] width 149 height 12
checkbox input "true"
click at [272, 131] on button "Send" at bounding box center [273, 128] width 149 height 10
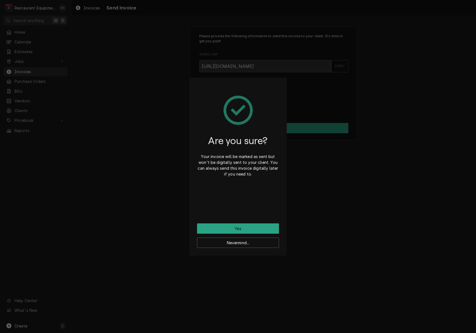
click at [255, 226] on button "Yes" at bounding box center [238, 229] width 82 height 10
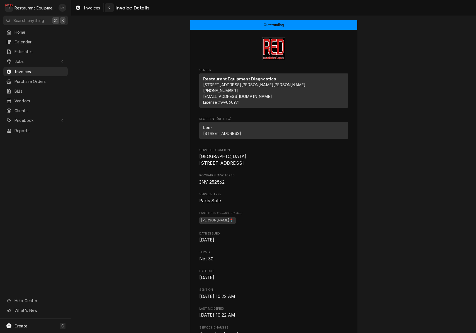
click at [111, 11] on button "Navigate back" at bounding box center [109, 7] width 9 height 9
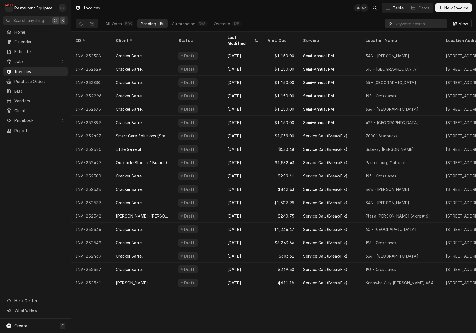
click at [435, 25] on input "Dynamic Content Wrapper" at bounding box center [420, 23] width 50 height 9
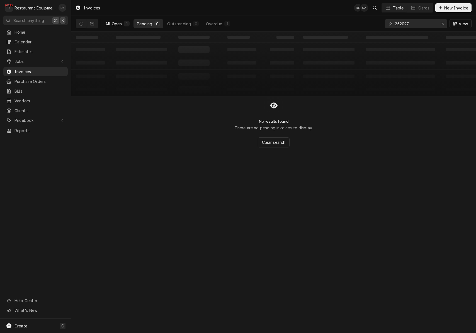
click at [124, 23] on div "1" at bounding box center [127, 24] width 6 height 6
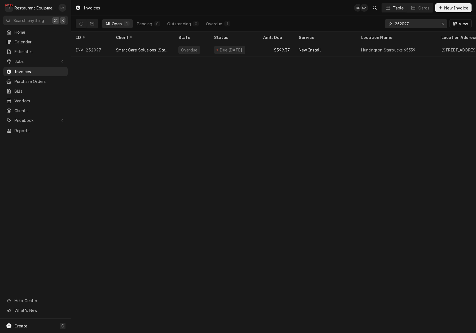
drag, startPoint x: 418, startPoint y: 23, endPoint x: 358, endPoint y: 21, distance: 60.5
click at [359, 21] on div "All Open 1 Pending 0 Outstanding 0 Overdue 1 252097 View" at bounding box center [274, 24] width 396 height 16
type input "leer"
click at [30, 69] on span "Invoices" at bounding box center [39, 72] width 50 height 6
click at [441, 25] on icon "Erase input" at bounding box center [442, 24] width 3 height 4
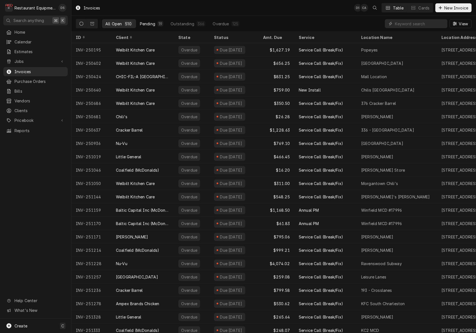
click at [145, 22] on div "Pending" at bounding box center [147, 24] width 15 height 6
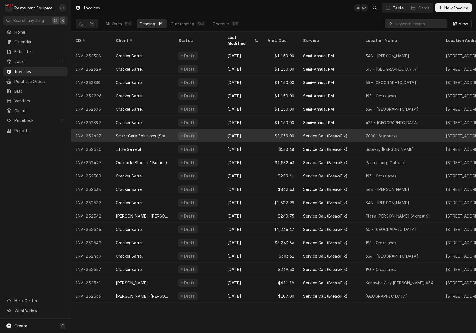
click at [173, 129] on div "Smart Care Solutions (Starbucks Corporate)" at bounding box center [142, 135] width 62 height 13
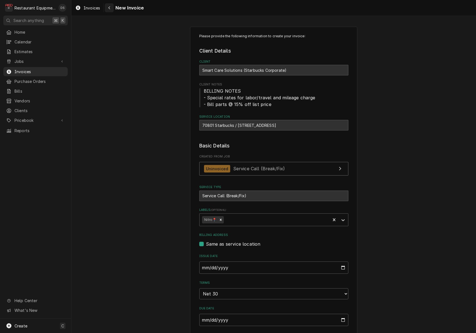
click at [108, 8] on icon "Navigate back" at bounding box center [109, 8] width 3 height 4
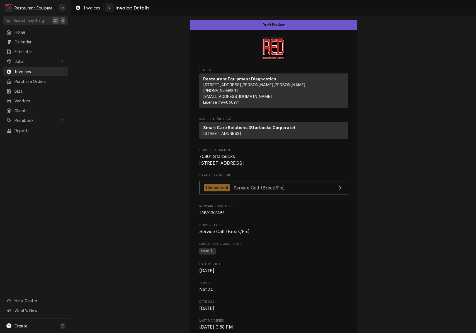
click at [111, 9] on div "Navigate back" at bounding box center [109, 8] width 6 height 6
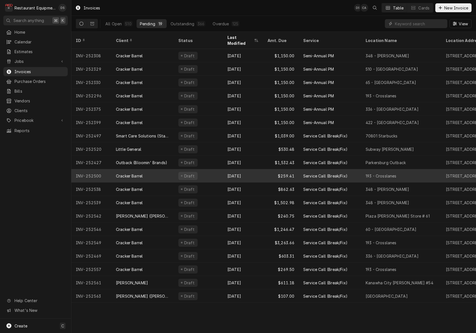
click at [208, 173] on div "Draft" at bounding box center [198, 175] width 49 height 13
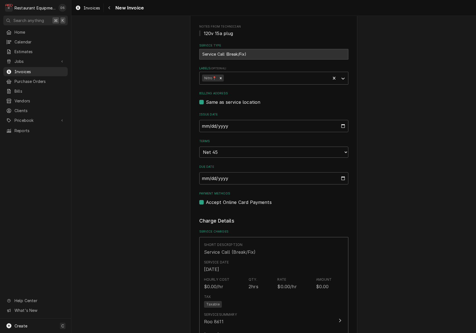
scroll to position [136, 0]
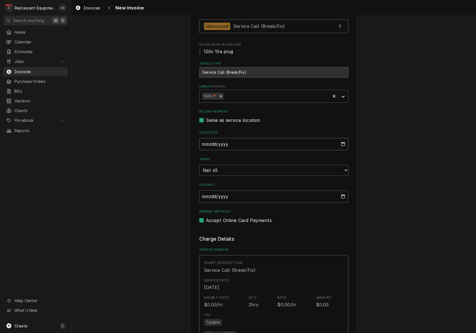
click at [225, 142] on input "2025-08-20" at bounding box center [273, 144] width 149 height 12
type input "2025-08-22"
type textarea "x"
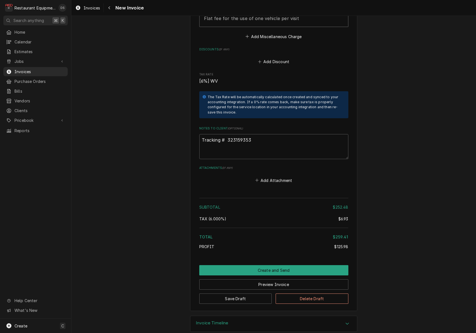
scroll to position [948, 0]
drag, startPoint x: 254, startPoint y: 135, endPoint x: 228, endPoint y: 134, distance: 26.5
click at [228, 135] on textarea "Tracking # 323159353" at bounding box center [273, 147] width 149 height 25
click at [107, 9] on div "Navigate back" at bounding box center [109, 8] width 6 height 6
click at [107, 8] on div "Navigate back" at bounding box center [109, 8] width 6 height 6
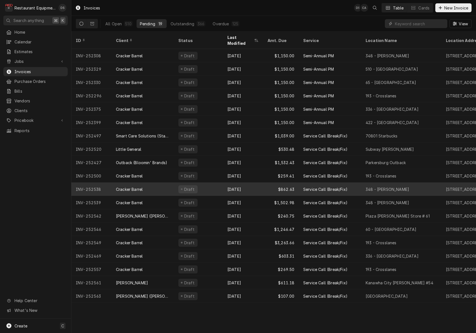
click at [205, 183] on div "Draft" at bounding box center [198, 189] width 49 height 13
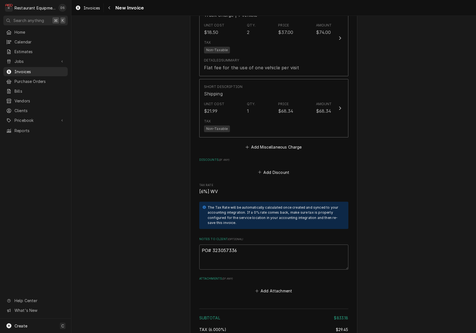
scroll to position [1017, 0]
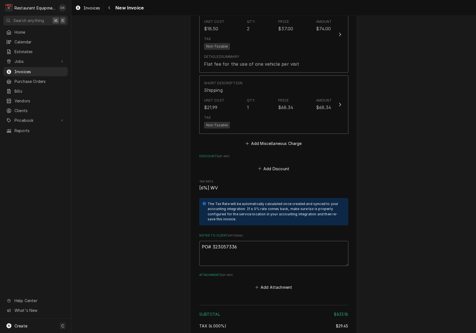
drag, startPoint x: 239, startPoint y: 239, endPoint x: 216, endPoint y: 239, distance: 22.6
click at [213, 241] on textarea "PO# 323057336" at bounding box center [273, 253] width 149 height 25
click at [108, 8] on icon "Navigate back" at bounding box center [109, 8] width 3 height 4
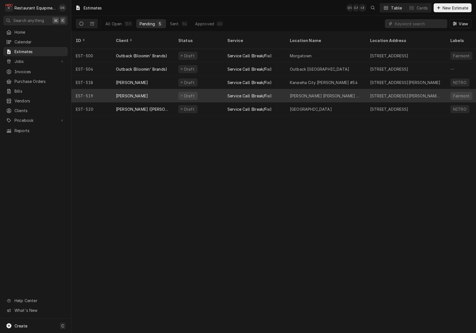
click at [170, 89] on div "[PERSON_NAME]" at bounding box center [142, 95] width 62 height 13
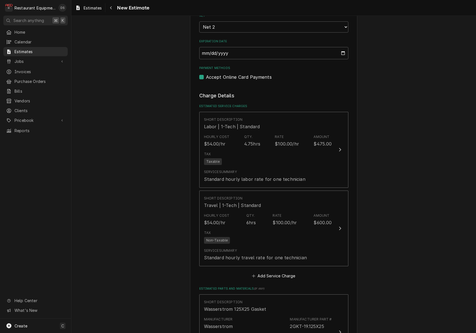
scroll to position [595, 0]
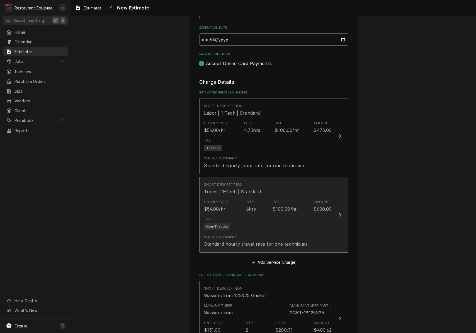
click at [283, 215] on div "Tax Non-Taxable" at bounding box center [268, 224] width 128 height 18
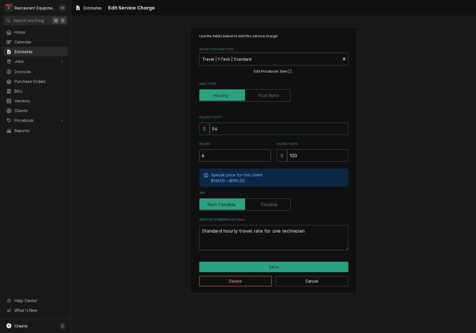
drag, startPoint x: 235, startPoint y: 153, endPoint x: 187, endPoint y: 156, distance: 48.3
click at [187, 156] on div "Use the fields below to edit this service charge Short Description Travel | 1-T…" at bounding box center [273, 160] width 404 height 277
type textarea "x"
type input "3"
type textarea "x"
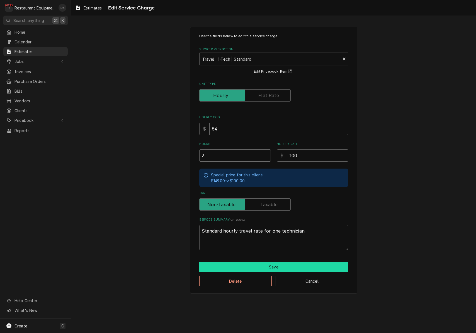
type input "3"
click at [287, 264] on button "Save" at bounding box center [273, 267] width 149 height 10
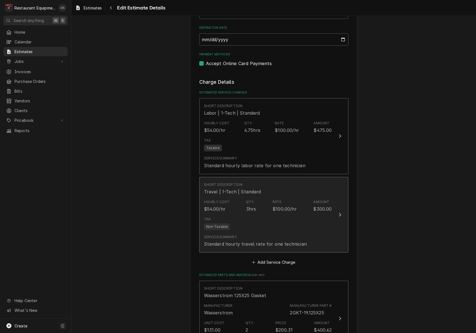
type textarea "x"
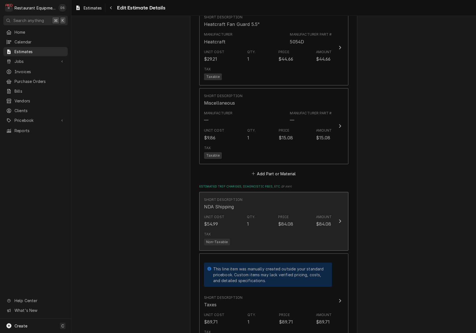
scroll to position [1024, 0]
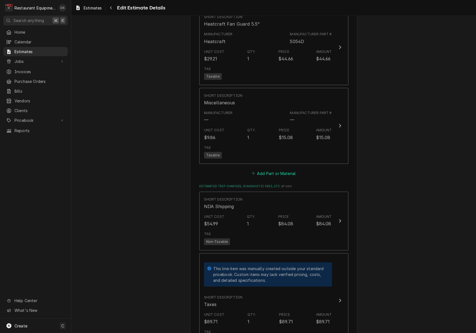
click at [276, 170] on button "Add Part or Material" at bounding box center [273, 174] width 46 height 8
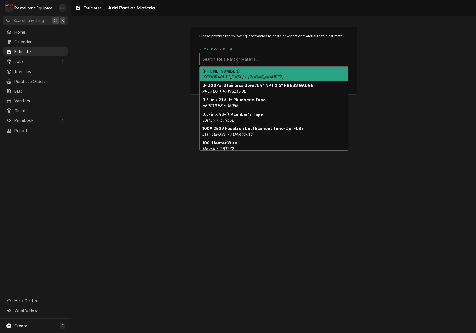
click at [236, 58] on div "Search for a Part or Material..." at bounding box center [273, 59] width 143 height 6
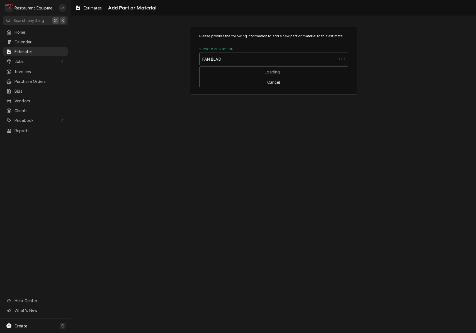
type input "FAN BLADE"
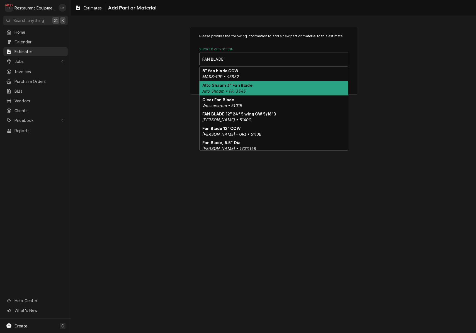
scroll to position [15, 0]
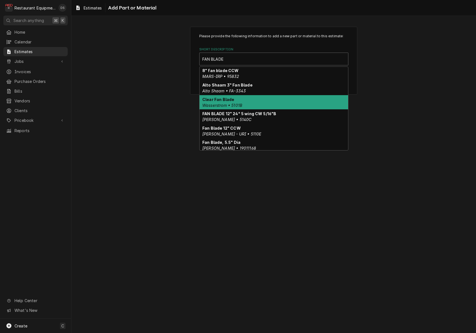
click at [243, 99] on div "Clear Fan Blade Wasserstrom • 5101B" at bounding box center [273, 102] width 148 height 14
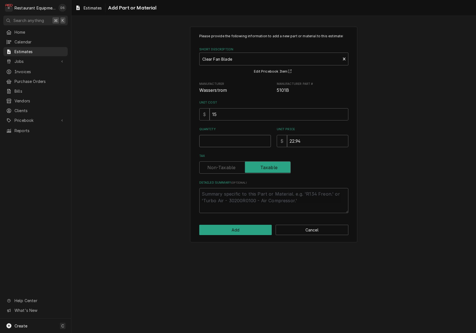
click at [243, 140] on input "Quantity" at bounding box center [235, 141] width 72 height 12
type textarea "x"
type input "1"
type textarea "x"
type input "1"
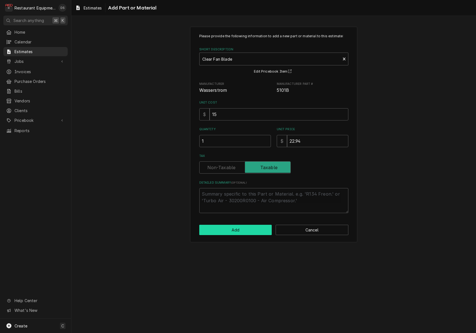
click at [252, 226] on button "Add" at bounding box center [235, 230] width 73 height 10
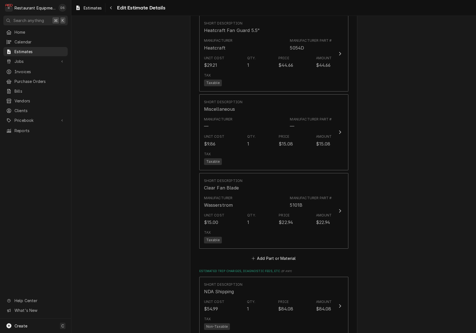
scroll to position [1057, 0]
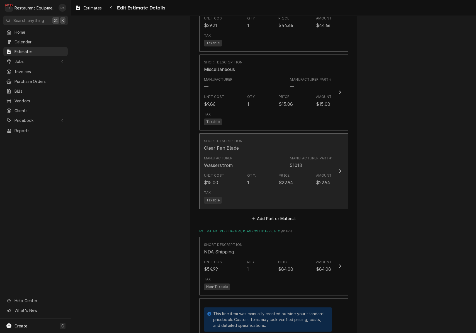
click at [288, 188] on div "Tax Taxable" at bounding box center [268, 197] width 128 height 18
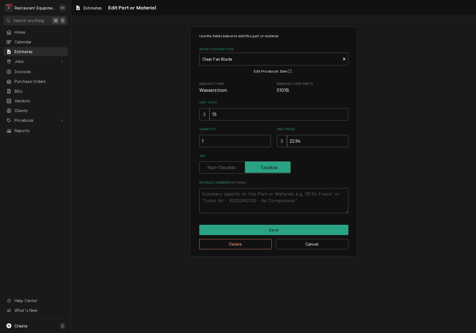
drag, startPoint x: 312, startPoint y: 141, endPoint x: 276, endPoint y: 137, distance: 36.2
click at [277, 137] on div "$ 22.94" at bounding box center [313, 141] width 72 height 12
type textarea "x"
type input "4"
type textarea "x"
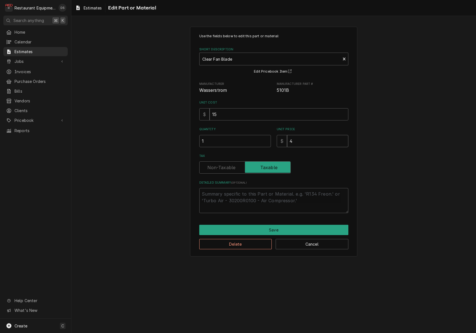
type input "42"
type textarea "x"
type input "42.9"
type textarea "x"
type input "42.94"
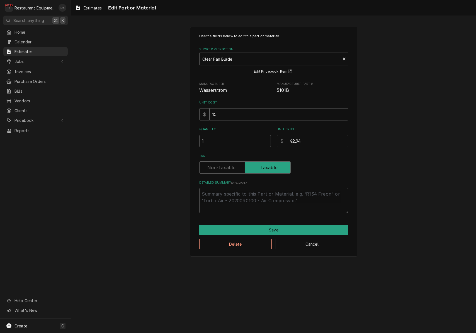
type textarea "x"
type input "42.94"
click at [273, 226] on button "Save" at bounding box center [273, 230] width 149 height 10
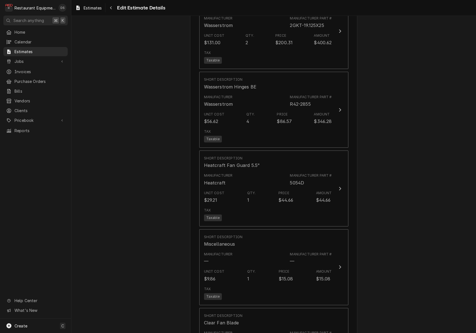
scroll to position [878, 0]
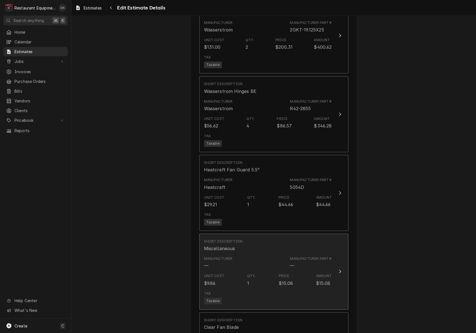
click at [302, 240] on div "Short Description Miscellaneous" at bounding box center [268, 245] width 128 height 17
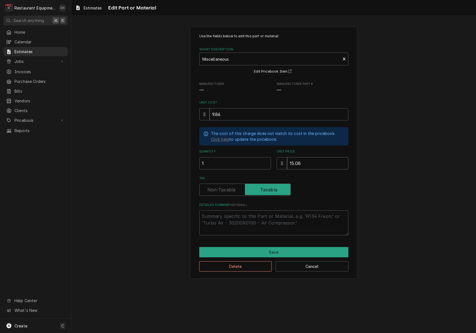
drag, startPoint x: 309, startPoint y: 161, endPoint x: 279, endPoint y: 162, distance: 30.6
click at [279, 162] on div "$ 15.08" at bounding box center [313, 163] width 72 height 12
type textarea "x"
type input "2"
type textarea "x"
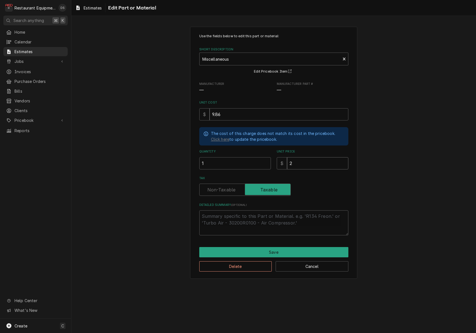
type input "22"
type textarea "x"
type input "22.0"
type textarea "x"
type input "22.08"
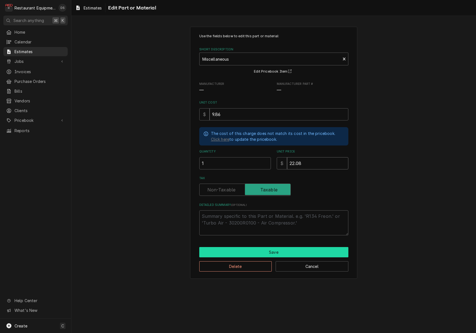
type textarea "x"
type input "22.08"
click at [284, 251] on button "Save" at bounding box center [273, 252] width 149 height 10
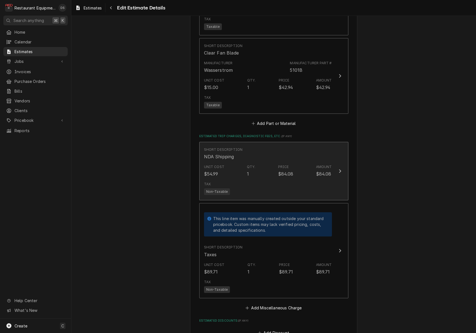
scroll to position [1163, 0]
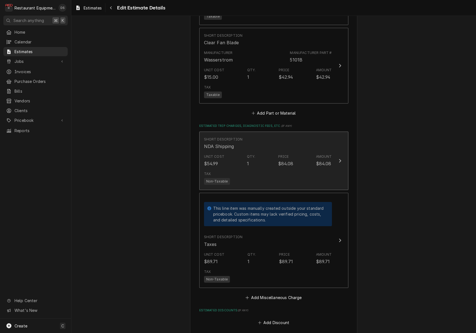
click at [298, 173] on div "Tax Non-Taxable" at bounding box center [268, 178] width 128 height 18
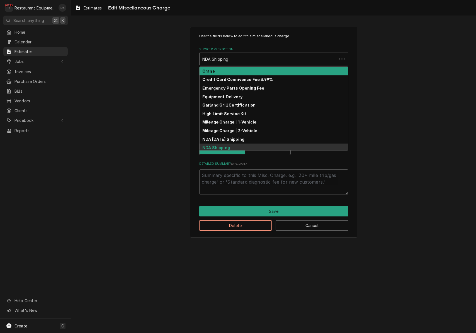
click at [267, 56] on div "Short Description" at bounding box center [268, 59] width 132 height 10
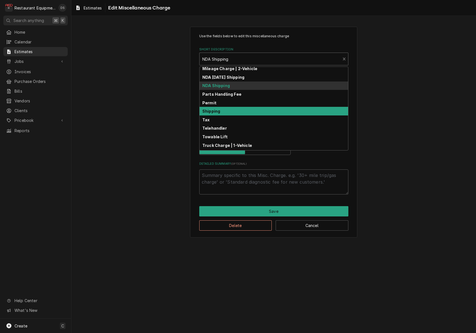
scroll to position [62, 0]
click at [223, 110] on div "Shipping" at bounding box center [273, 111] width 148 height 9
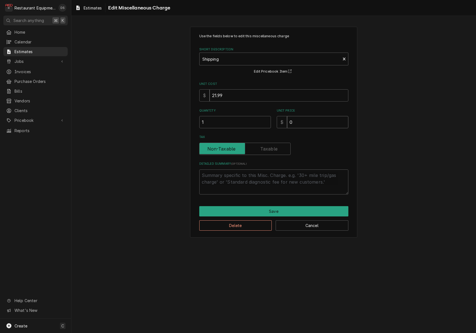
click at [300, 120] on input "0" at bounding box center [317, 122] width 61 height 12
click at [300, 121] on input "0" at bounding box center [317, 122] width 61 height 12
type textarea "x"
type input "6"
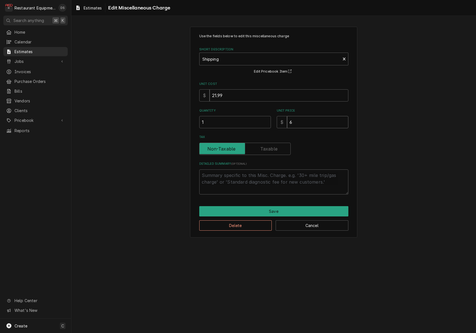
type textarea "x"
type input "67"
type textarea "x"
type input "67.8"
type textarea "x"
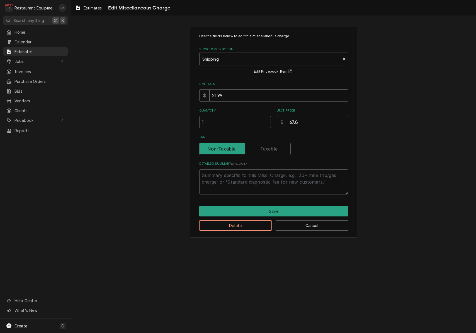
type input "67.85"
type textarea "x"
type input "67.8"
type textarea "x"
type input "67"
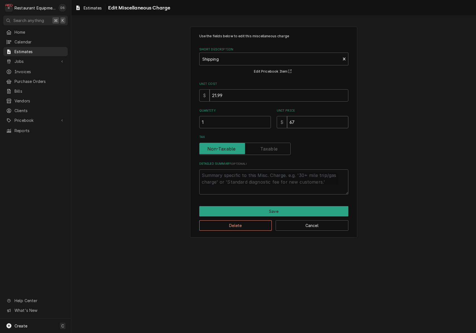
type textarea "x"
type input "6"
type textarea "x"
type input "7"
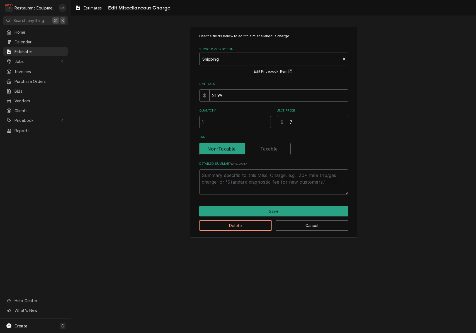
type textarea "x"
type input "78"
type textarea "x"
type input "78.8"
type textarea "x"
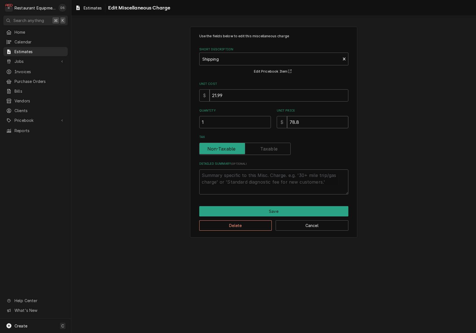
type input "78.85"
type textarea "x"
type input "78.85"
click at [292, 207] on button "Save" at bounding box center [273, 211] width 149 height 10
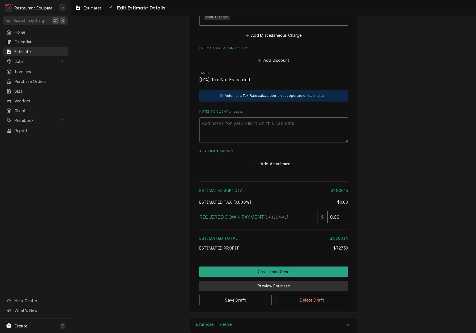
click at [281, 281] on button "Preview Estimate" at bounding box center [273, 286] width 149 height 10
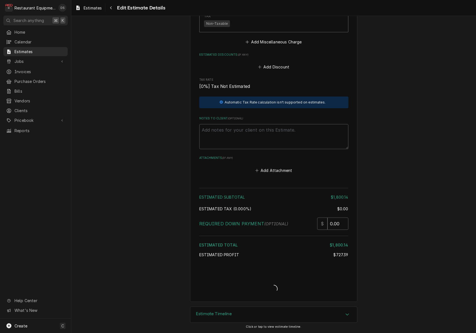
type textarea "x"
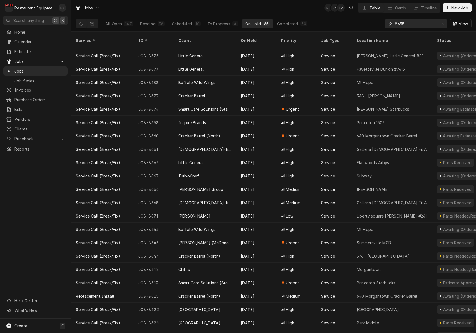
type input "8655"
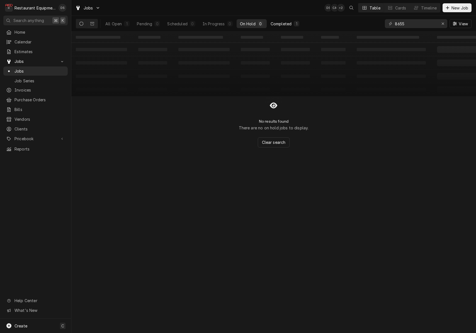
click at [281, 25] on div "Completed" at bounding box center [280, 24] width 21 height 6
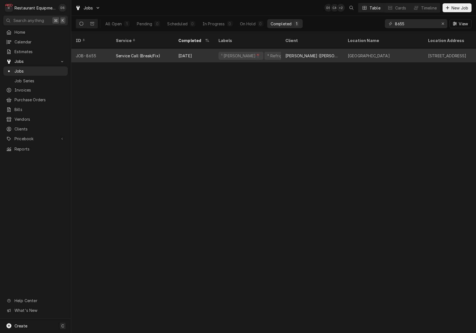
click at [204, 51] on div "[DATE]" at bounding box center [194, 55] width 40 height 13
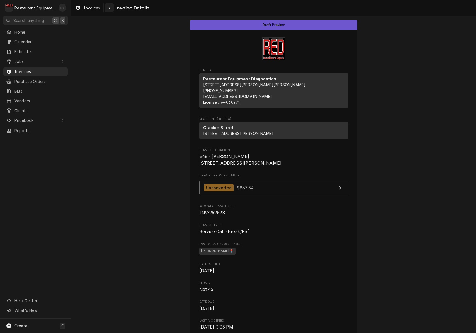
click at [111, 8] on div "Navigate back" at bounding box center [109, 8] width 6 height 6
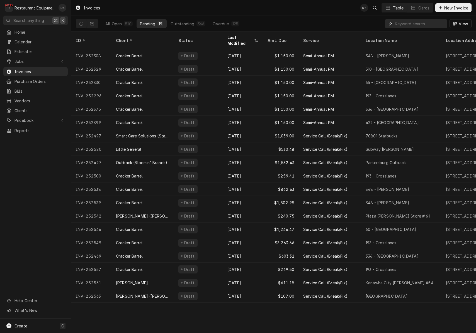
click at [406, 27] on input "Dynamic Content Wrapper" at bounding box center [420, 23] width 50 height 9
type input "ELKINS"
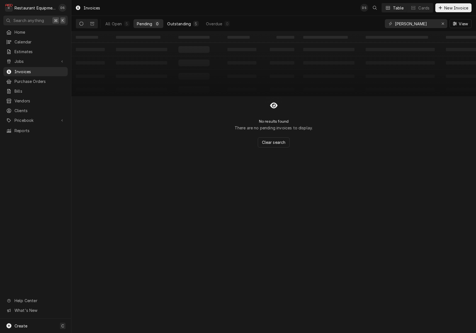
click at [186, 25] on div "Outstanding" at bounding box center [179, 24] width 24 height 6
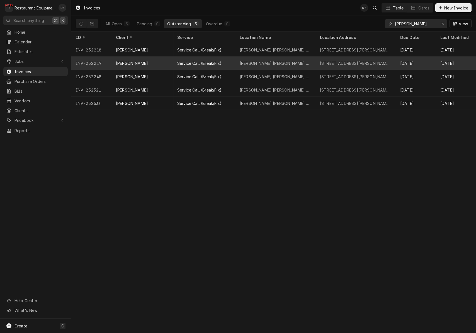
scroll to position [0, 219]
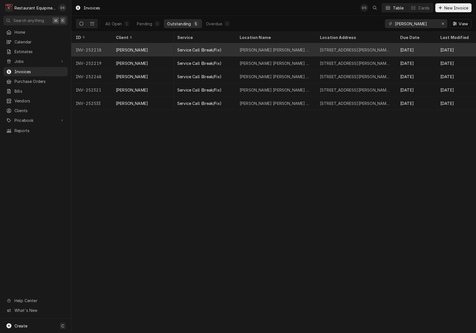
click at [434, 49] on div "Sep 2" at bounding box center [416, 49] width 40 height 13
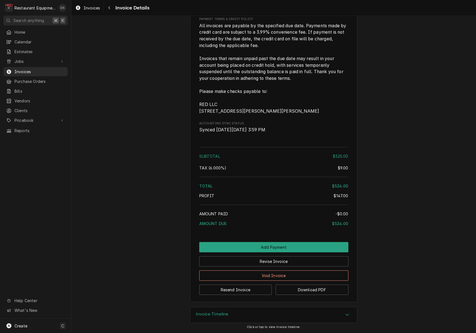
scroll to position [775, 0]
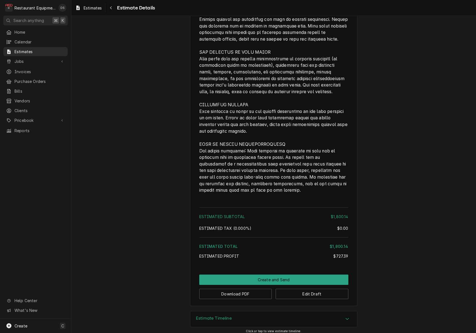
scroll to position [1166, 0]
click at [243, 292] on button "Download PDF" at bounding box center [235, 294] width 73 height 10
click at [245, 292] on button "Download PDF" at bounding box center [235, 294] width 73 height 10
click at [274, 275] on button "Create and Send" at bounding box center [273, 280] width 149 height 10
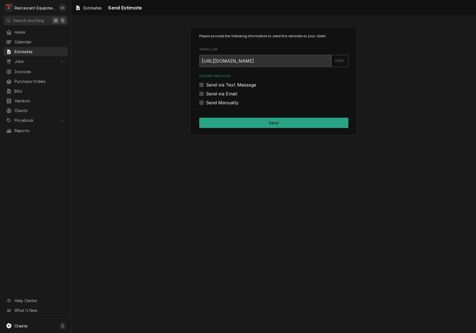
click at [201, 91] on div "Send via Email" at bounding box center [273, 94] width 149 height 7
click at [206, 92] on label "Send via Email" at bounding box center [221, 94] width 31 height 7
click at [206, 92] on input "Send via Email" at bounding box center [280, 97] width 149 height 12
checkbox input "true"
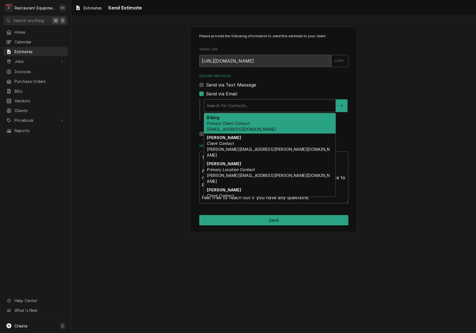
click at [235, 103] on div "Delivery Methods" at bounding box center [270, 106] width 126 height 10
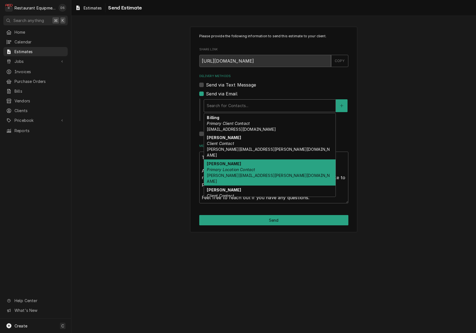
click at [246, 160] on div "[PERSON_NAME] Primary Location Contact [PERSON_NAME][EMAIL_ADDRESS][PERSON_NAME…" at bounding box center [269, 173] width 131 height 26
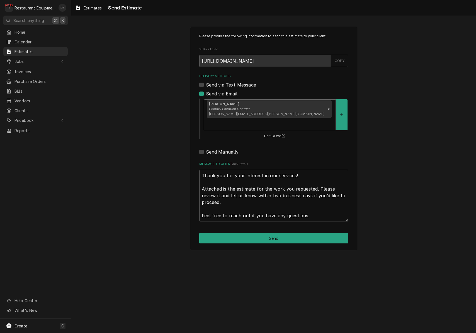
click at [276, 233] on button "Send" at bounding box center [273, 238] width 149 height 10
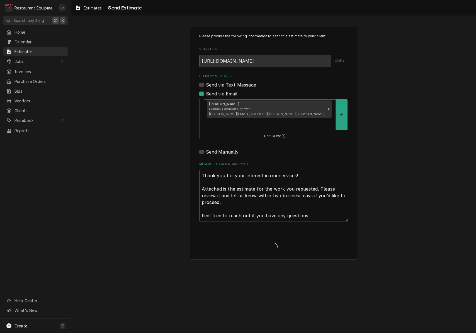
type textarea "x"
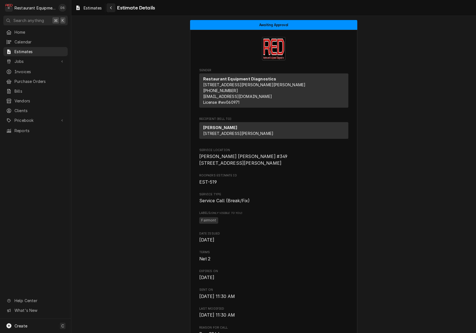
click at [113, 9] on div "Navigate back" at bounding box center [111, 8] width 6 height 6
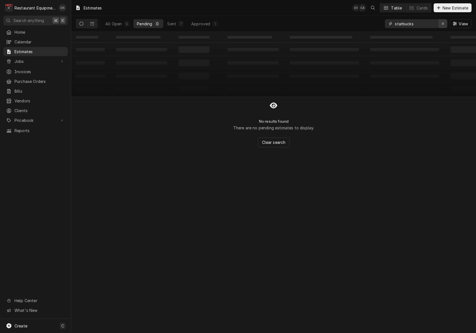
click at [442, 23] on icon "Erase input" at bounding box center [442, 24] width 3 height 4
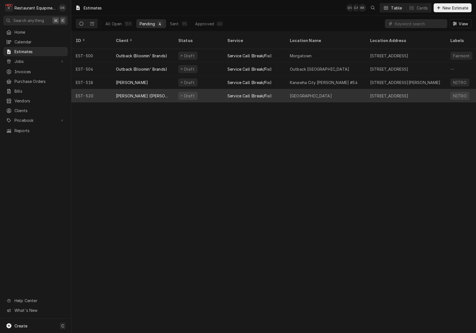
click at [160, 94] on div "[PERSON_NAME] ([PERSON_NAME])" at bounding box center [142, 95] width 62 height 13
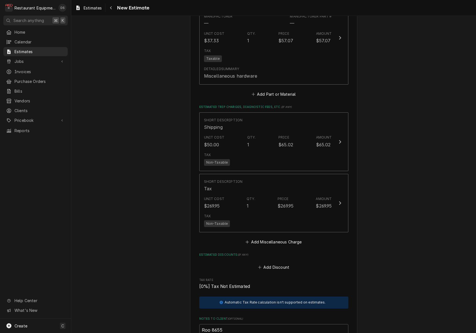
scroll to position [850, 0]
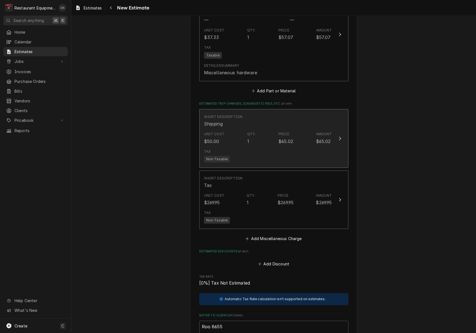
click at [314, 132] on div "Unit Cost $50.00 Qty. 1 Price $65.02 Amount $65.02" at bounding box center [268, 138] width 128 height 17
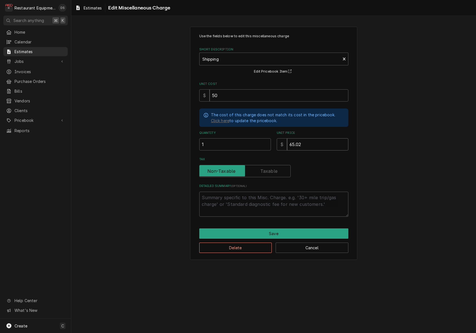
drag, startPoint x: 300, startPoint y: 145, endPoint x: 265, endPoint y: 141, distance: 35.5
click at [266, 141] on input "1" at bounding box center [235, 144] width 72 height 12
type textarea "x"
type input "1"
type textarea "x"
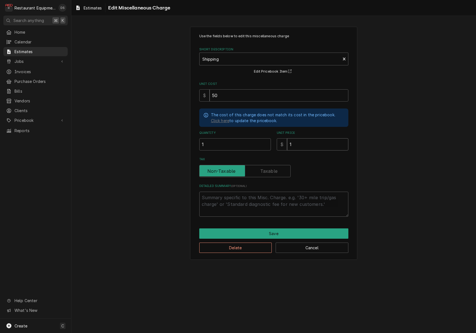
type input "17"
type textarea "x"
type input "178"
type textarea "x"
type input "178.5"
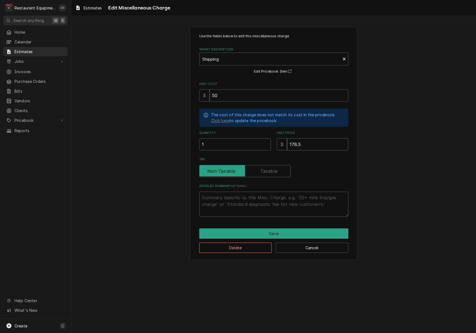
type textarea "x"
type input "178.54"
type textarea "x"
type input "178.54"
click at [287, 230] on button "Save" at bounding box center [273, 234] width 149 height 10
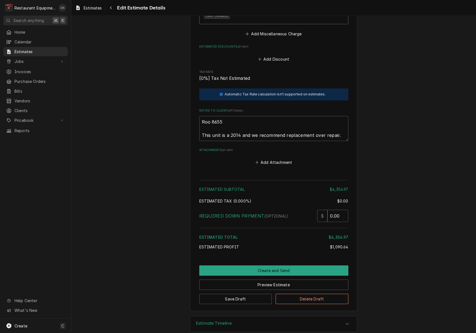
scroll to position [1054, 0]
click at [275, 280] on button "Preview Estimate" at bounding box center [273, 285] width 149 height 10
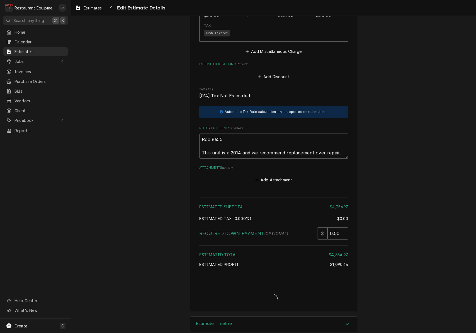
type textarea "x"
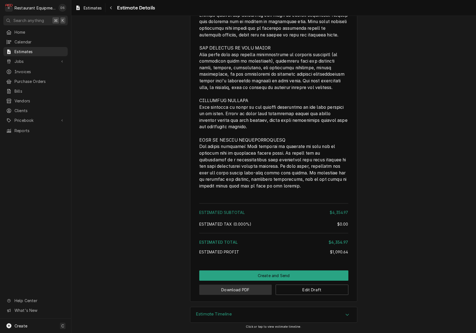
click at [243, 293] on button "Download PDF" at bounding box center [235, 290] width 73 height 10
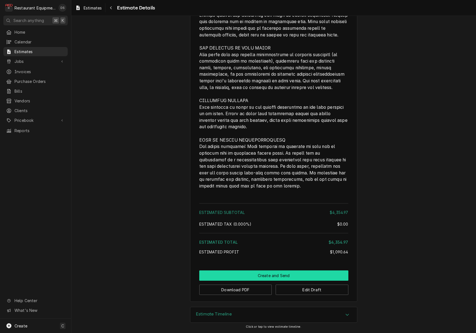
click at [247, 272] on button "Create and Send" at bounding box center [273, 276] width 149 height 10
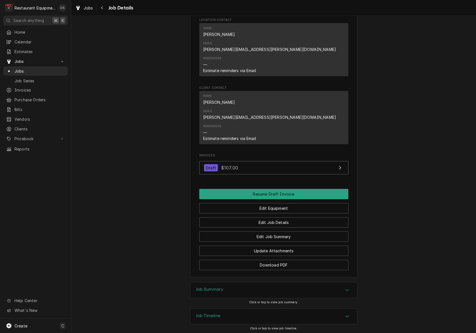
click at [254, 283] on div "Job Summary" at bounding box center [273, 291] width 167 height 16
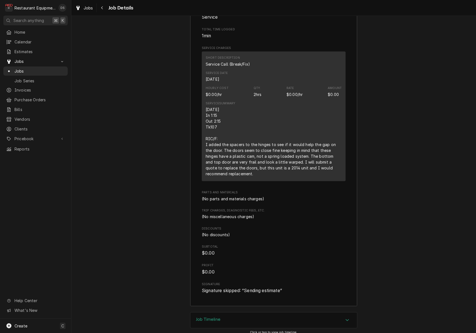
scroll to position [771, 0]
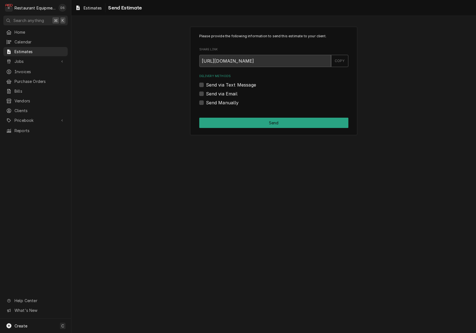
click at [206, 103] on label "Send Manually" at bounding box center [222, 102] width 33 height 7
click at [206, 103] on input "Send Manually" at bounding box center [280, 105] width 149 height 12
checkbox input "true"
drag, startPoint x: 237, startPoint y: 116, endPoint x: 241, endPoint y: 120, distance: 5.1
click at [237, 116] on div "Please provide the following information to send this estimate to your client. …" at bounding box center [273, 81] width 167 height 109
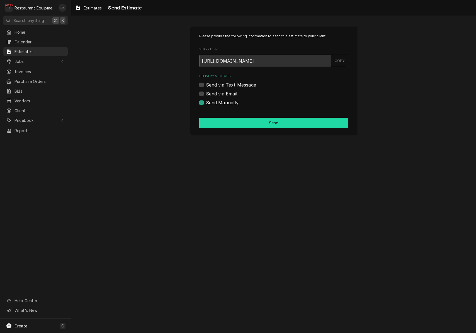
click at [242, 121] on button "Send" at bounding box center [273, 123] width 149 height 10
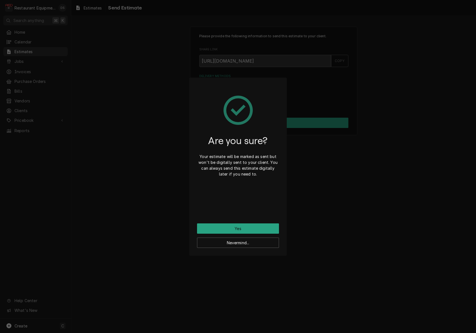
click at [247, 228] on button "Yes" at bounding box center [238, 229] width 82 height 10
